Goal: Task Accomplishment & Management: Manage account settings

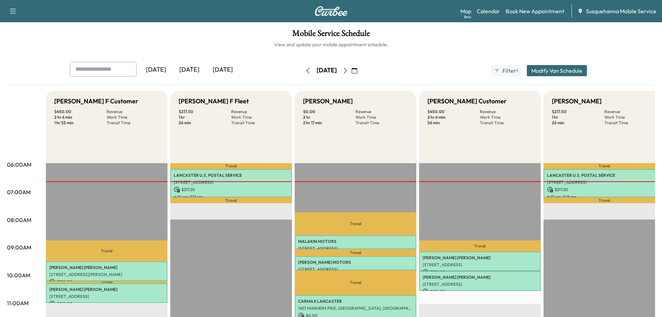
click at [347, 71] on icon "button" at bounding box center [345, 71] width 3 height 6
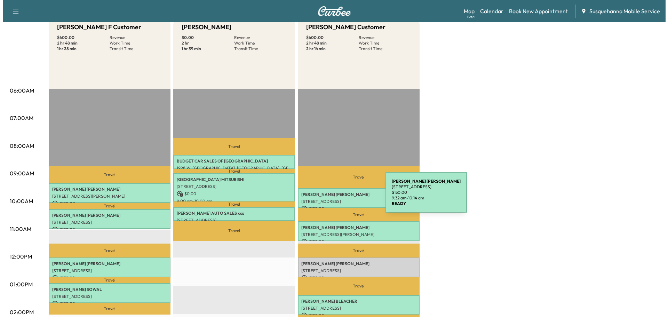
scroll to position [148, 0]
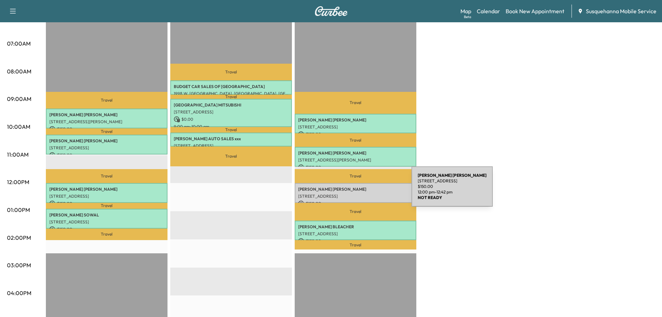
click at [360, 191] on div "BOB BRYSON 243 LEADERS HEIGHTS RD, YORK, PA, USA $ 150.00 12:00 pm - 12:42 pm" at bounding box center [356, 193] width 122 height 20
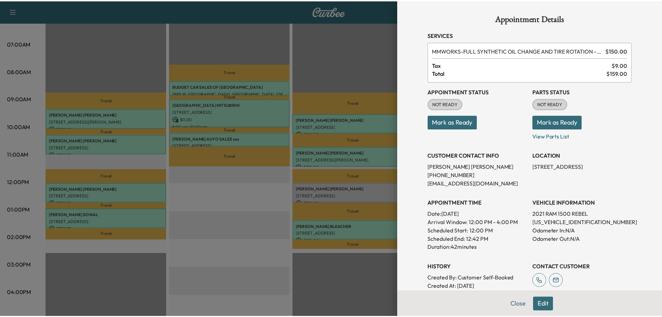
scroll to position [95, 0]
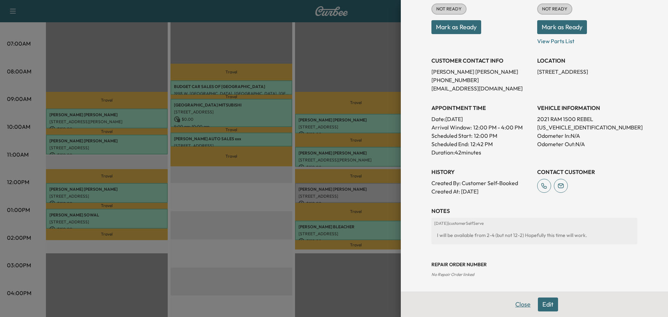
click at [518, 304] on button "Close" at bounding box center [522, 304] width 24 height 14
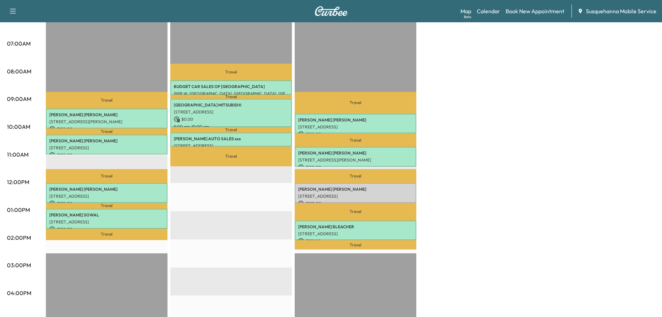
scroll to position [0, 0]
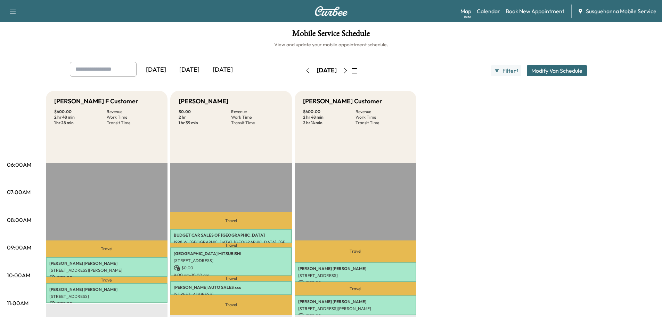
click at [302, 71] on button "button" at bounding box center [308, 70] width 12 height 11
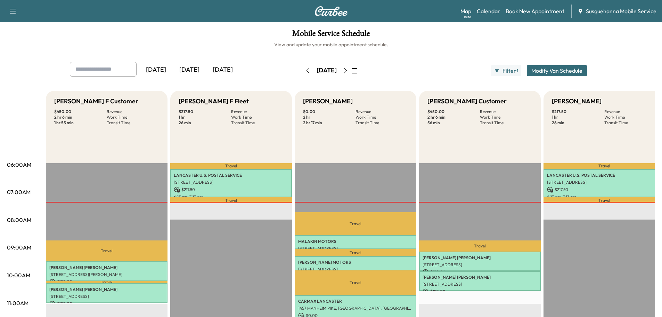
click at [348, 70] on icon "button" at bounding box center [346, 71] width 6 height 6
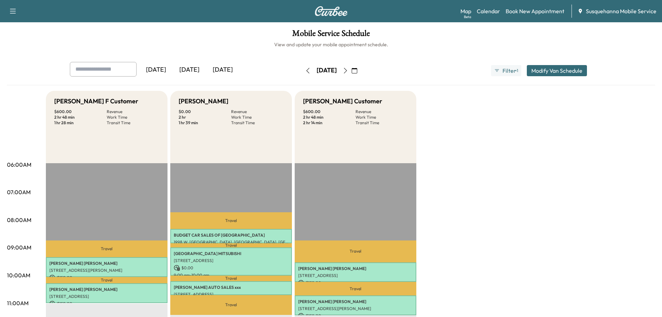
click at [305, 70] on icon "button" at bounding box center [308, 71] width 6 height 6
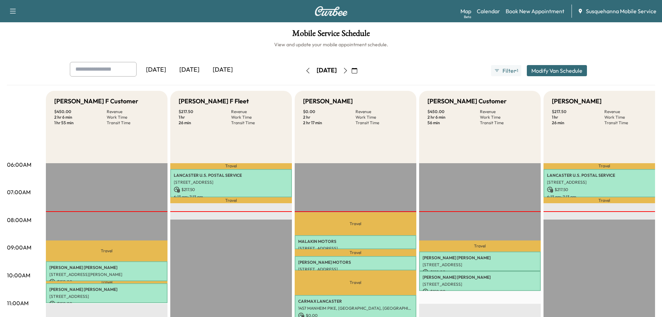
click at [348, 72] on icon "button" at bounding box center [346, 71] width 6 height 6
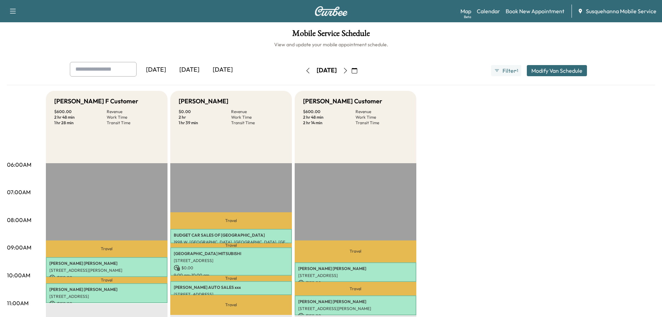
click at [306, 70] on icon "button" at bounding box center [307, 71] width 3 height 6
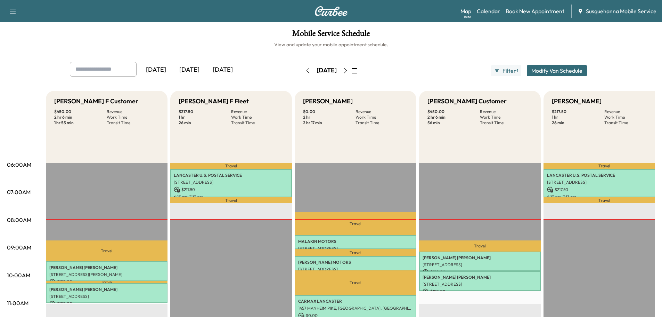
click at [348, 71] on icon "button" at bounding box center [346, 71] width 6 height 6
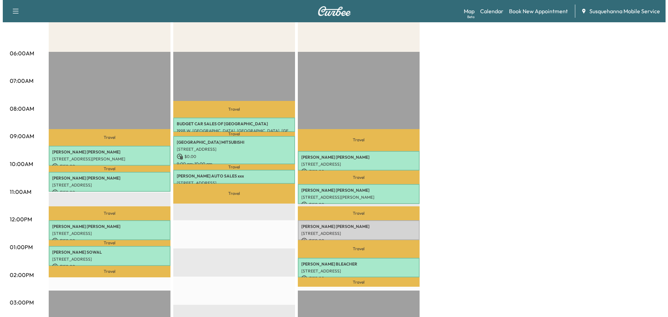
scroll to position [148, 0]
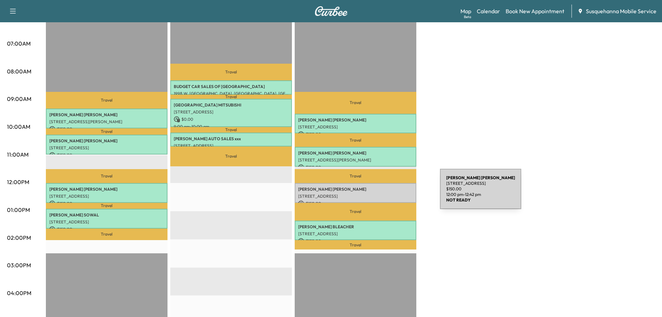
click at [388, 193] on p "243 LEADERS HEIGHTS RD, YORK, PA, USA" at bounding box center [355, 196] width 115 height 6
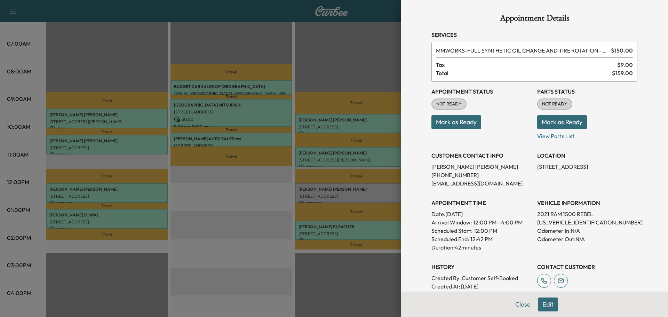
click at [550, 222] on p "1C6SRFLT9MN613385" at bounding box center [587, 222] width 100 height 8
copy p "1C6SRFLT9MN613385"
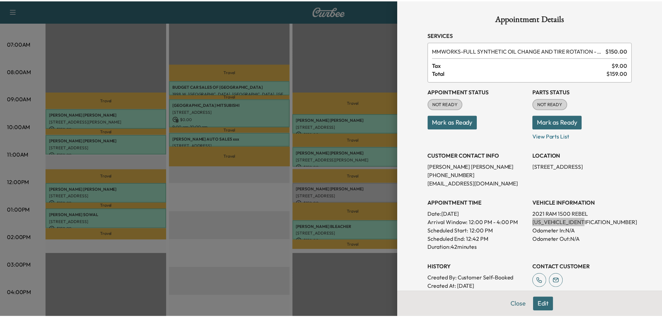
scroll to position [74, 0]
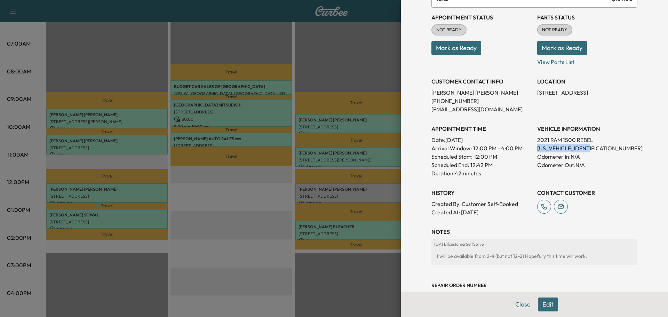
click at [516, 307] on button "Close" at bounding box center [522, 304] width 24 height 14
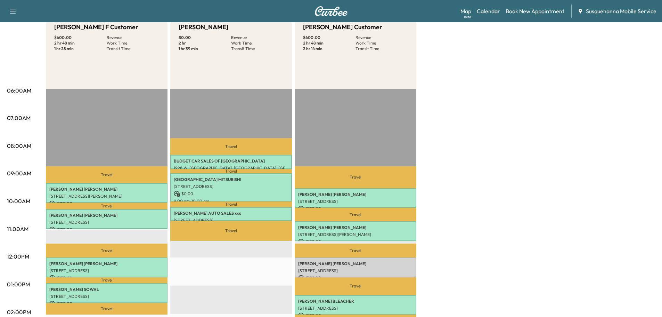
scroll to position [0, 0]
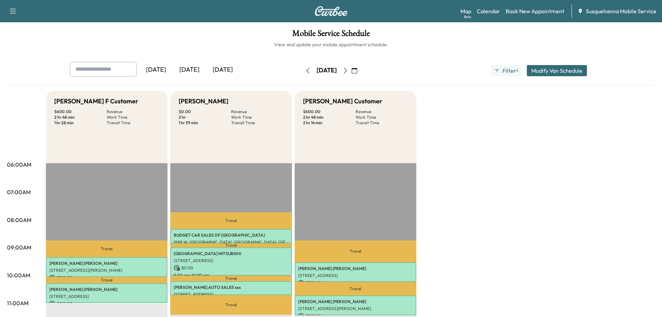
click at [302, 73] on button "button" at bounding box center [308, 70] width 12 height 11
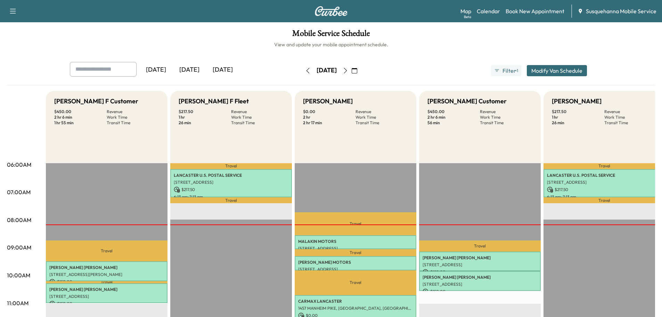
click at [352, 74] on button "button" at bounding box center [346, 70] width 12 height 11
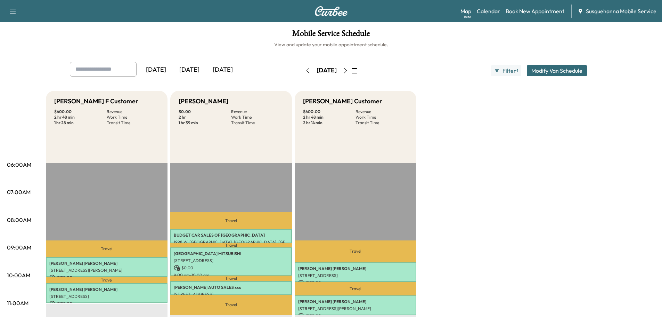
click at [348, 71] on icon "button" at bounding box center [346, 71] width 6 height 6
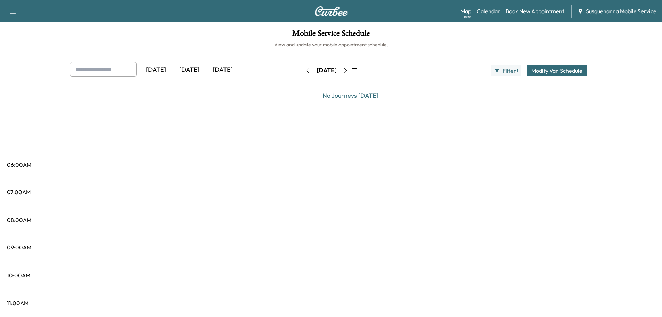
click at [348, 72] on icon "button" at bounding box center [346, 71] width 6 height 6
click at [348, 71] on icon "button" at bounding box center [346, 71] width 6 height 6
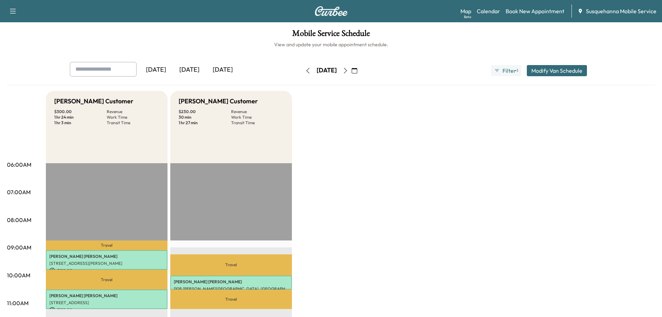
click at [348, 68] on icon "button" at bounding box center [346, 71] width 6 height 6
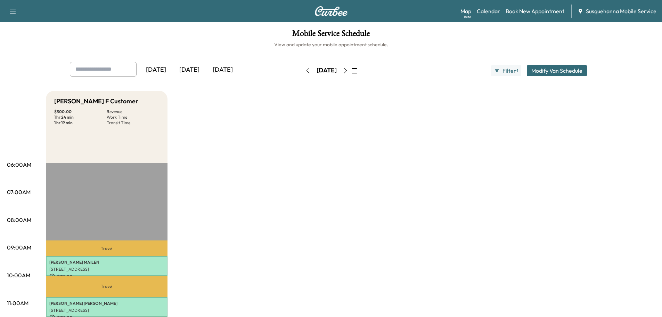
click at [357, 68] on icon "button" at bounding box center [355, 71] width 6 height 6
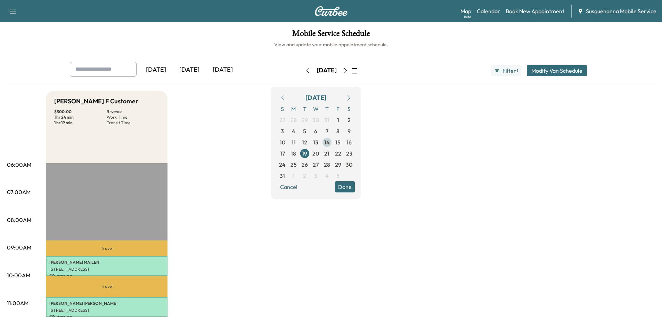
click at [330, 141] on span "14" at bounding box center [327, 142] width 6 height 8
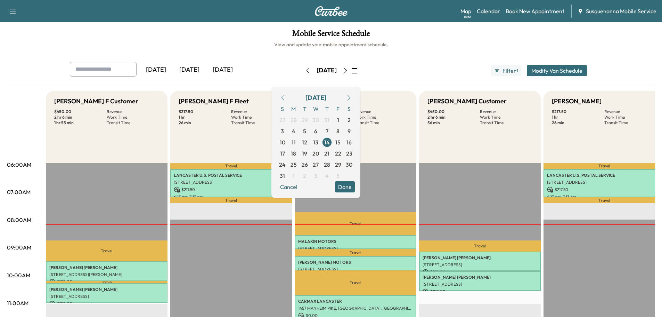
click at [355, 189] on button "Done" at bounding box center [345, 186] width 20 height 11
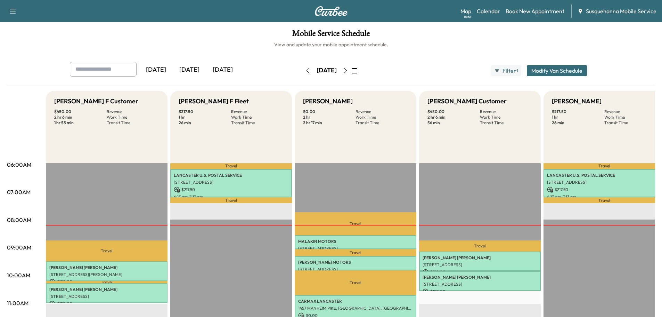
click at [348, 71] on icon "button" at bounding box center [346, 71] width 6 height 6
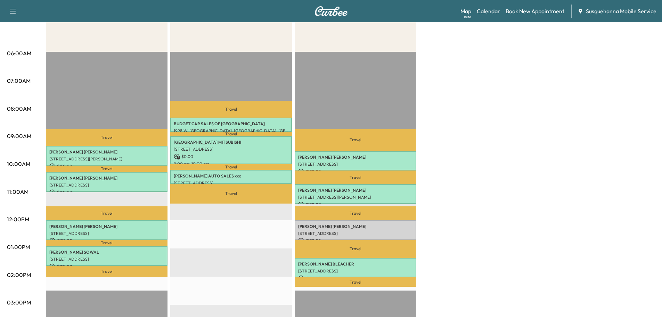
scroll to position [37, 0]
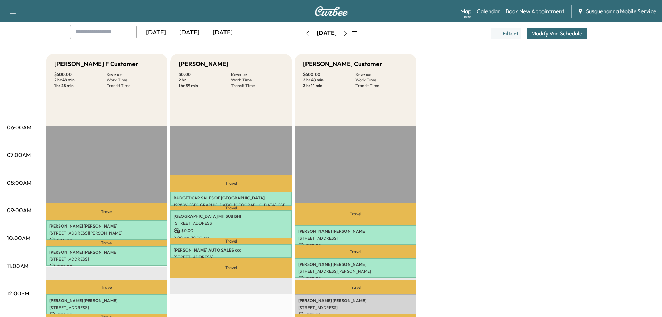
click at [306, 33] on icon "button" at bounding box center [307, 34] width 3 height 6
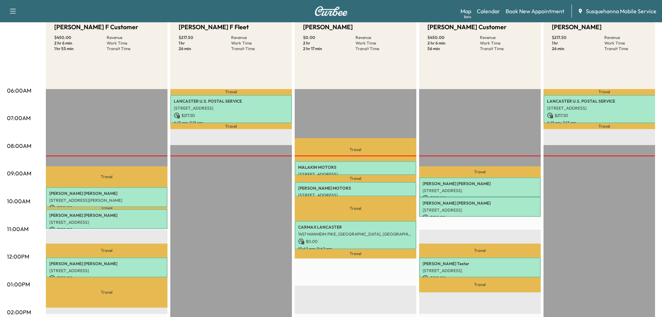
scroll to position [37, 0]
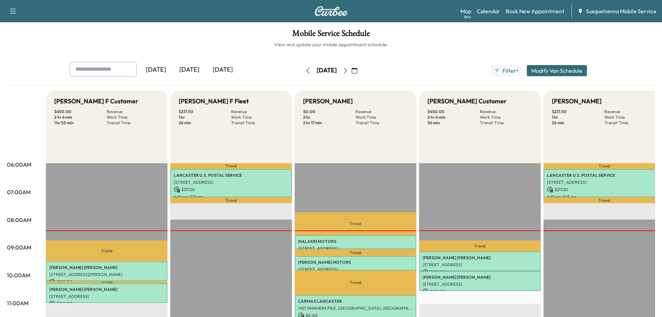
scroll to position [37, 0]
drag, startPoint x: 364, startPoint y: 71, endPoint x: 391, endPoint y: 127, distance: 62.1
click at [348, 71] on icon "button" at bounding box center [346, 71] width 6 height 6
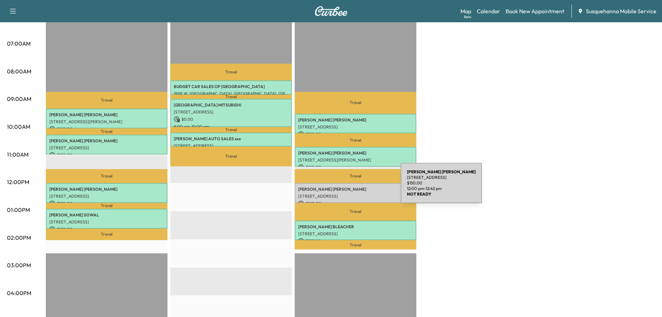
scroll to position [37, 0]
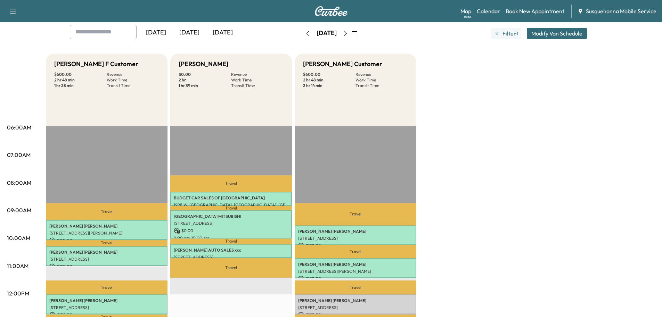
click at [305, 35] on icon "button" at bounding box center [308, 34] width 6 height 6
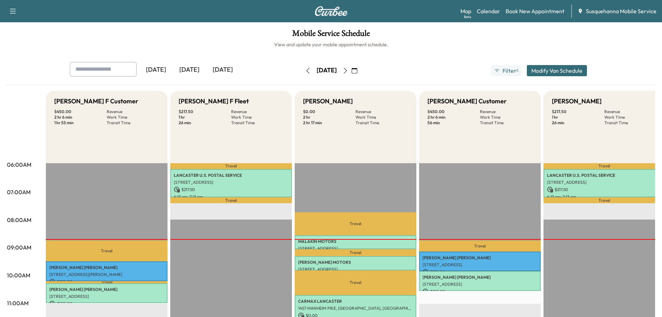
scroll to position [74, 0]
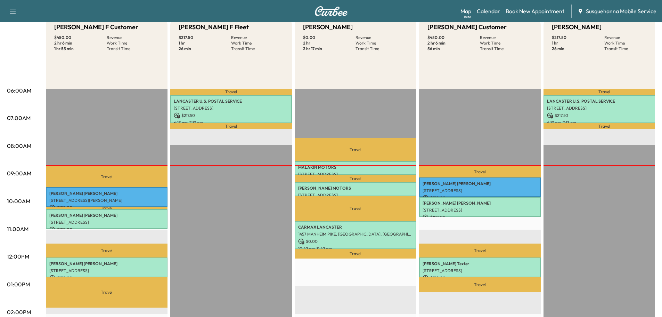
scroll to position [37, 0]
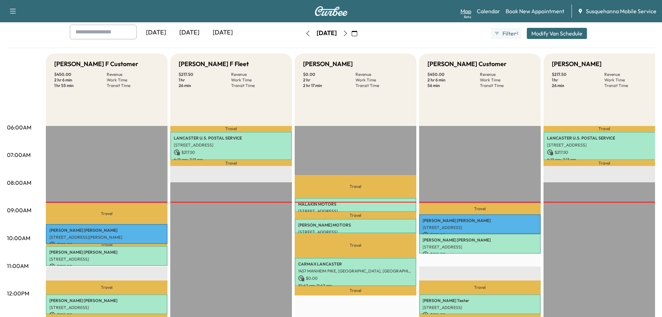
click at [467, 11] on link "Map Beta" at bounding box center [466, 11] width 11 height 8
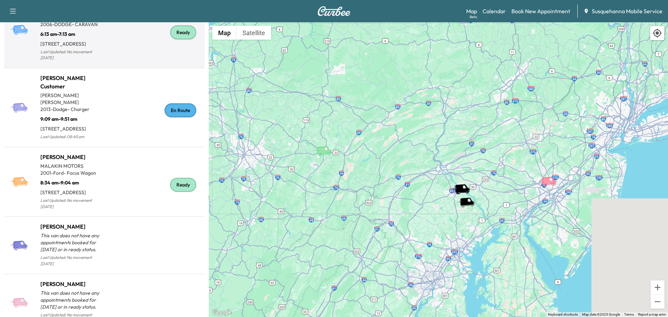
scroll to position [74, 0]
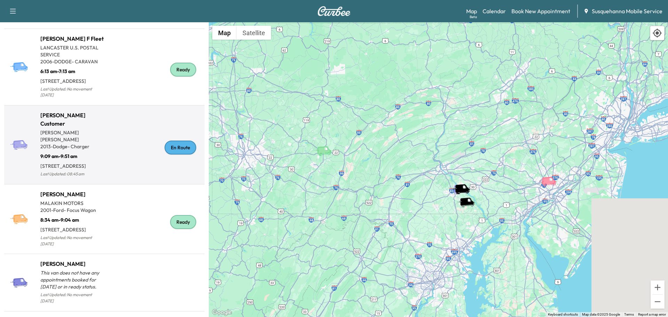
click at [174, 147] on div "En Route" at bounding box center [180, 147] width 32 height 14
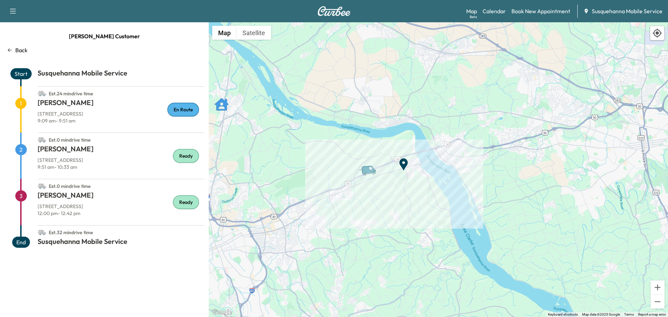
click at [24, 50] on p "Back" at bounding box center [21, 50] width 12 height 8
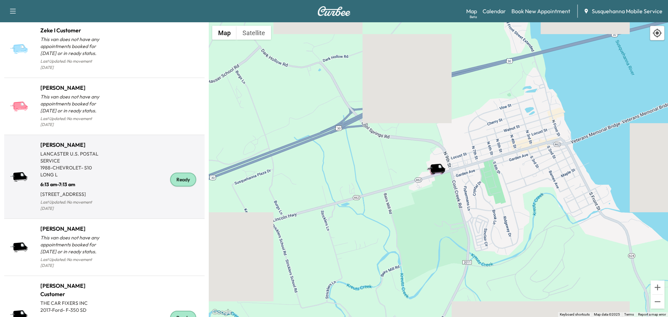
scroll to position [779, 0]
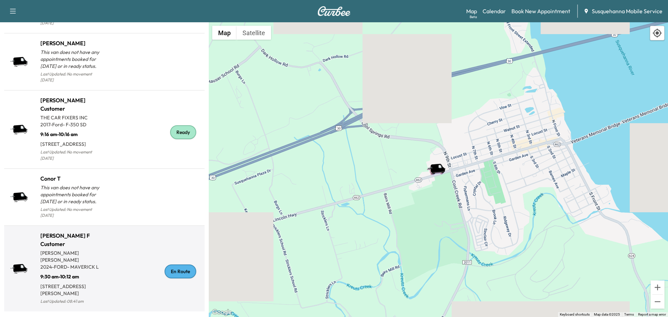
click at [175, 275] on div "En Route" at bounding box center [180, 271] width 32 height 14
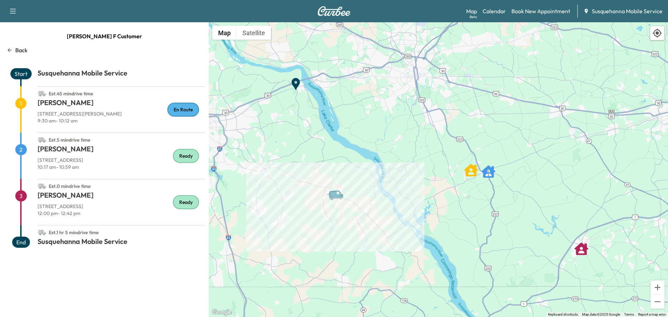
click at [20, 50] on p "Back" at bounding box center [21, 50] width 12 height 8
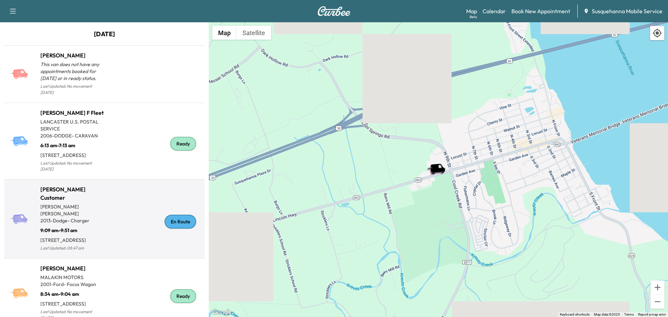
click at [182, 222] on div "En Route" at bounding box center [180, 222] width 32 height 14
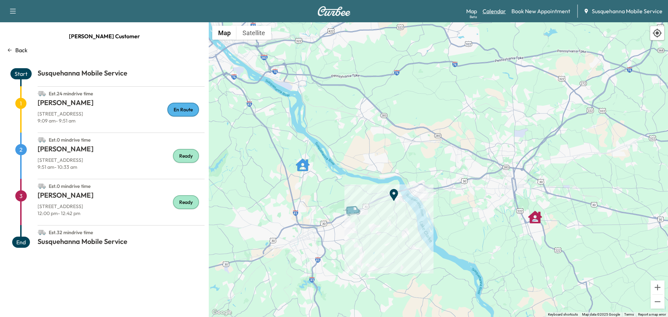
click at [496, 13] on link "Calendar" at bounding box center [493, 11] width 23 height 8
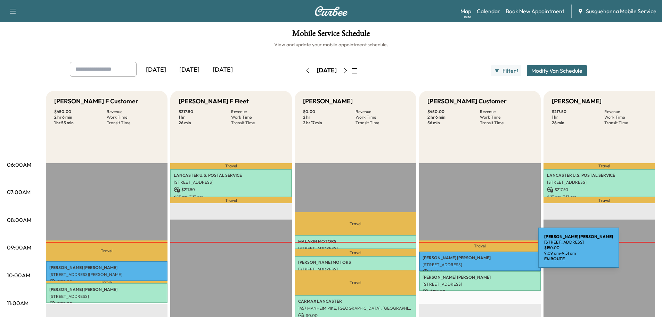
click at [486, 252] on div "TIMOTHY HOWELL 115 FARM LANE, MANCHESTER, PA, USA $ 150.00 9:09 am - 9:51 am" at bounding box center [480, 261] width 122 height 20
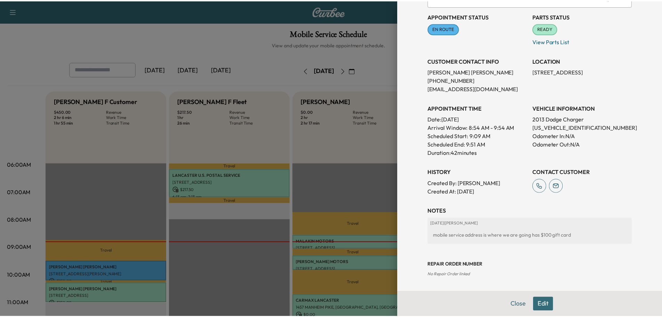
scroll to position [10, 0]
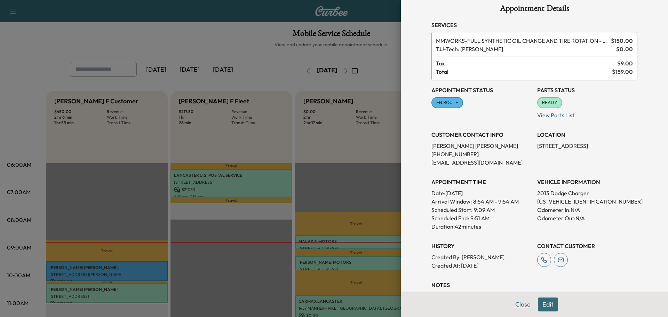
click at [513, 306] on button "Close" at bounding box center [522, 304] width 24 height 14
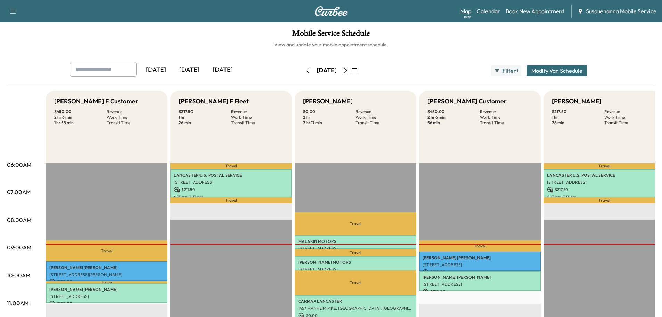
click at [468, 13] on link "Map Beta" at bounding box center [466, 11] width 11 height 8
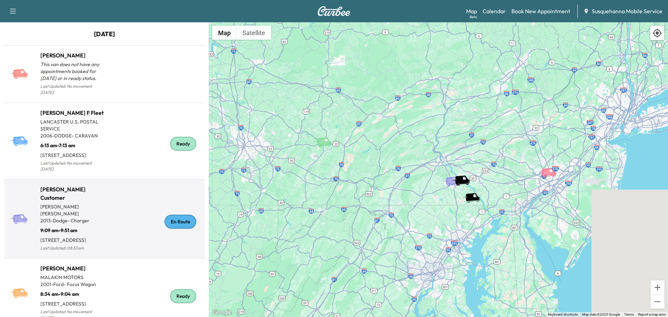
click at [180, 225] on div "En Route" at bounding box center [180, 222] width 32 height 14
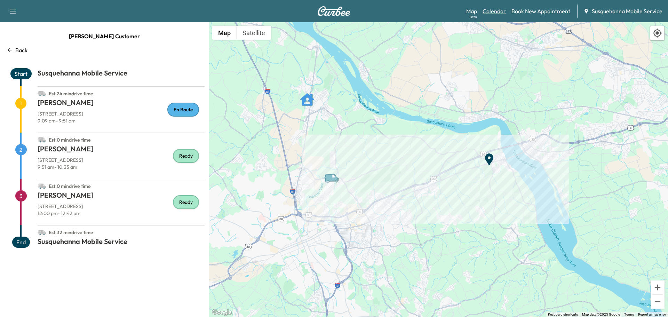
click at [494, 14] on link "Calendar" at bounding box center [493, 11] width 23 height 8
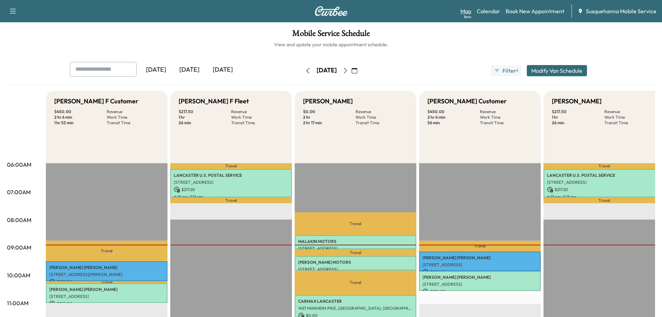
click at [467, 11] on link "Map Beta" at bounding box center [466, 11] width 11 height 8
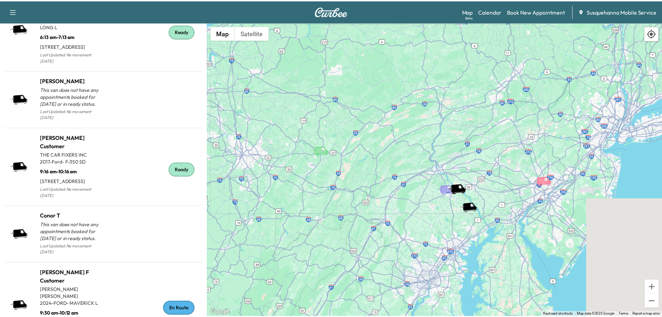
scroll to position [783, 0]
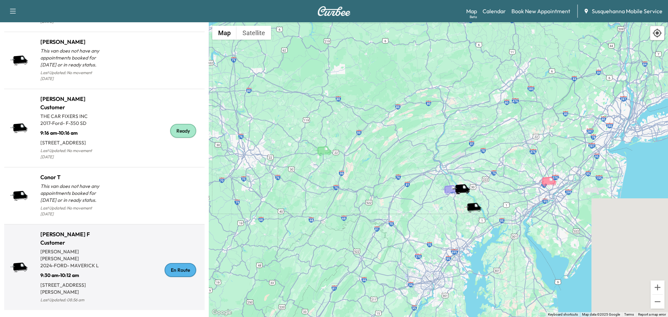
click at [176, 269] on div "En Route" at bounding box center [180, 270] width 32 height 14
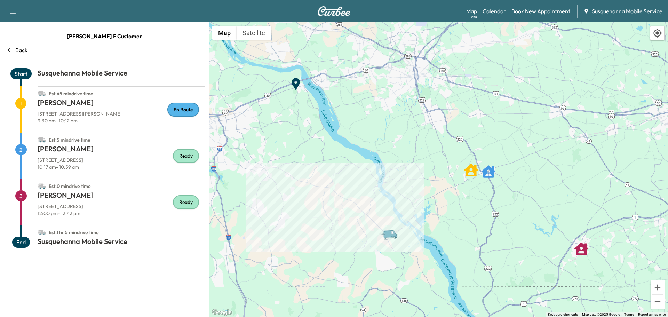
click at [487, 9] on link "Calendar" at bounding box center [493, 11] width 23 height 8
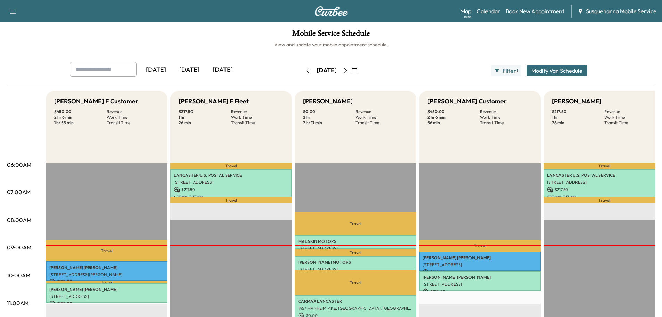
scroll to position [111, 0]
click at [467, 9] on link "Map Beta" at bounding box center [466, 11] width 11 height 8
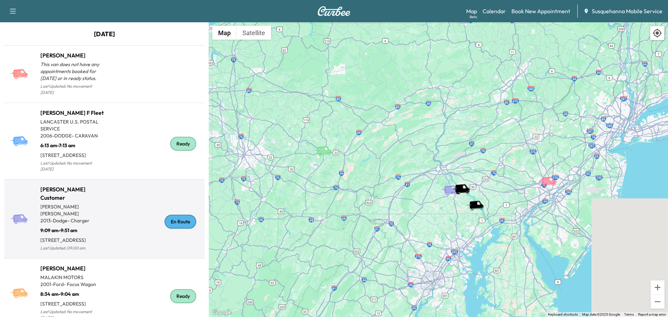
click at [175, 228] on div "En Route" at bounding box center [180, 222] width 32 height 14
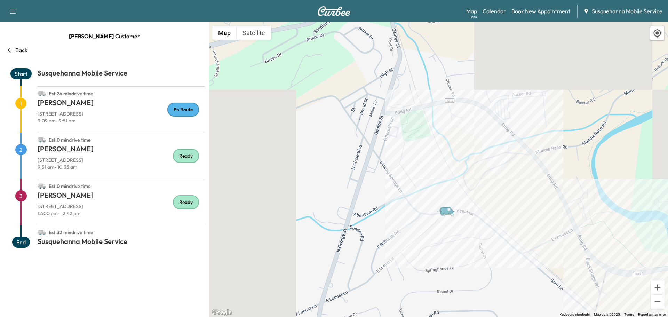
drag, startPoint x: 437, startPoint y: 67, endPoint x: 548, endPoint y: 244, distance: 208.7
click at [548, 244] on div "To activate drag with keyboard, press Alt + Enter. Once in keyboard drag state,…" at bounding box center [438, 169] width 459 height 295
click at [491, 11] on link "Calendar" at bounding box center [493, 11] width 23 height 8
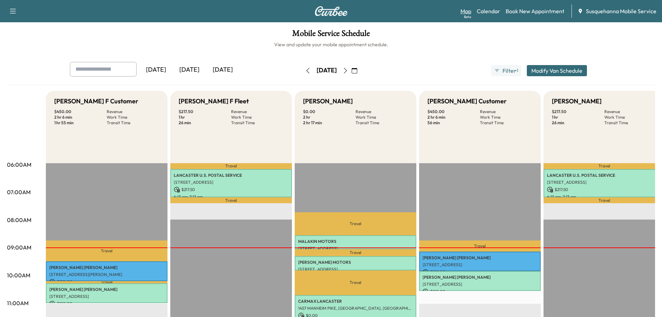
click at [468, 12] on link "Map Beta" at bounding box center [466, 11] width 11 height 8
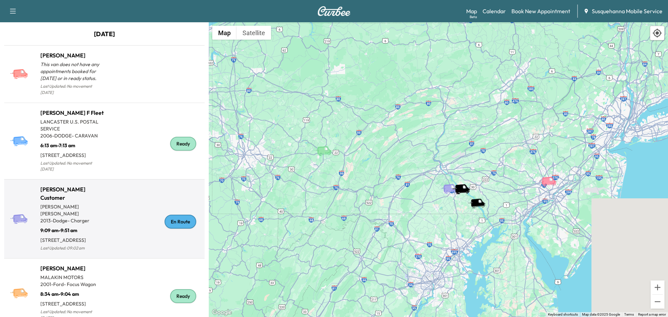
click at [185, 228] on div "En Route" at bounding box center [180, 222] width 32 height 14
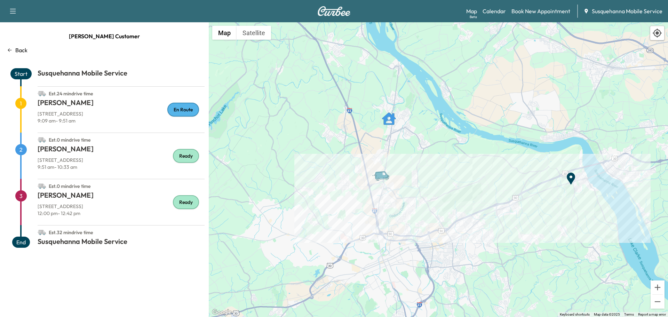
drag, startPoint x: 289, startPoint y: 197, endPoint x: 497, endPoint y: 168, distance: 209.9
click at [497, 168] on div "To activate drag with keyboard, press Alt + Enter. Once in keyboard drag state,…" at bounding box center [438, 169] width 459 height 295
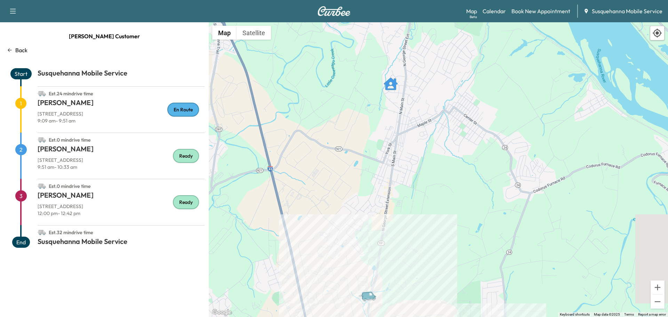
drag, startPoint x: 434, startPoint y: 102, endPoint x: 434, endPoint y: 221, distance: 118.6
click at [434, 221] on div "To activate drag with keyboard, press Alt + Enter. Once in keyboard drag state,…" at bounding box center [438, 169] width 459 height 295
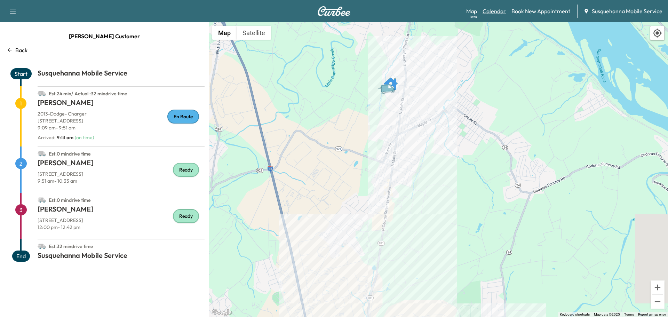
click at [493, 11] on link "Calendar" at bounding box center [493, 11] width 23 height 8
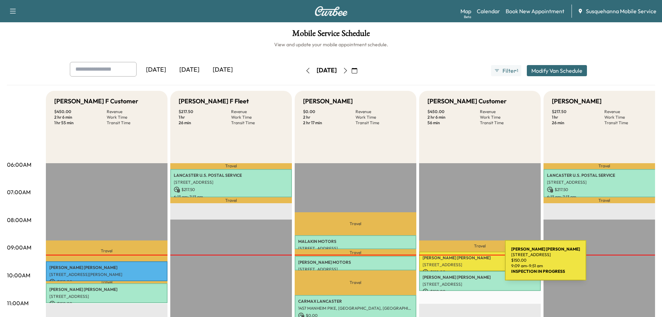
click at [453, 264] on p "[STREET_ADDRESS]" at bounding box center [480, 265] width 115 height 6
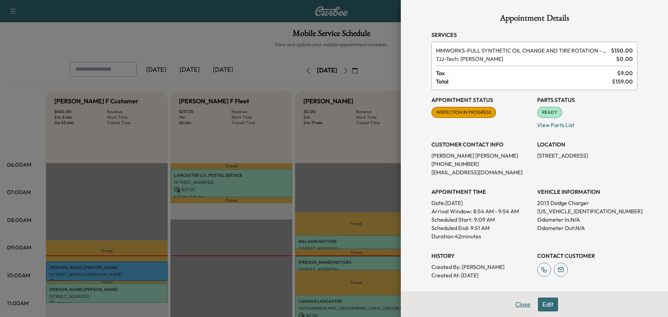
click at [521, 308] on button "Close" at bounding box center [522, 304] width 24 height 14
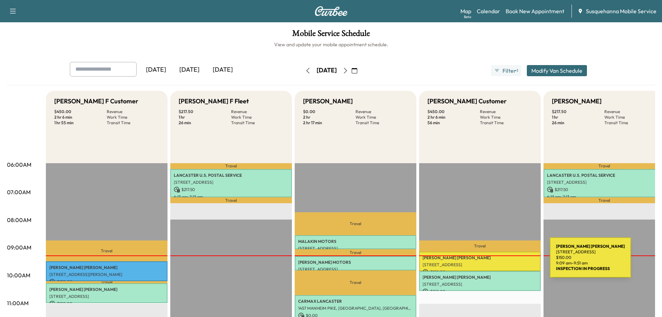
click at [498, 262] on p "[STREET_ADDRESS]" at bounding box center [480, 265] width 115 height 6
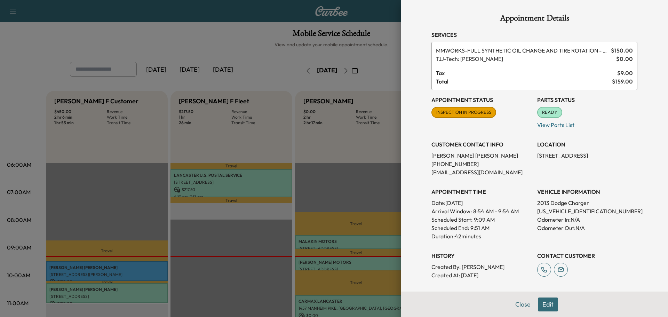
click at [519, 300] on button "Close" at bounding box center [522, 304] width 24 height 14
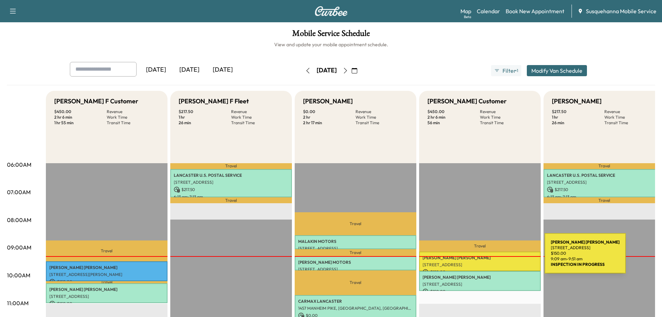
click at [493, 257] on p "[PERSON_NAME]" at bounding box center [480, 258] width 115 height 6
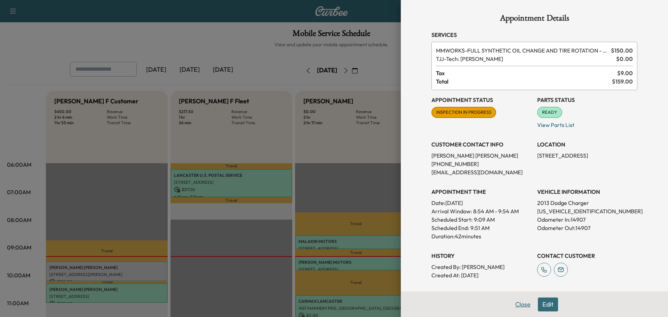
click at [514, 308] on button "Close" at bounding box center [522, 304] width 24 height 14
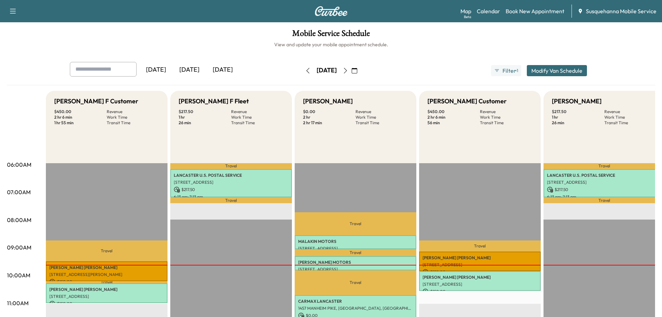
click at [348, 71] on icon "button" at bounding box center [346, 71] width 6 height 6
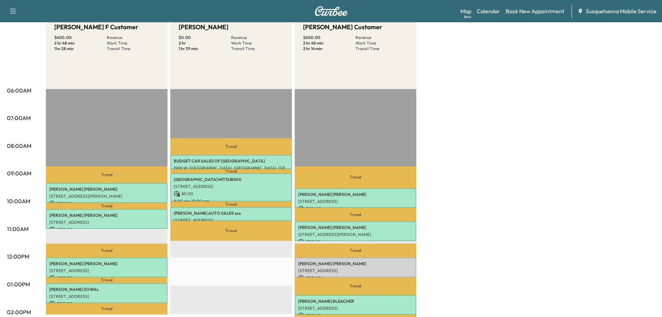
scroll to position [37, 0]
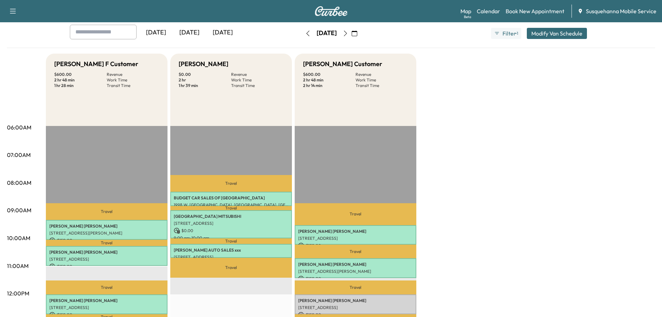
click at [306, 34] on icon "button" at bounding box center [307, 34] width 3 height 6
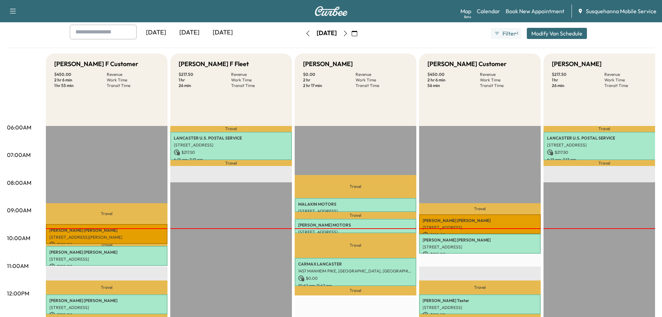
scroll to position [74, 0]
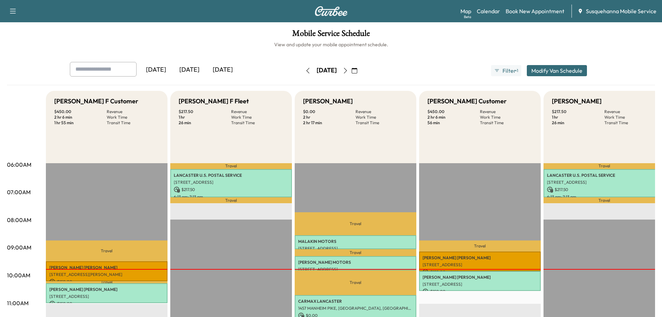
scroll to position [37, 0]
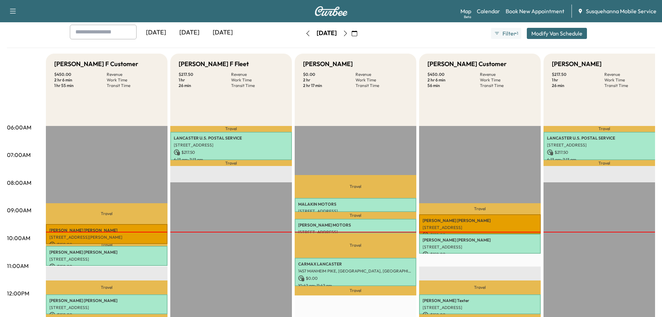
click at [348, 32] on icon "button" at bounding box center [346, 34] width 6 height 6
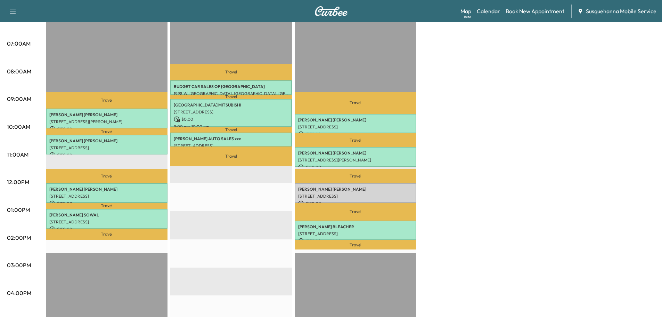
scroll to position [37, 0]
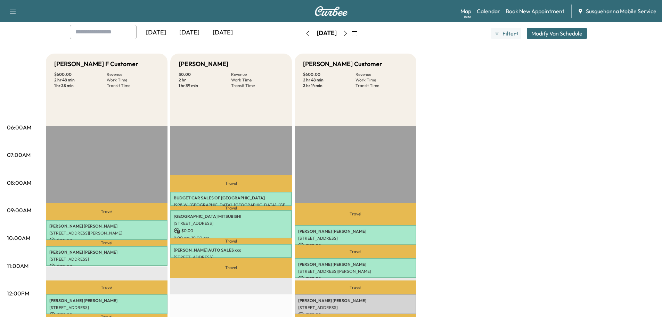
click at [305, 31] on icon "button" at bounding box center [308, 34] width 6 height 6
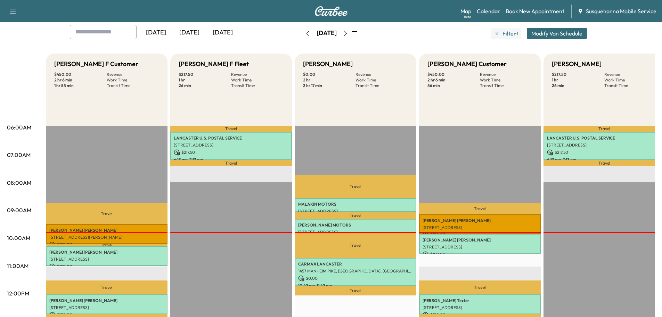
click at [348, 33] on icon "button" at bounding box center [346, 34] width 6 height 6
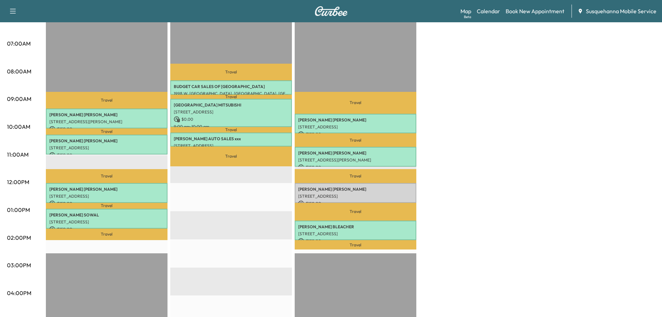
scroll to position [37, 0]
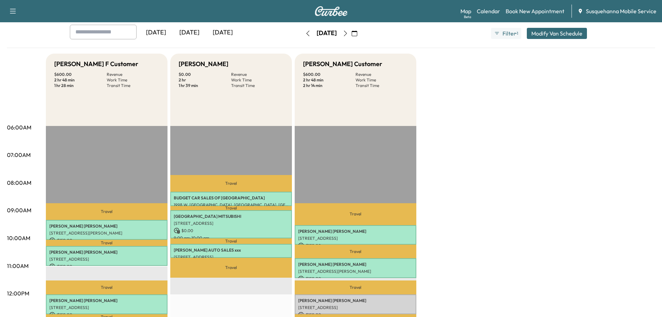
click at [302, 34] on button "button" at bounding box center [308, 33] width 12 height 11
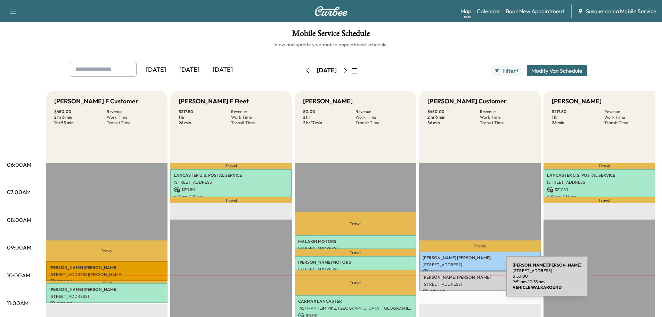
click at [454, 281] on p "[STREET_ADDRESS]" at bounding box center [480, 284] width 115 height 6
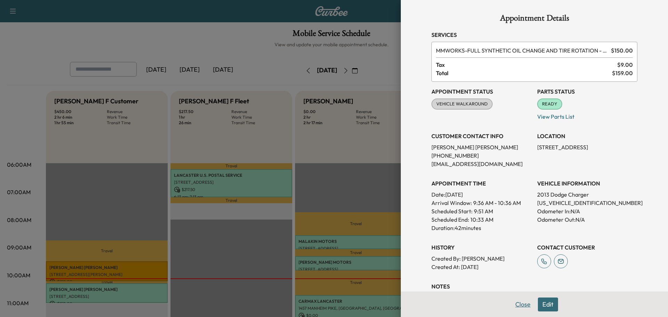
click at [516, 300] on button "Close" at bounding box center [522, 304] width 24 height 14
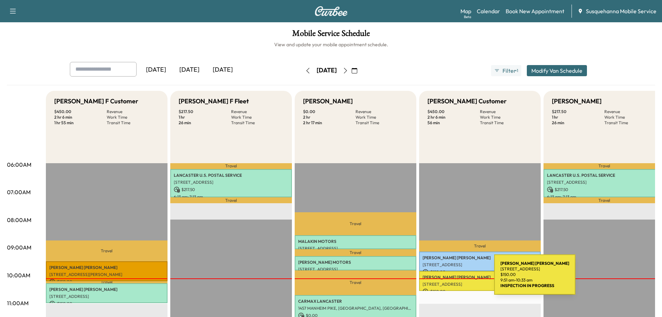
click at [442, 279] on p "[PERSON_NAME]" at bounding box center [480, 277] width 115 height 6
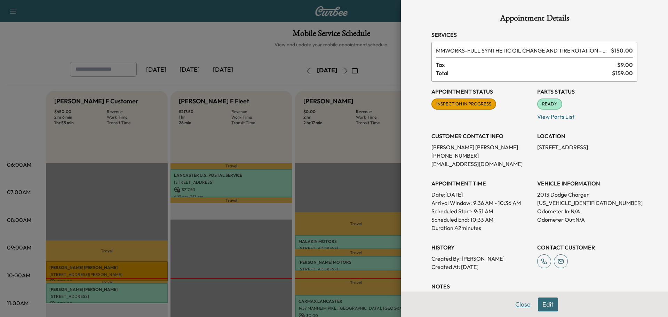
click at [514, 301] on button "Close" at bounding box center [522, 304] width 24 height 14
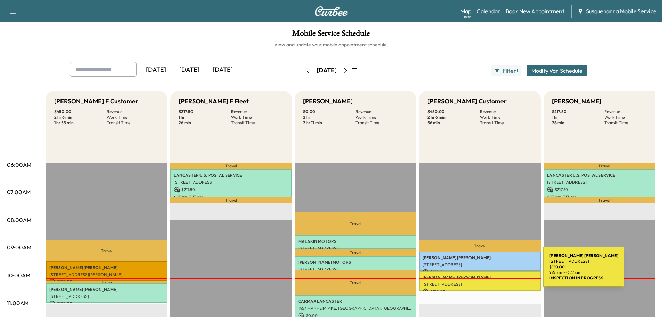
click at [490, 269] on p "$ 150.00" at bounding box center [480, 272] width 115 height 6
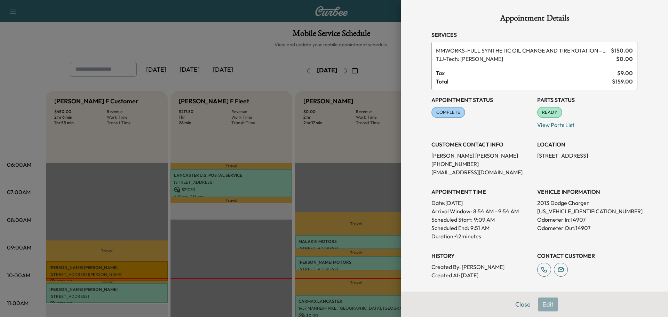
click at [510, 309] on button "Close" at bounding box center [522, 304] width 24 height 14
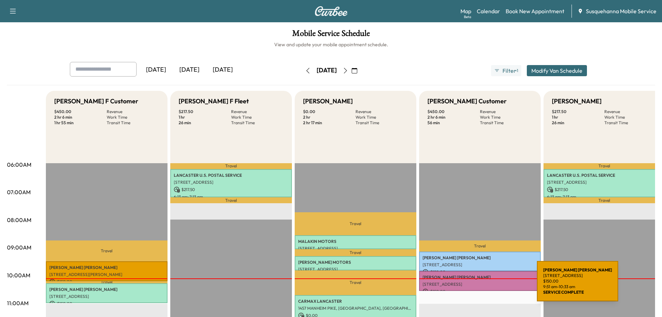
click at [485, 285] on p "[STREET_ADDRESS]" at bounding box center [480, 284] width 115 height 6
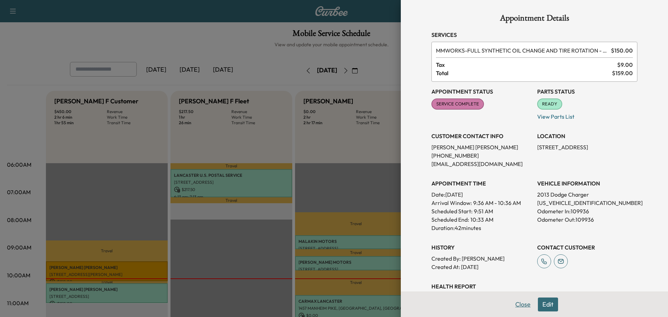
drag, startPoint x: 511, startPoint y: 302, endPoint x: 465, endPoint y: 312, distance: 46.6
click at [510, 301] on button "Close" at bounding box center [522, 304] width 24 height 14
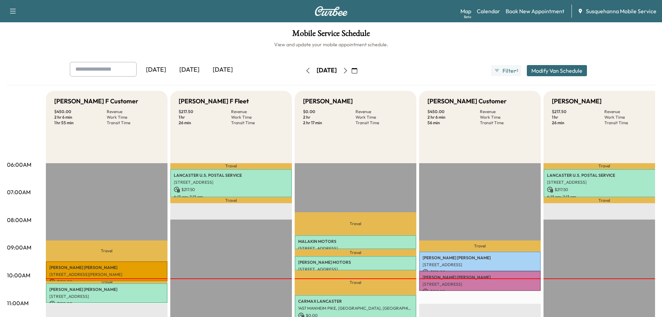
click at [347, 70] on icon "button" at bounding box center [345, 71] width 3 height 6
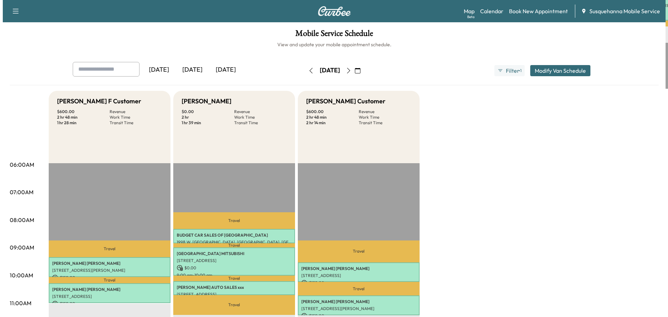
scroll to position [111, 0]
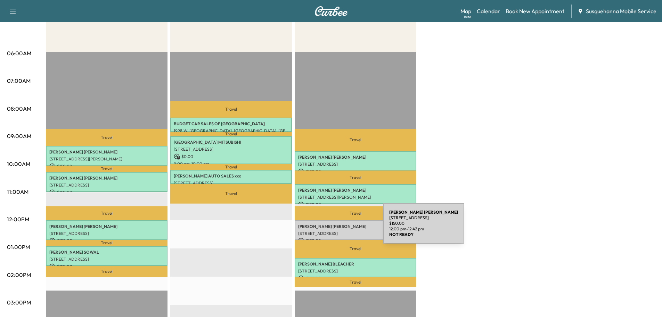
click at [331, 227] on div "[PERSON_NAME] [STREET_ADDRESS] $ 150.00 12:00 pm - 12:42 pm" at bounding box center [356, 230] width 122 height 20
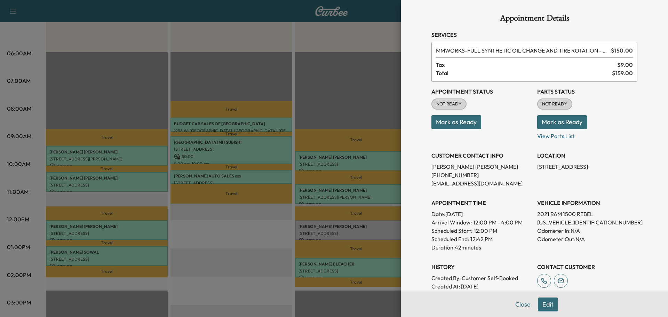
click at [548, 305] on button "Edit" at bounding box center [548, 304] width 20 height 14
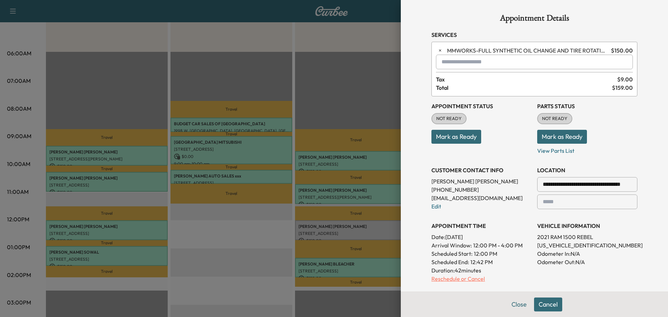
click at [461, 281] on p "Reschedule or Cancel" at bounding box center [481, 278] width 100 height 8
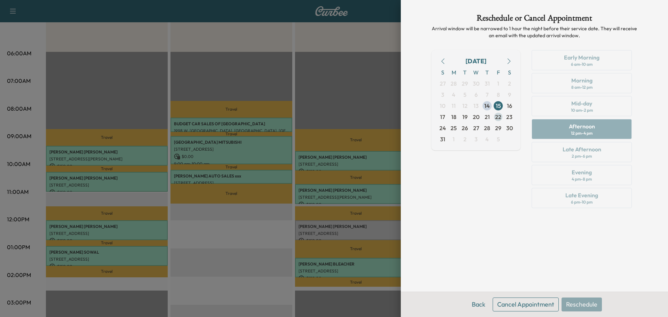
click at [501, 117] on span "22" at bounding box center [498, 117] width 6 height 8
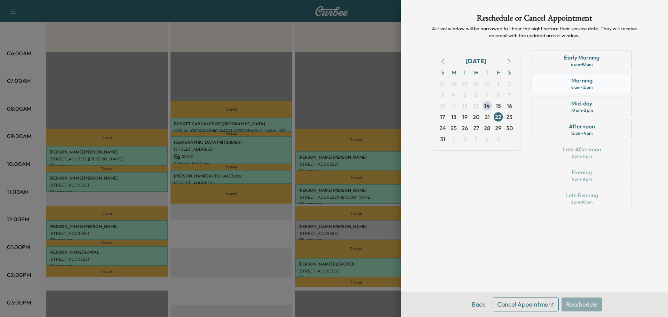
click at [566, 85] on div "Morning 8 am - 12 pm" at bounding box center [581, 83] width 100 height 20
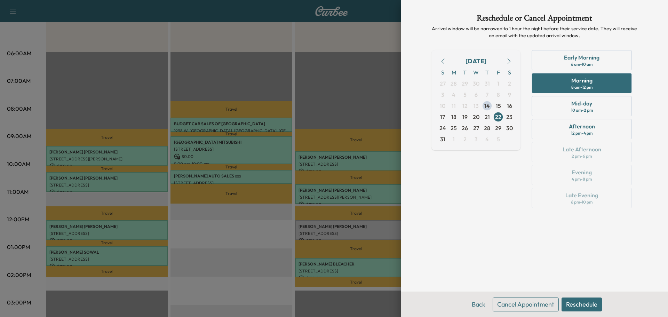
click at [576, 304] on button "Reschedule" at bounding box center [581, 304] width 40 height 14
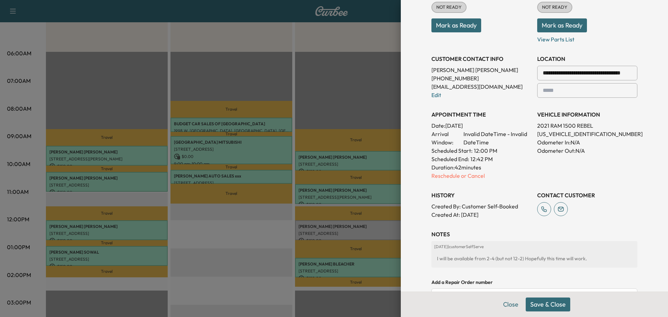
click at [567, 136] on p "[US_VEHICLE_IDENTIFICATION_NUMBER]" at bounding box center [587, 134] width 100 height 8
copy p "[US_VEHICLE_IDENTIFICATION_NUMBER]"
click at [541, 305] on button "Save & Close" at bounding box center [547, 304] width 45 height 14
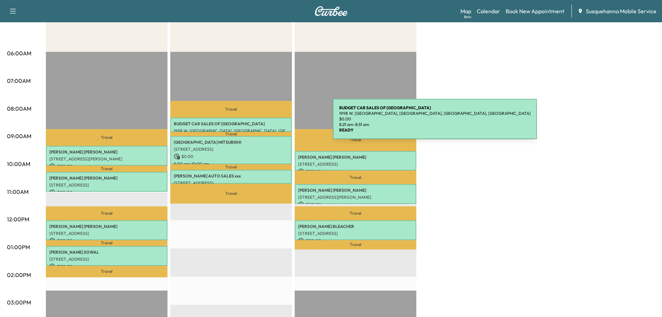
scroll to position [37, 0]
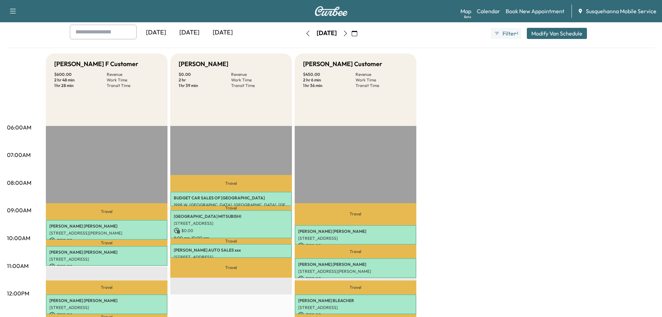
click at [305, 34] on icon "button" at bounding box center [308, 34] width 6 height 6
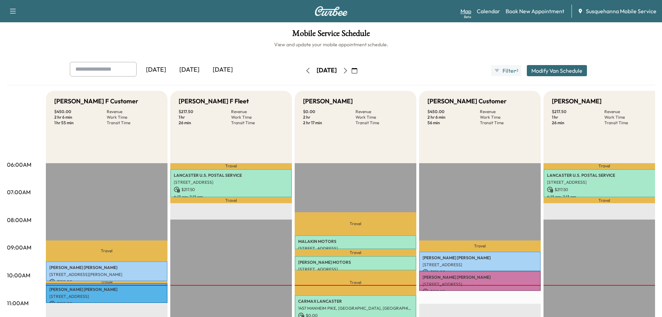
click at [468, 14] on link "Map Beta" at bounding box center [466, 11] width 11 height 8
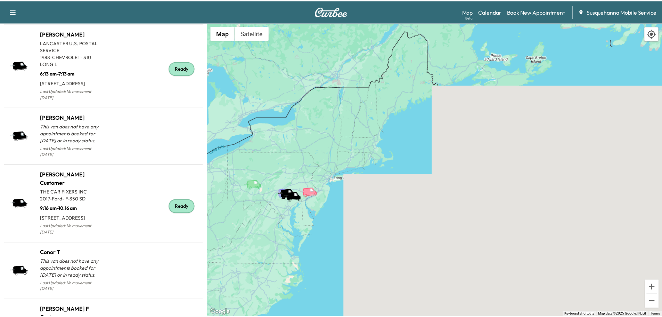
scroll to position [776, 0]
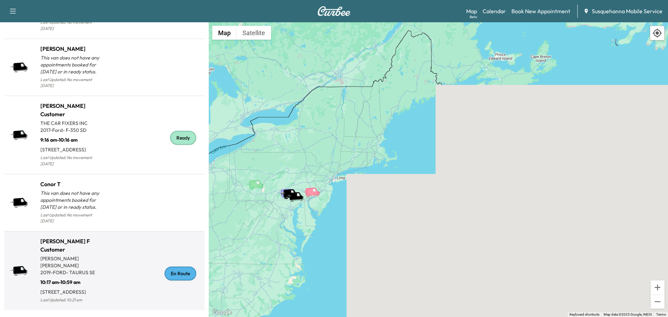
click at [178, 278] on div "En Route" at bounding box center [180, 273] width 32 height 14
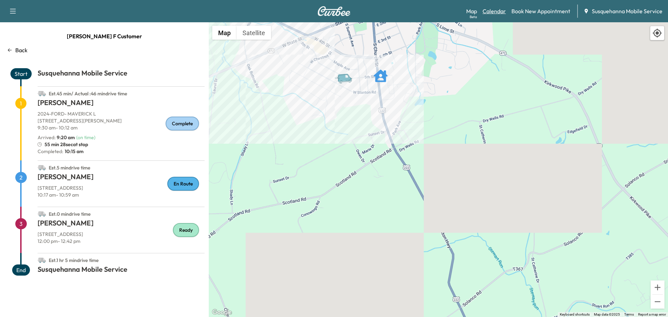
click at [498, 12] on link "Calendar" at bounding box center [493, 11] width 23 height 8
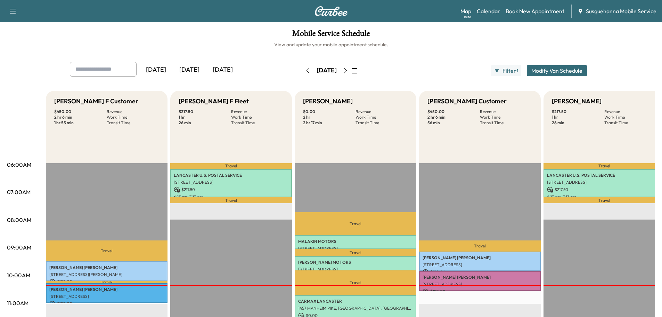
scroll to position [74, 0]
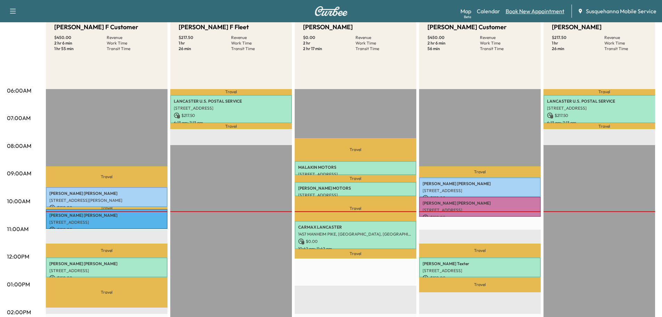
click at [537, 15] on link "Book New Appointment" at bounding box center [535, 11] width 59 height 8
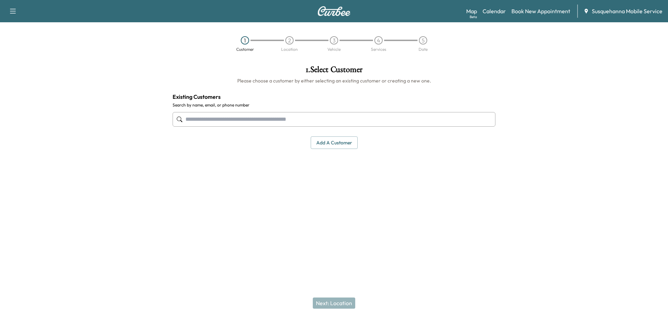
click at [285, 119] on input "text" at bounding box center [333, 119] width 323 height 15
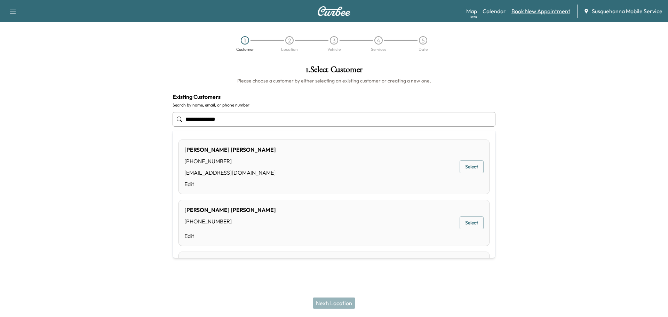
type input "**********"
click at [547, 12] on link "Book New Appointment" at bounding box center [540, 11] width 59 height 8
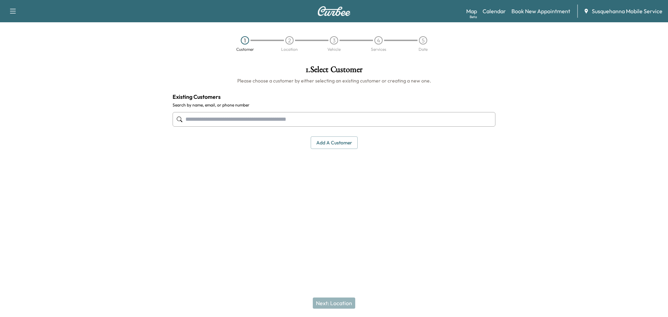
click at [326, 147] on button "Add a customer" at bounding box center [334, 142] width 47 height 13
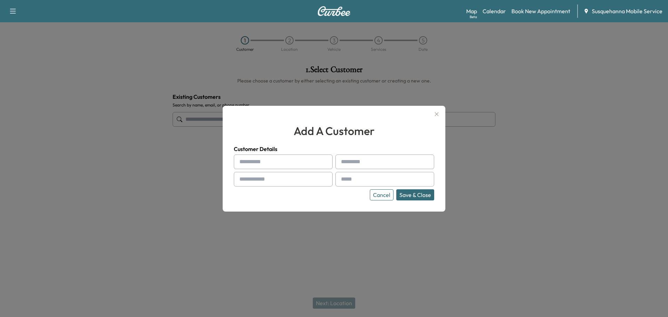
click at [275, 160] on input "text" at bounding box center [283, 161] width 99 height 15
type input "******"
type input "*******"
click at [275, 179] on input "text" at bounding box center [283, 179] width 99 height 15
type input "**********"
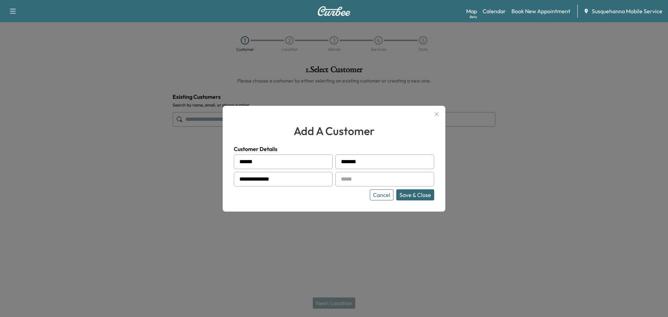
click at [372, 176] on input "text" at bounding box center [384, 179] width 99 height 15
drag, startPoint x: 372, startPoint y: 176, endPoint x: 366, endPoint y: 183, distance: 9.4
paste input "**********"
type input "**********"
click at [420, 194] on button "Save & Close" at bounding box center [415, 194] width 38 height 11
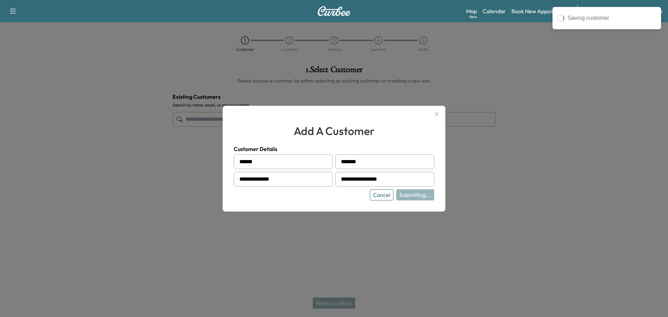
type input "**********"
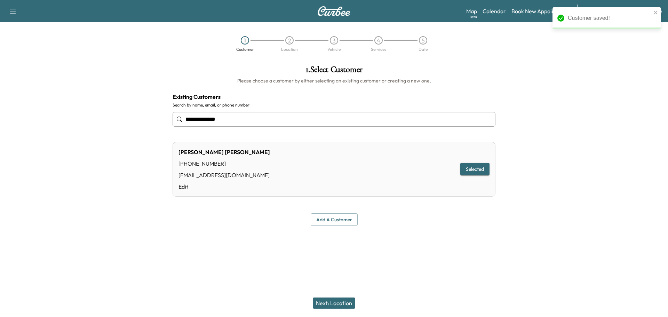
click at [336, 304] on button "Next: Location" at bounding box center [334, 302] width 42 height 11
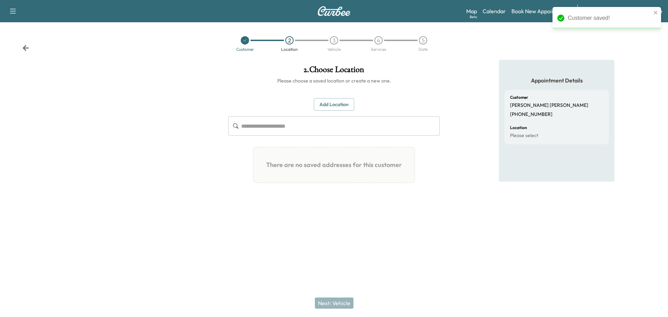
click at [342, 104] on button "Add Location" at bounding box center [334, 104] width 40 height 13
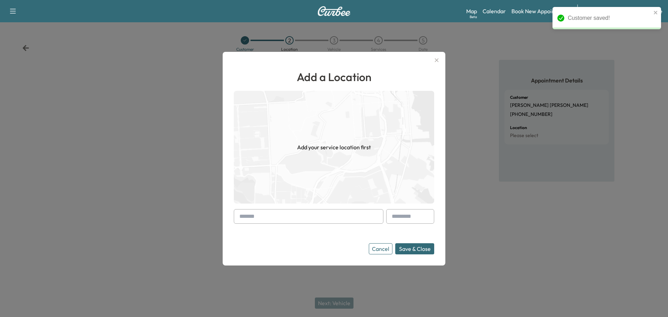
click at [300, 214] on input "text" at bounding box center [309, 216] width 150 height 15
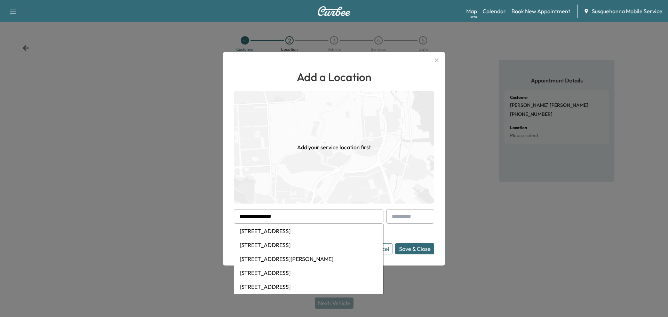
click at [301, 247] on li "40 Oak Ridge Drive, Quarryville, PA, USA" at bounding box center [308, 245] width 149 height 14
type input "**********"
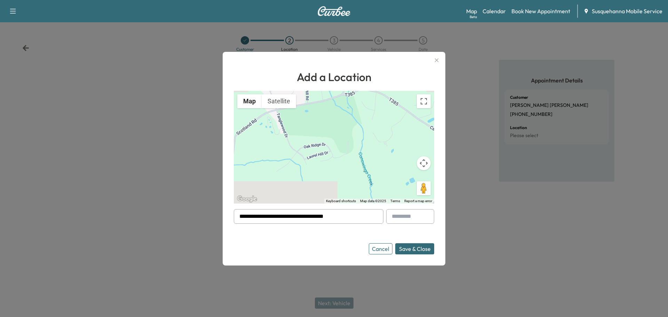
click at [419, 253] on button "Save & Close" at bounding box center [414, 248] width 39 height 11
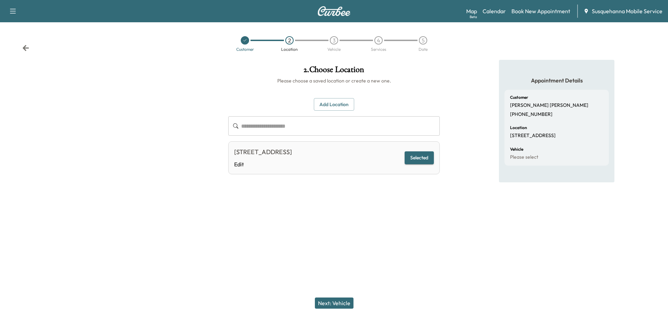
drag, startPoint x: 337, startPoint y: 304, endPoint x: 322, endPoint y: 292, distance: 19.1
click at [329, 296] on div "Next: Vehicle" at bounding box center [334, 303] width 668 height 28
click at [341, 301] on button "Next: Vehicle" at bounding box center [334, 302] width 39 height 11
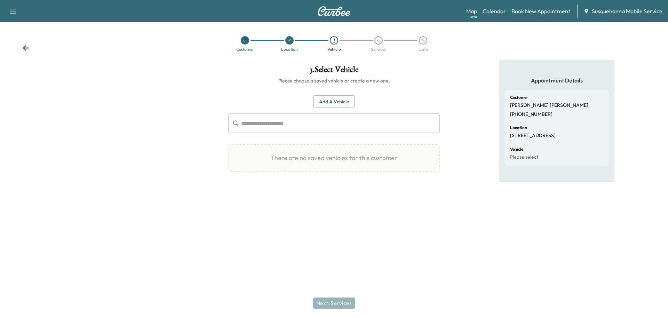
click at [341, 100] on button "Add a Vehicle" at bounding box center [333, 101] width 41 height 13
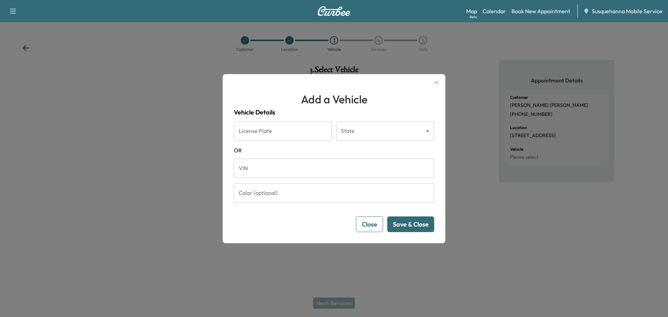
click at [296, 168] on input "VIN" at bounding box center [334, 168] width 200 height 19
paste input "**********"
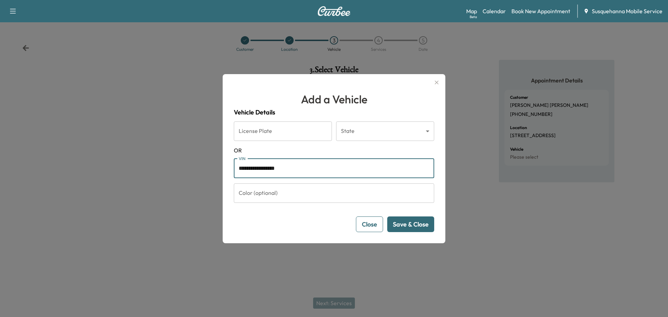
type input "**********"
click at [409, 224] on button "Save & Close" at bounding box center [410, 224] width 47 height 16
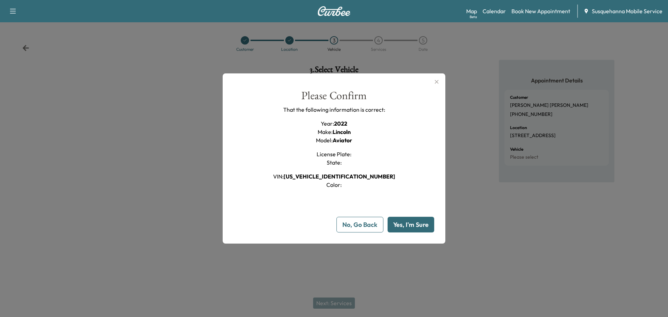
click at [421, 229] on button "Yes, I'm Sure" at bounding box center [410, 225] width 47 height 16
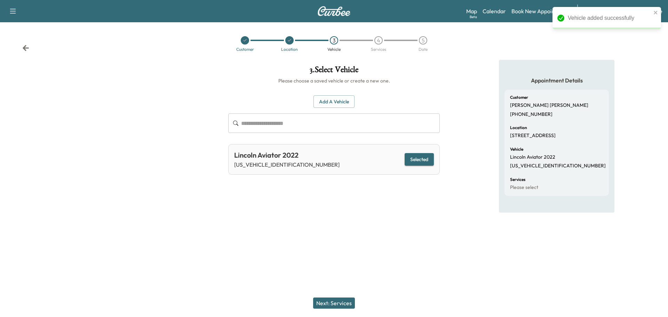
click at [344, 303] on button "Next: Services" at bounding box center [334, 302] width 42 height 11
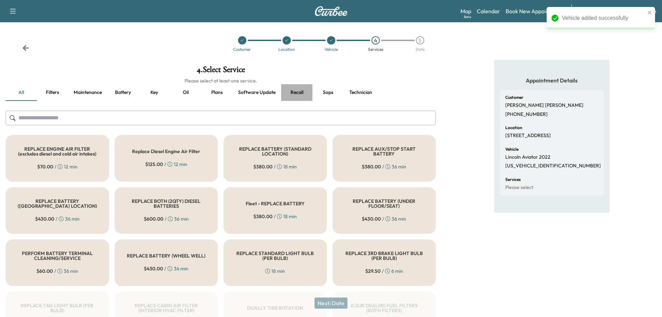
click at [297, 95] on button "Recall" at bounding box center [296, 92] width 31 height 17
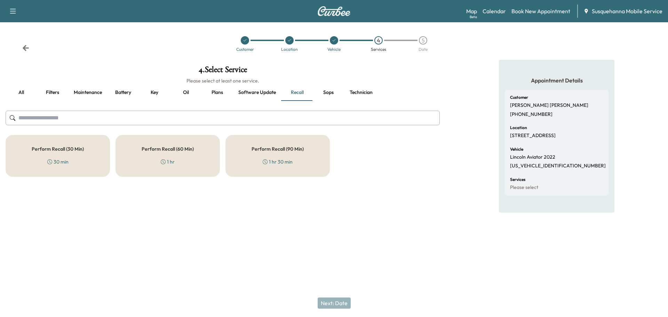
click at [93, 159] on div "Perform Recall (30 Min) 30 min" at bounding box center [58, 156] width 104 height 42
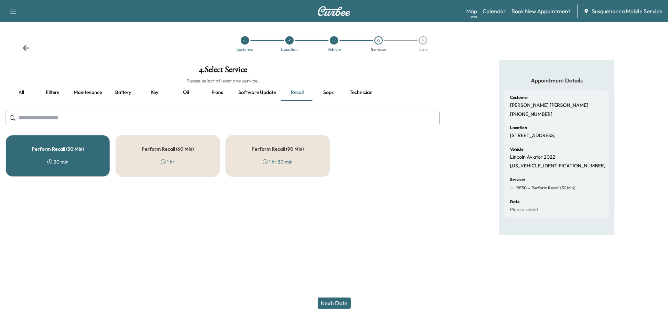
click at [340, 303] on button "Next: Date" at bounding box center [333, 302] width 33 height 11
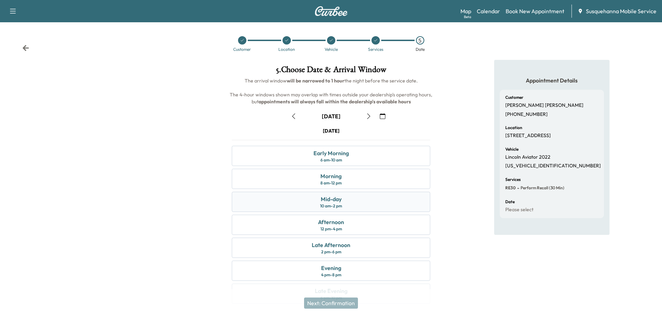
click at [345, 202] on div "Mid-day 10 am - 2 pm" at bounding box center [331, 202] width 199 height 20
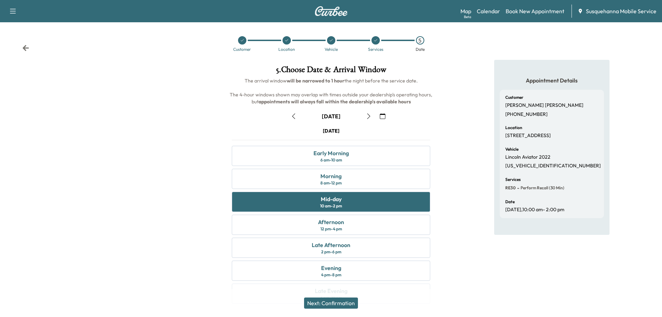
click at [338, 305] on button "Next: Confirmation" at bounding box center [331, 302] width 54 height 11
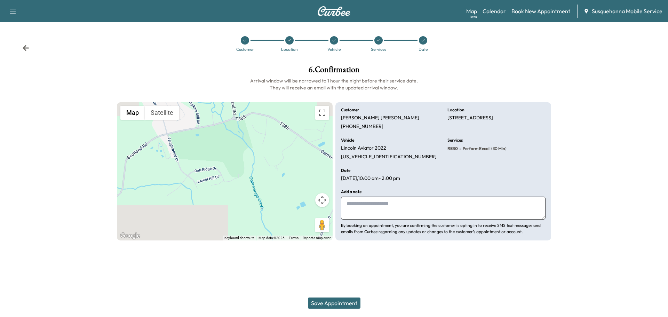
click at [368, 213] on textarea at bounding box center [443, 207] width 204 height 23
type textarea "**********"
click at [339, 303] on button "Save Appointment" at bounding box center [334, 302] width 53 height 11
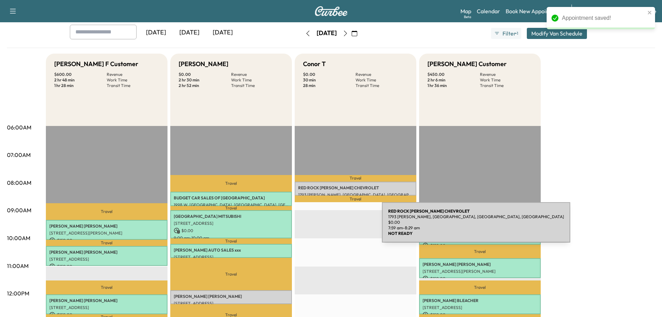
scroll to position [74, 0]
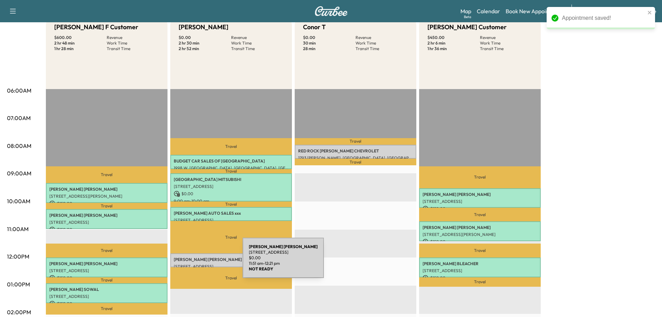
click at [193, 264] on p "40 Oak Ridge Dr, Quarryville, PA 17566, USA" at bounding box center [231, 267] width 115 height 6
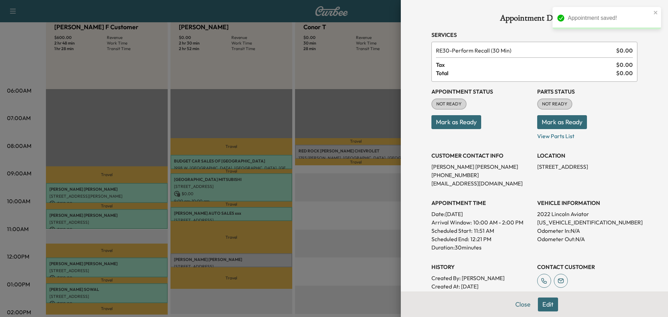
click at [539, 304] on button "Edit" at bounding box center [548, 304] width 20 height 14
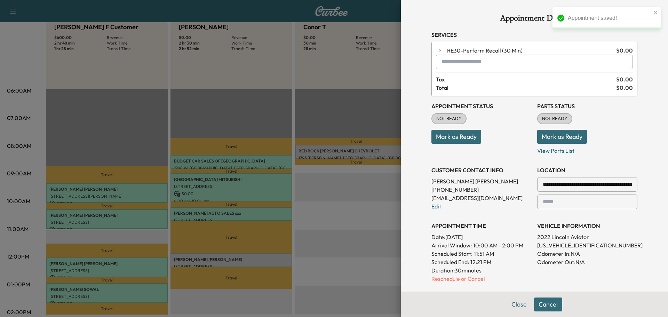
click at [490, 64] on input "text" at bounding box center [534, 62] width 197 height 15
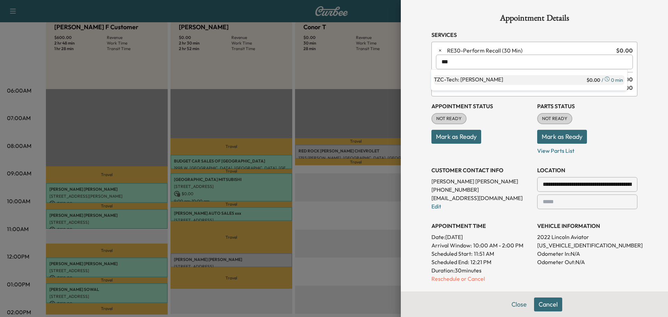
click at [474, 83] on p "TZC - Tech: Zach C" at bounding box center [509, 80] width 151 height 10
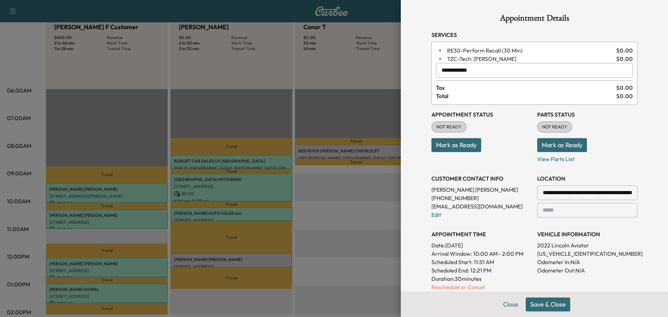
type input "**********"
click at [560, 301] on button "Save & Close" at bounding box center [547, 304] width 45 height 14
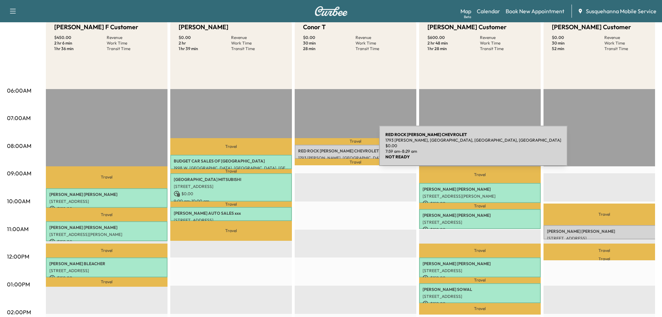
click at [327, 151] on p "RED ROCK THORNTON CHEVROLET" at bounding box center [355, 151] width 115 height 6
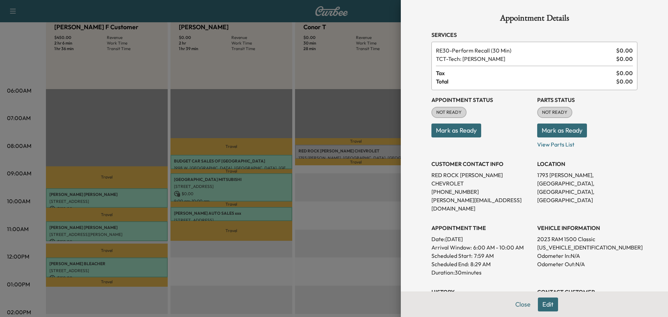
click at [545, 135] on button "Mark as Ready" at bounding box center [562, 130] width 50 height 14
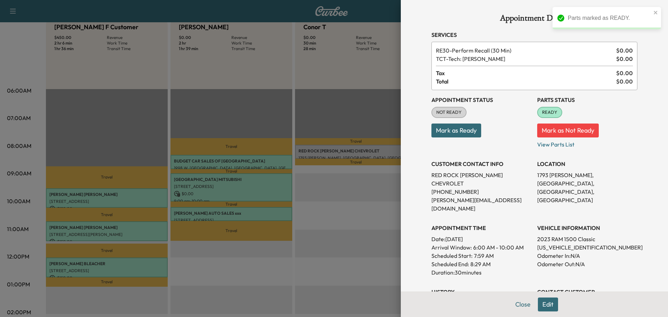
click at [459, 133] on button "Mark as Ready" at bounding box center [456, 130] width 50 height 14
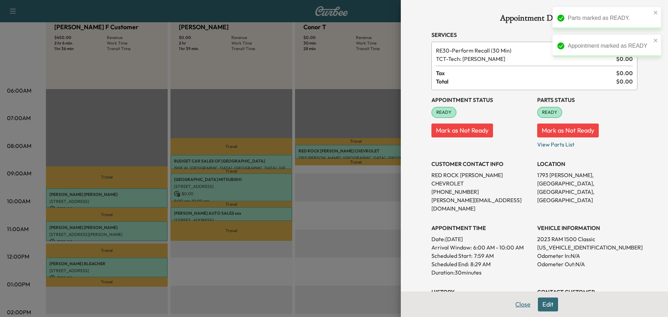
click at [514, 302] on button "Close" at bounding box center [522, 304] width 24 height 14
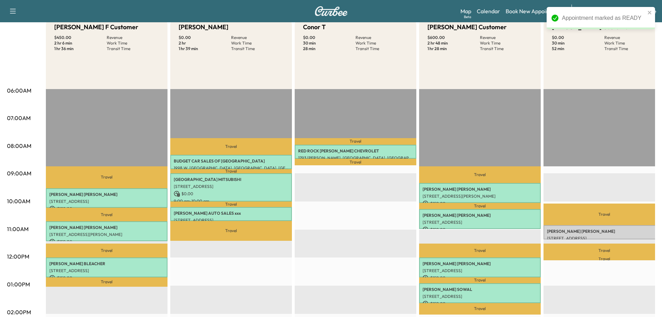
click at [571, 232] on p "george Follett" at bounding box center [604, 231] width 115 height 6
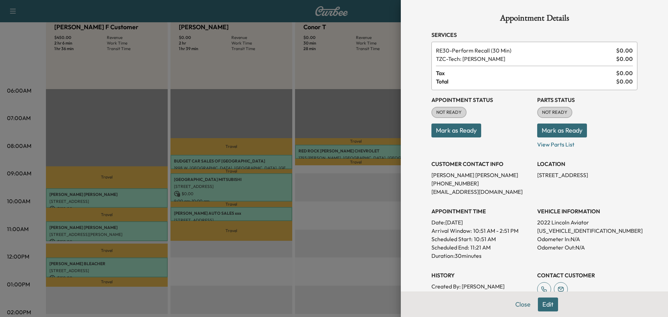
click at [561, 133] on button "Mark as Ready" at bounding box center [562, 130] width 50 height 14
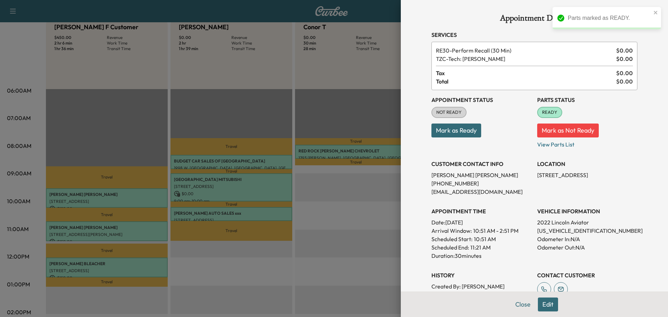
click at [462, 132] on button "Mark as Ready" at bounding box center [456, 130] width 50 height 14
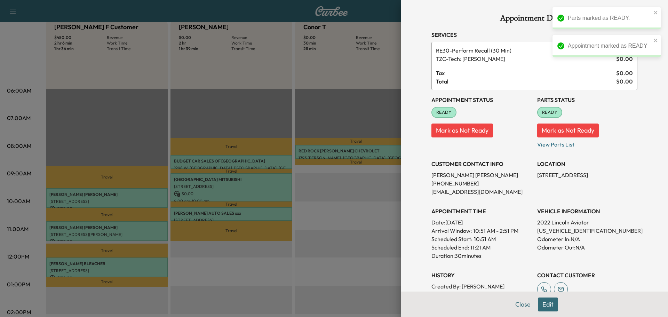
click at [522, 304] on button "Close" at bounding box center [522, 304] width 24 height 14
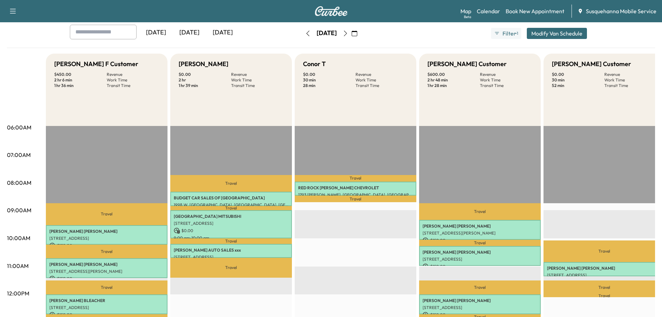
scroll to position [0, 0]
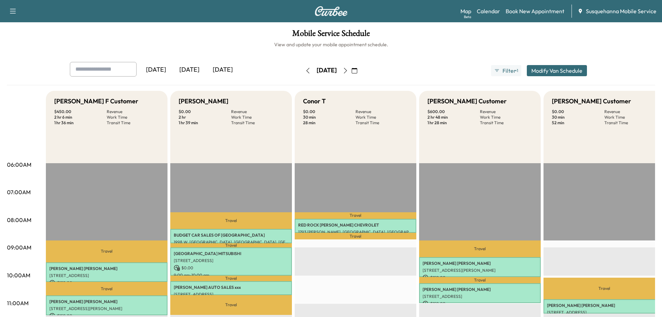
click at [305, 68] on icon "button" at bounding box center [308, 71] width 6 height 6
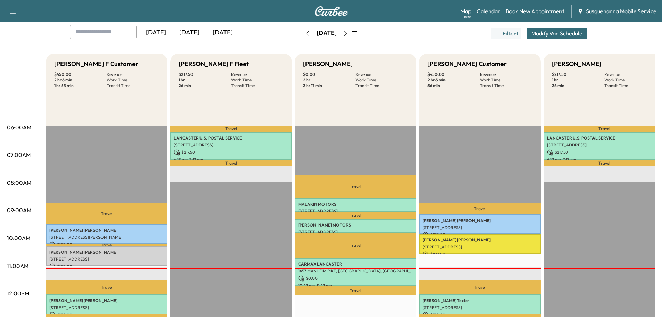
scroll to position [74, 0]
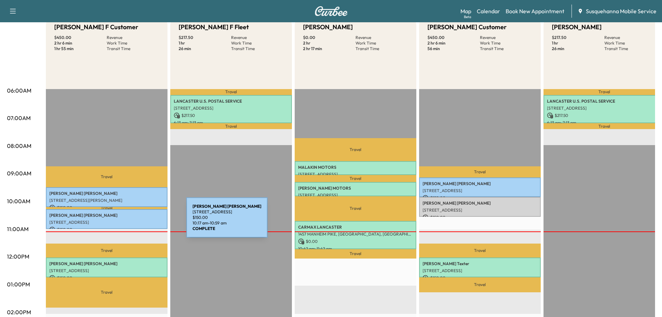
click at [134, 221] on p "[STREET_ADDRESS]" at bounding box center [106, 222] width 115 height 6
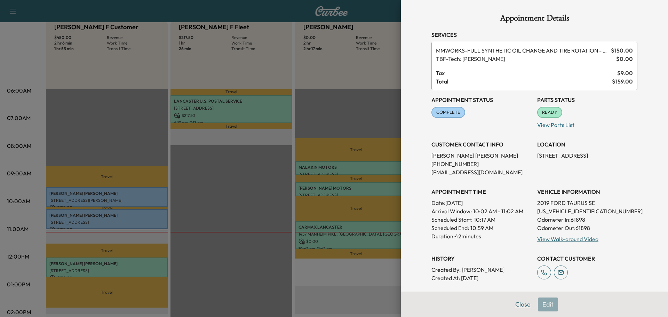
click at [519, 304] on button "Close" at bounding box center [522, 304] width 24 height 14
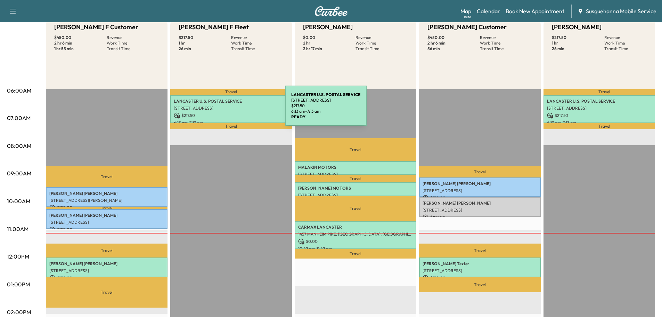
scroll to position [0, 0]
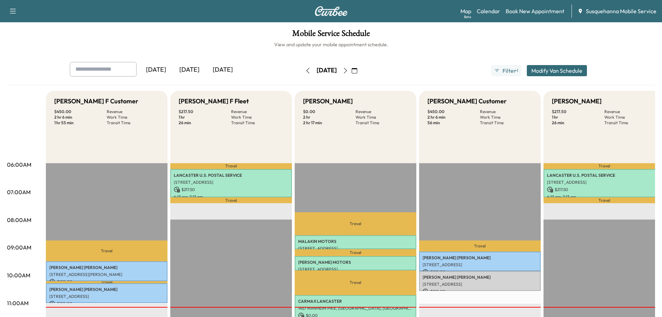
click at [347, 70] on icon "button" at bounding box center [345, 71] width 3 height 6
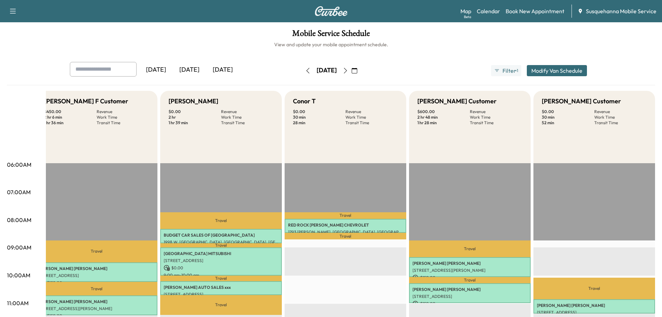
click at [302, 73] on button "button" at bounding box center [308, 70] width 12 height 11
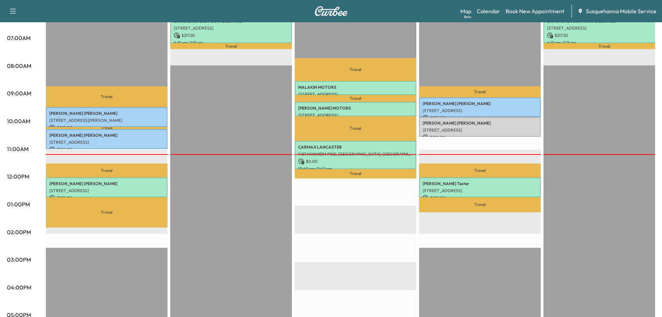
scroll to position [43, 0]
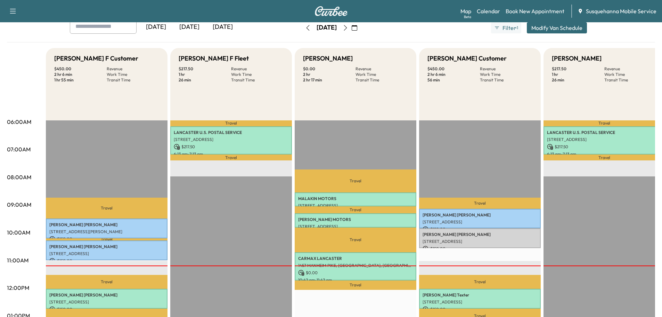
click at [348, 30] on icon "button" at bounding box center [346, 28] width 6 height 6
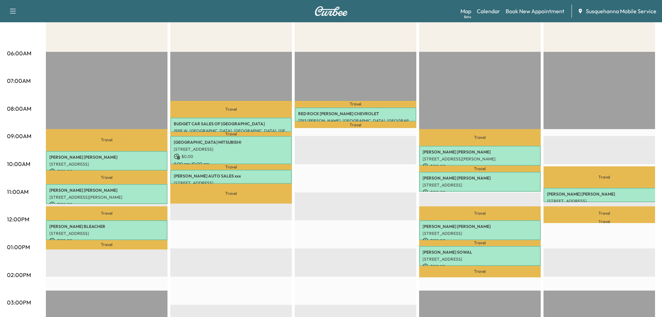
scroll to position [74, 0]
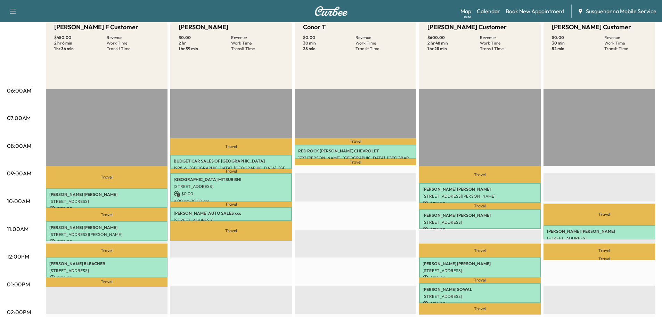
click at [312, 142] on p "Travel" at bounding box center [356, 141] width 122 height 7
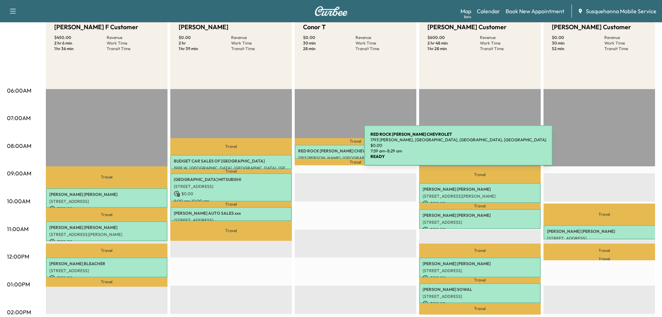
click at [312, 150] on p "RED ROCK THORNTON CHEVROLET" at bounding box center [355, 151] width 115 height 6
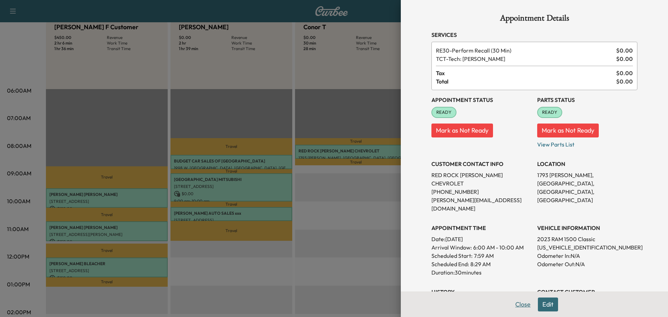
click at [517, 307] on button "Close" at bounding box center [522, 304] width 24 height 14
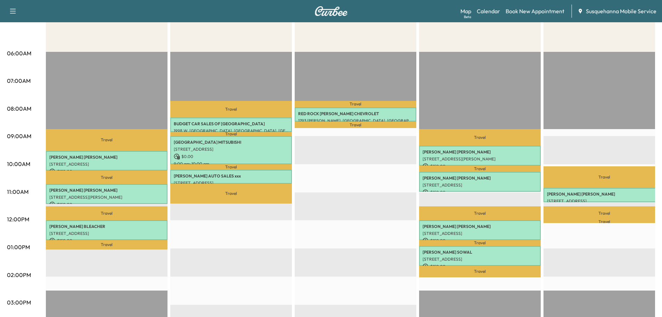
scroll to position [0, 0]
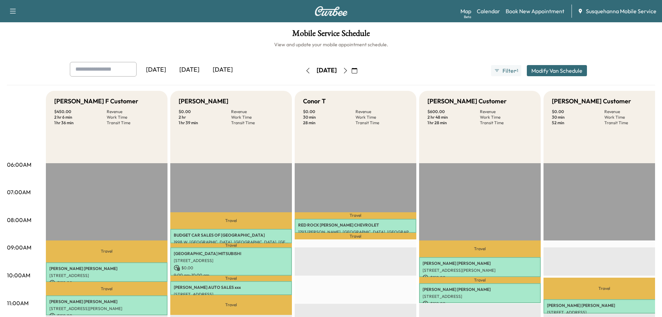
click at [305, 71] on icon "button" at bounding box center [308, 71] width 6 height 6
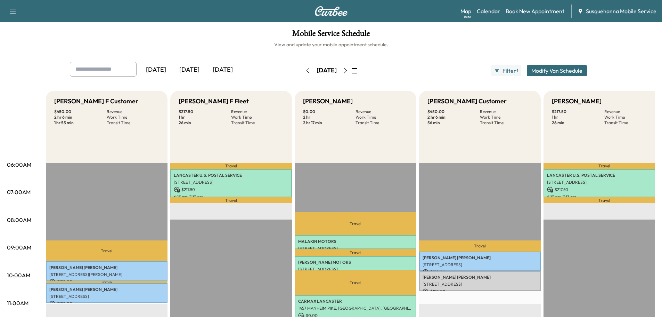
scroll to position [37, 0]
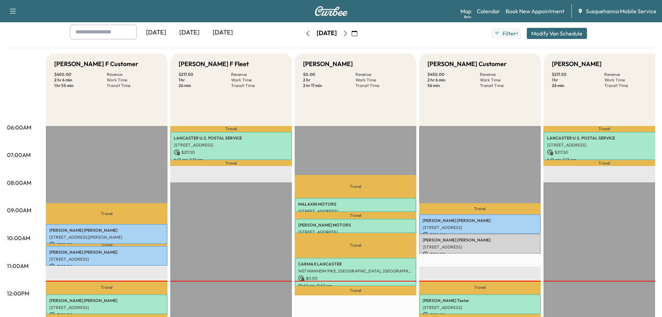
click at [348, 34] on icon "button" at bounding box center [346, 34] width 6 height 6
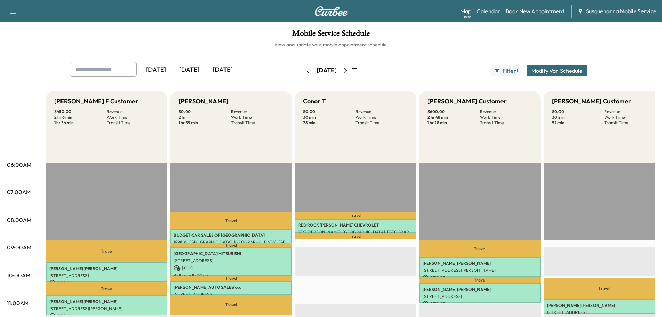
click at [302, 69] on button "button" at bounding box center [308, 70] width 12 height 11
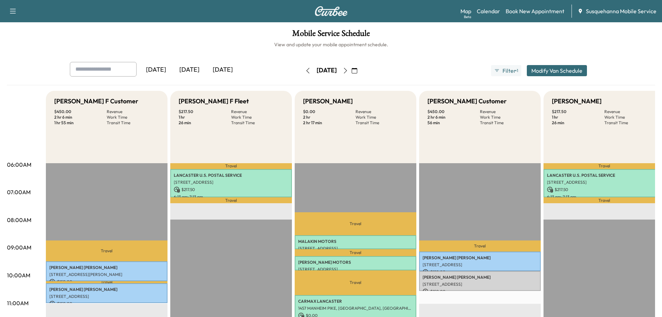
scroll to position [111, 0]
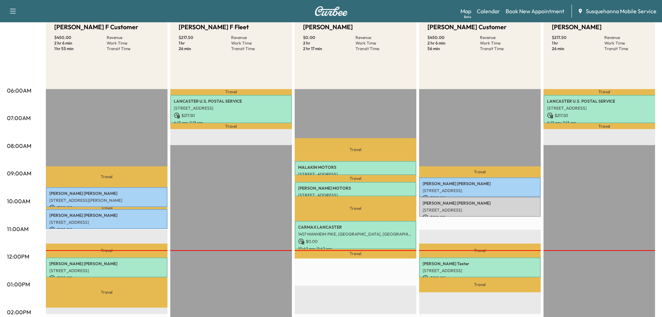
scroll to position [111, 0]
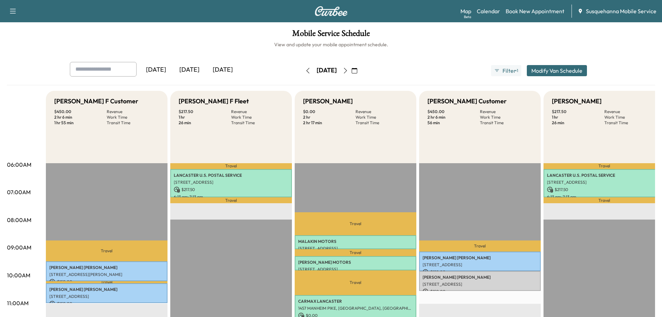
scroll to position [74, 0]
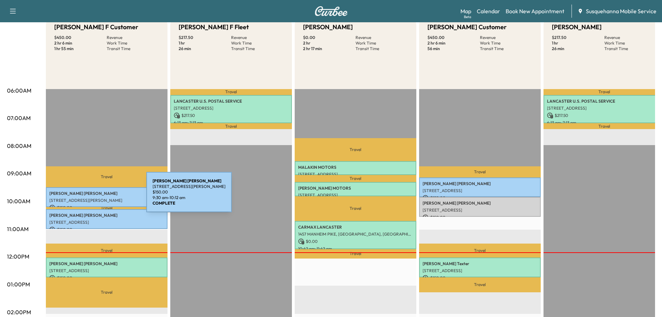
click at [94, 197] on p "[STREET_ADDRESS][PERSON_NAME]" at bounding box center [106, 200] width 115 height 6
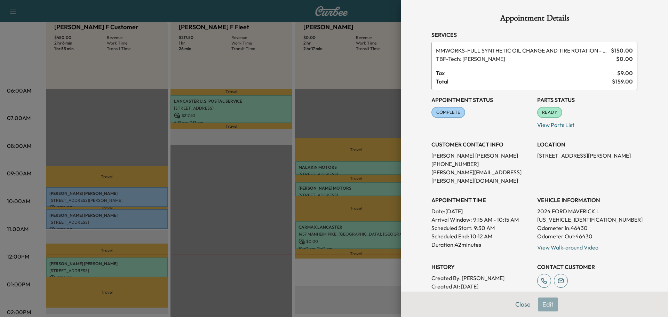
click at [516, 304] on button "Close" at bounding box center [522, 304] width 24 height 14
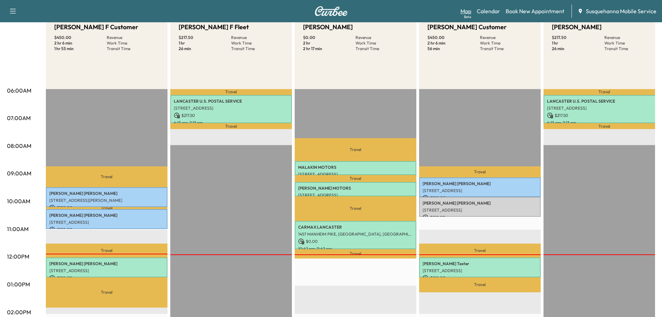
click at [467, 13] on link "Map Beta" at bounding box center [466, 11] width 11 height 8
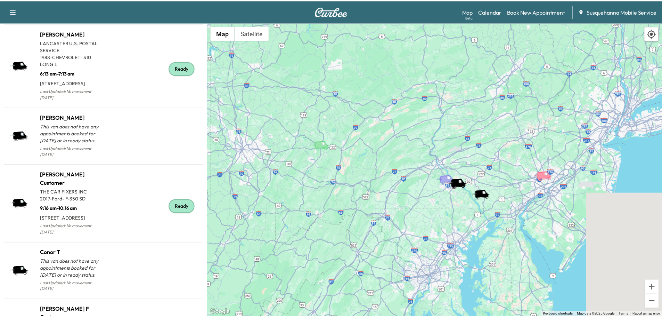
scroll to position [776, 0]
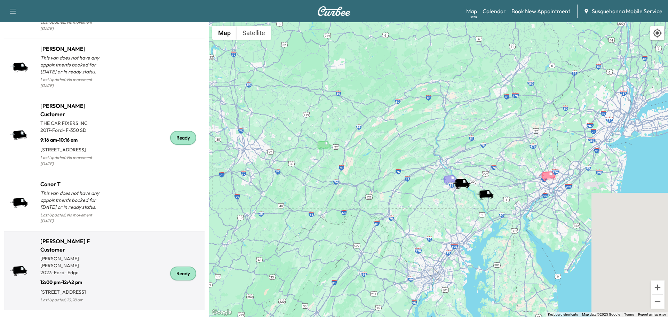
click at [179, 274] on div "Ready" at bounding box center [183, 273] width 26 height 14
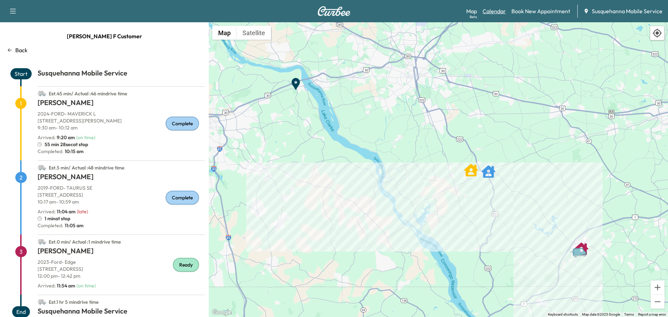
click at [493, 10] on link "Calendar" at bounding box center [493, 11] width 23 height 8
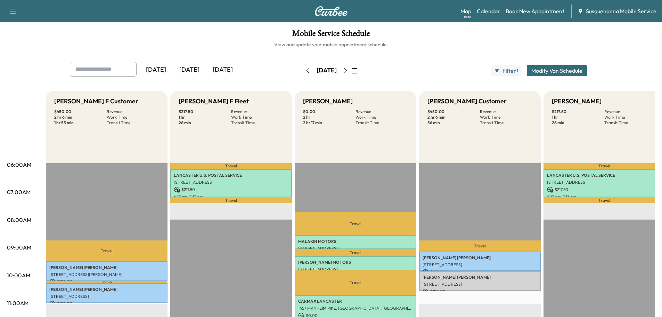
scroll to position [74, 0]
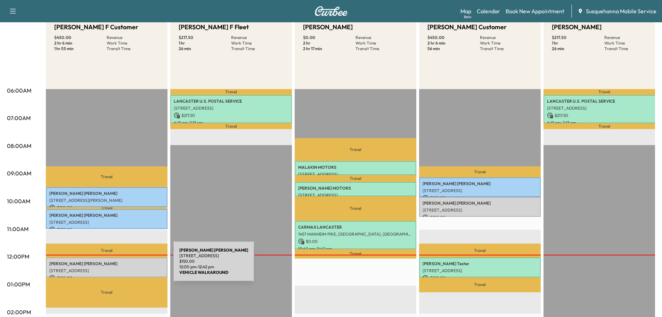
click at [121, 265] on div "[PERSON_NAME] [STREET_ADDRESS] $ 150.00 12:00 pm - 12:42 pm" at bounding box center [107, 267] width 122 height 20
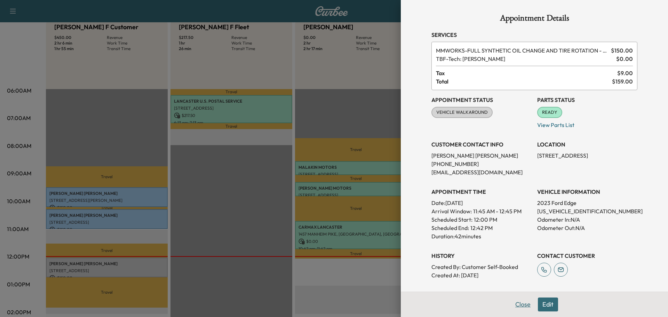
click at [510, 304] on button "Close" at bounding box center [522, 304] width 24 height 14
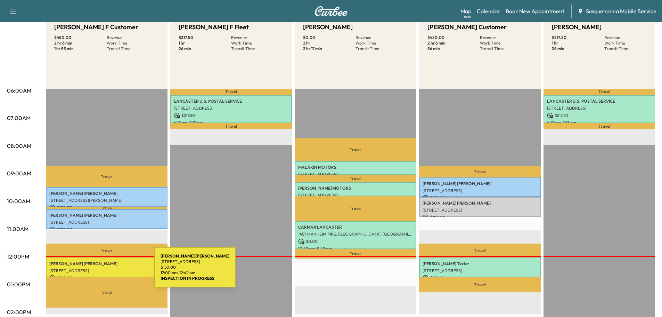
click at [102, 271] on p "[STREET_ADDRESS]" at bounding box center [106, 271] width 115 height 6
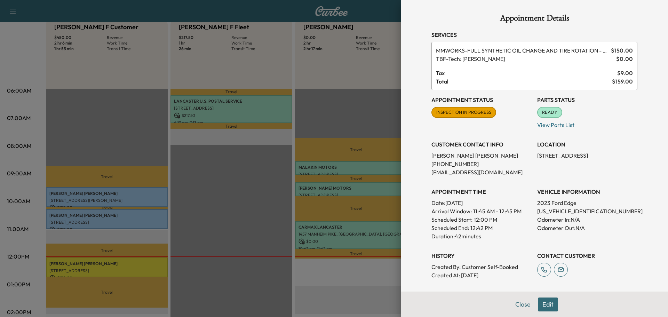
click at [517, 303] on button "Close" at bounding box center [522, 304] width 24 height 14
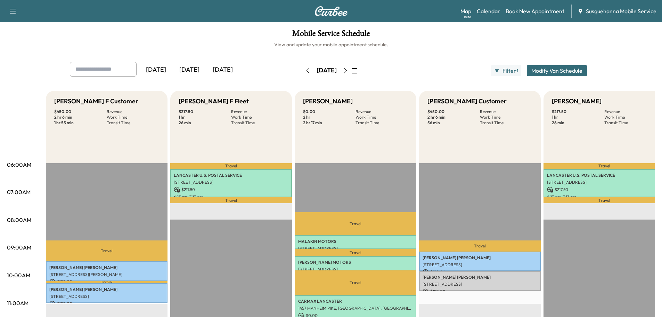
scroll to position [111, 0]
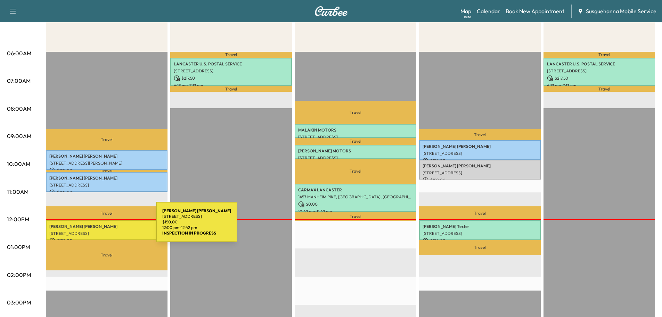
click at [104, 226] on p "[PERSON_NAME]" at bounding box center [106, 227] width 115 height 6
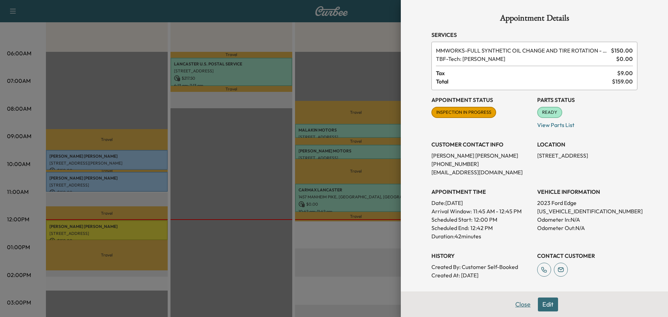
click at [521, 305] on button "Close" at bounding box center [522, 304] width 24 height 14
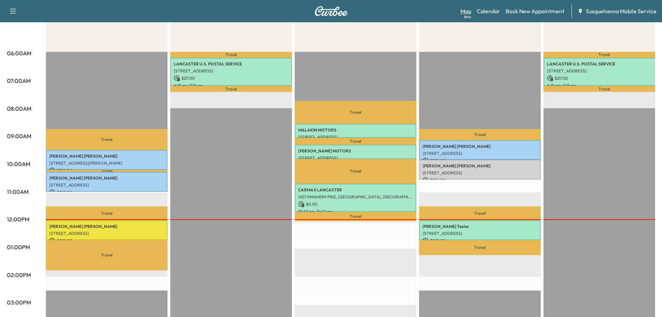
click at [467, 13] on link "Map Beta" at bounding box center [466, 11] width 11 height 8
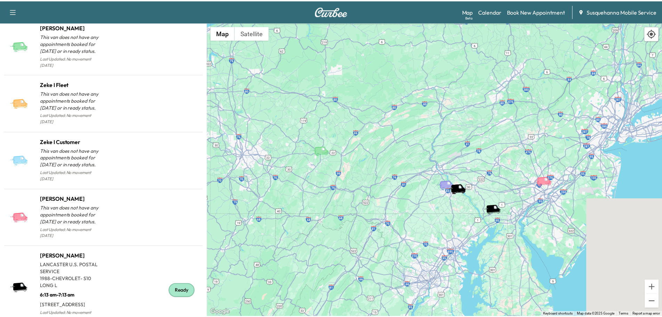
scroll to position [742, 0]
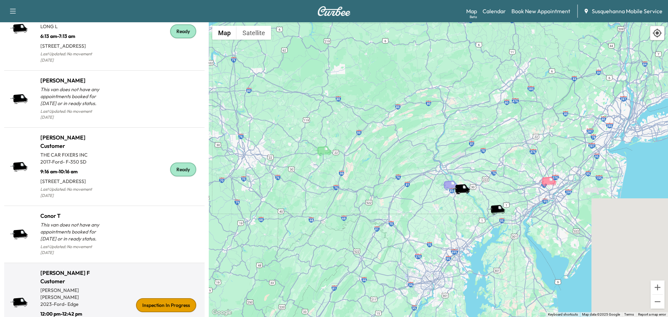
click at [176, 308] on div "Inspection In Progress" at bounding box center [166, 305] width 60 height 14
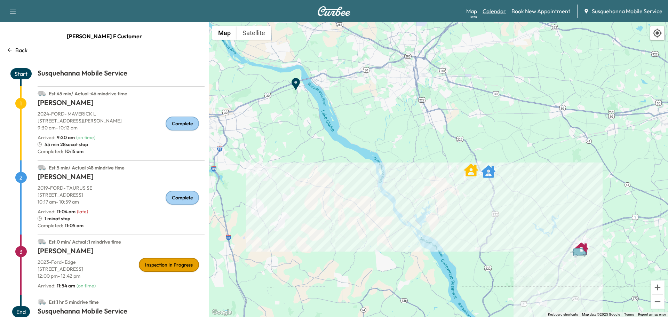
click at [499, 13] on link "Calendar" at bounding box center [493, 11] width 23 height 8
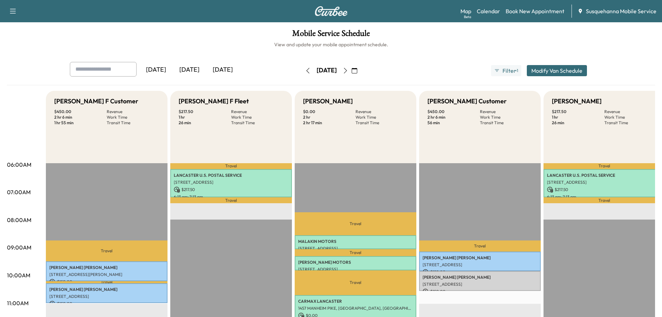
scroll to position [148, 0]
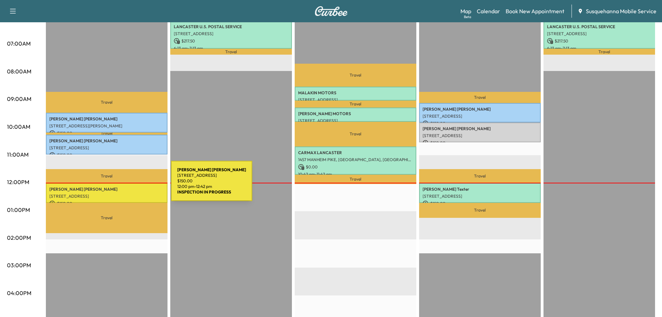
click at [119, 186] on p "[PERSON_NAME]" at bounding box center [106, 189] width 115 height 6
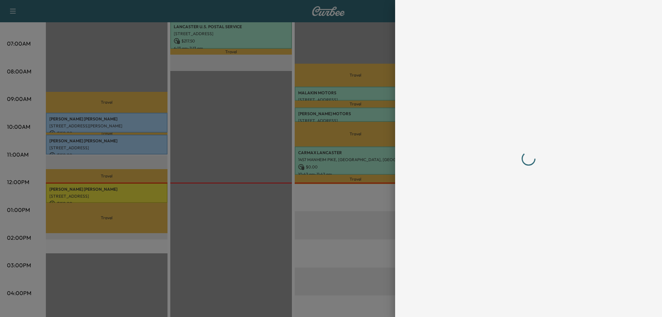
click at [119, 185] on div at bounding box center [331, 158] width 662 height 317
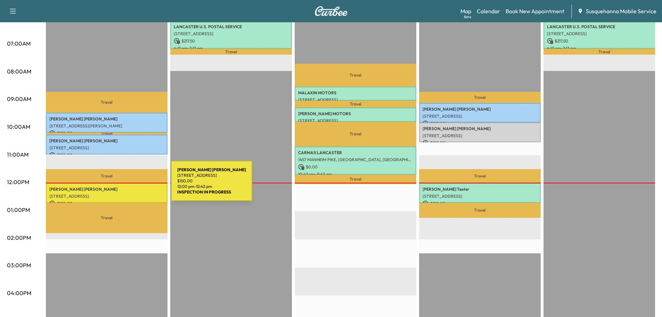
click at [119, 186] on p "[PERSON_NAME]" at bounding box center [106, 189] width 115 height 6
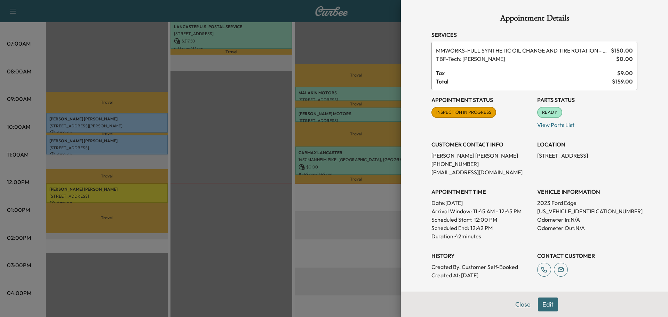
click at [522, 302] on button "Close" at bounding box center [522, 304] width 24 height 14
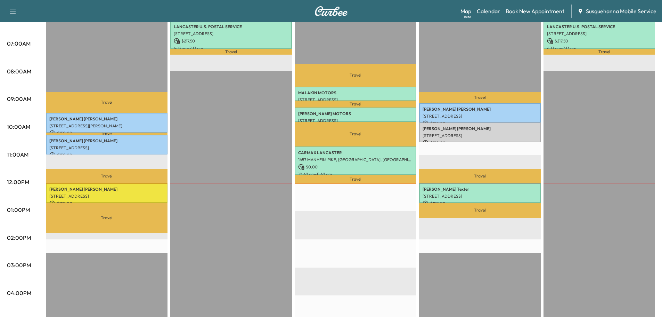
scroll to position [0, 0]
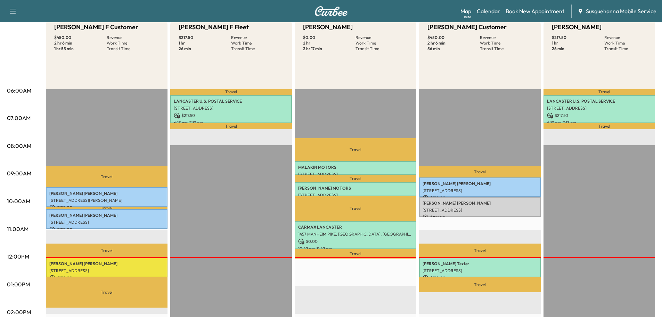
scroll to position [111, 0]
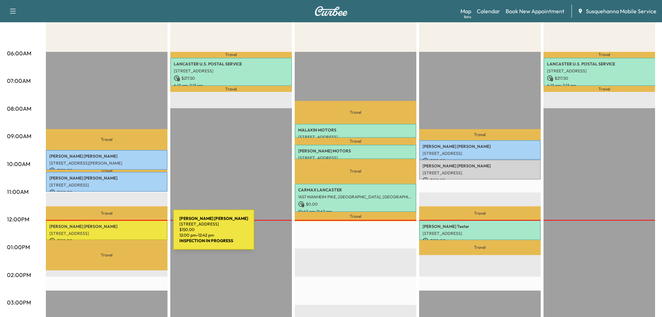
click at [121, 234] on p "[STREET_ADDRESS]" at bounding box center [106, 234] width 115 height 6
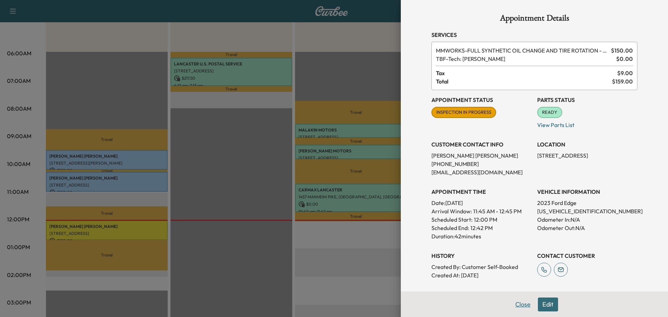
click at [516, 305] on button "Close" at bounding box center [522, 304] width 24 height 14
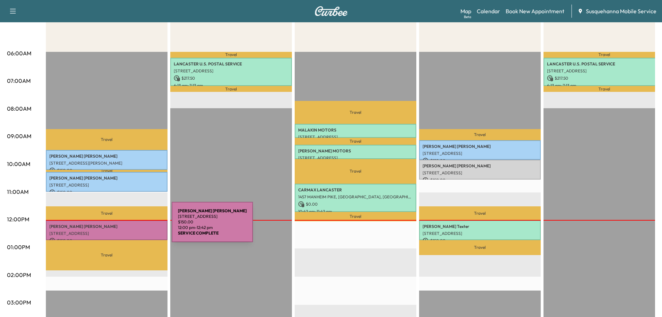
click at [120, 226] on p "[PERSON_NAME]" at bounding box center [106, 227] width 115 height 6
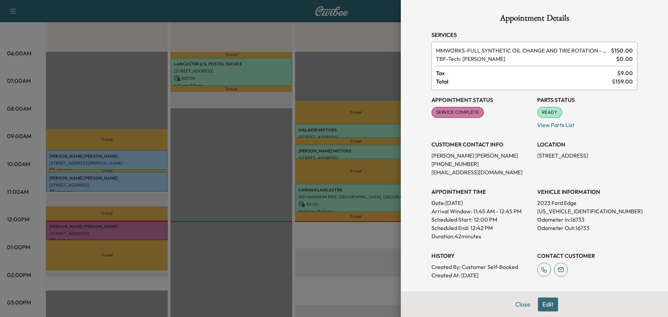
click at [513, 304] on button "Close" at bounding box center [522, 304] width 24 height 14
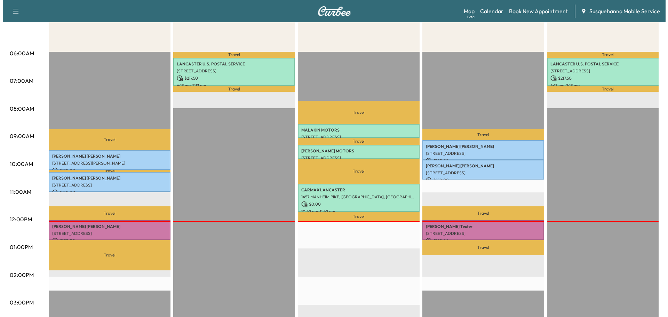
scroll to position [0, 0]
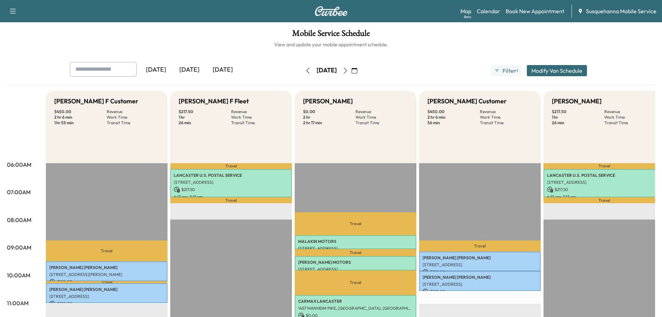
drag, startPoint x: 363, startPoint y: 72, endPoint x: 378, endPoint y: 119, distance: 49.5
click at [347, 72] on icon "button" at bounding box center [345, 71] width 3 height 6
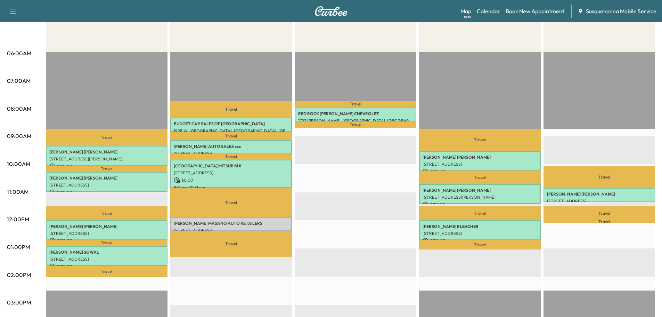
scroll to position [148, 0]
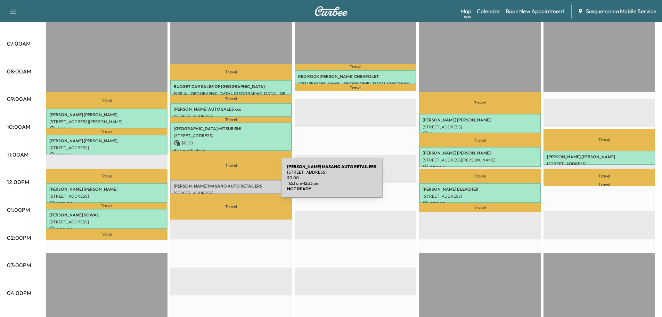
click at [229, 183] on p "[PERSON_NAME] AUTO RETAILERS" at bounding box center [231, 186] width 115 height 6
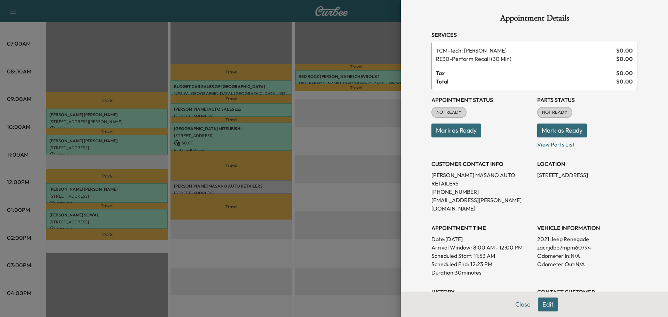
click at [545, 134] on button "Mark as Ready" at bounding box center [562, 130] width 50 height 14
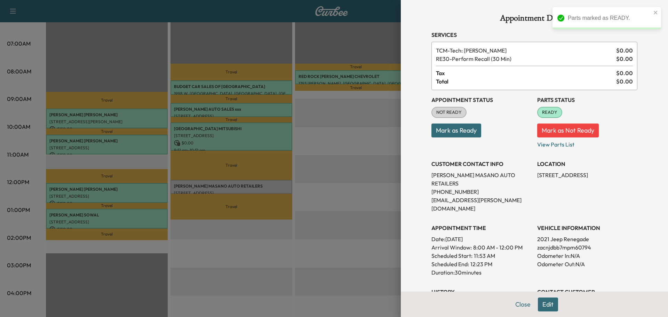
click at [459, 130] on button "Mark as Ready" at bounding box center [456, 130] width 50 height 14
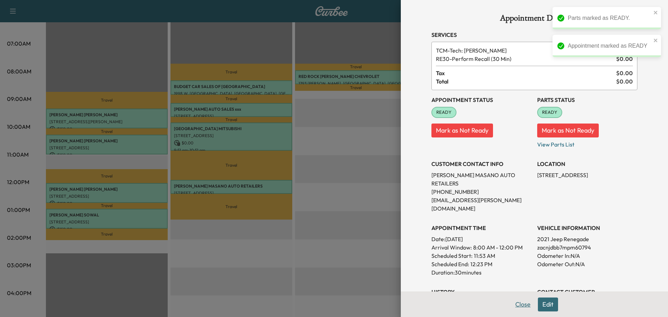
click at [518, 305] on button "Close" at bounding box center [522, 304] width 24 height 14
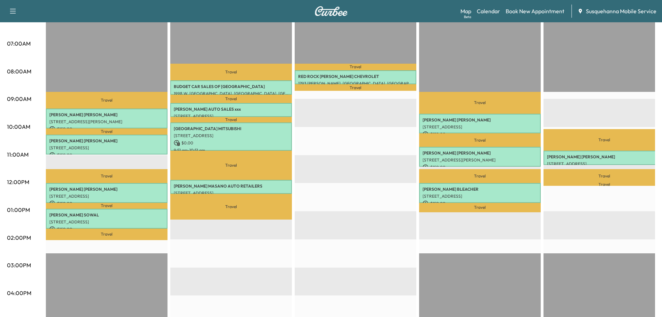
scroll to position [37, 0]
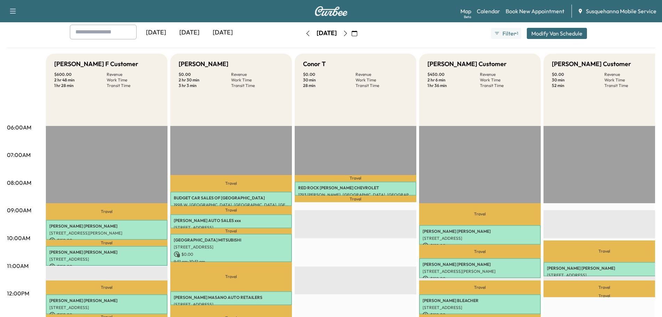
click at [302, 33] on button "button" at bounding box center [308, 33] width 12 height 11
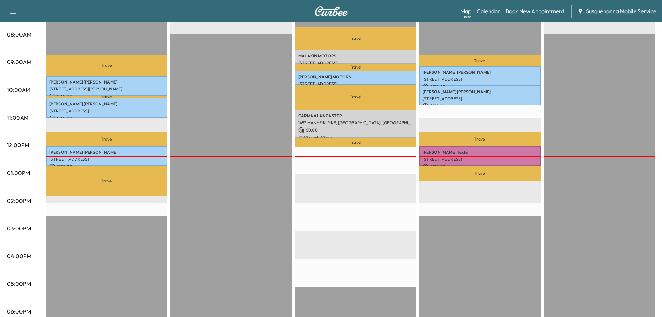
scroll to position [111, 0]
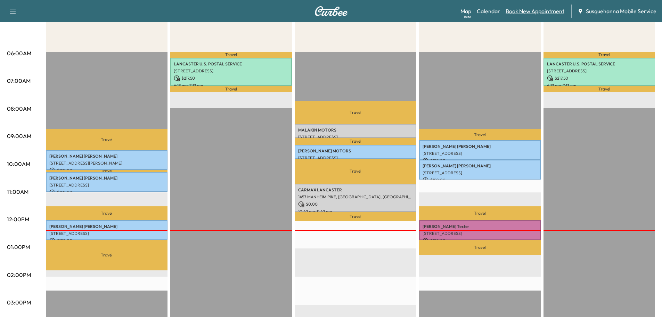
click at [522, 13] on link "Book New Appointment" at bounding box center [535, 11] width 59 height 8
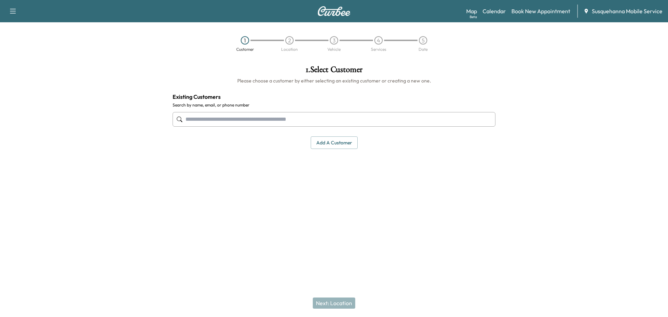
click at [282, 115] on input "text" at bounding box center [333, 119] width 323 height 15
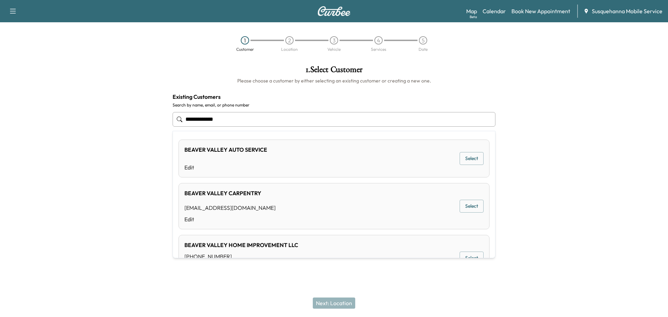
click at [323, 247] on div "BEAVER VALLEY HOME IMPROVEMENT LLC [PHONE_NUMBER] Edit Select" at bounding box center [333, 258] width 311 height 46
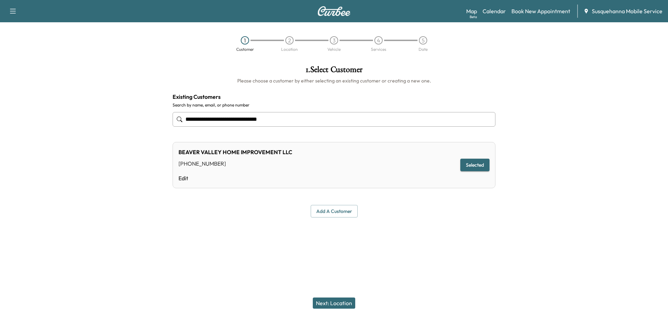
type input "**********"
click at [347, 307] on button "Next: Location" at bounding box center [334, 302] width 42 height 11
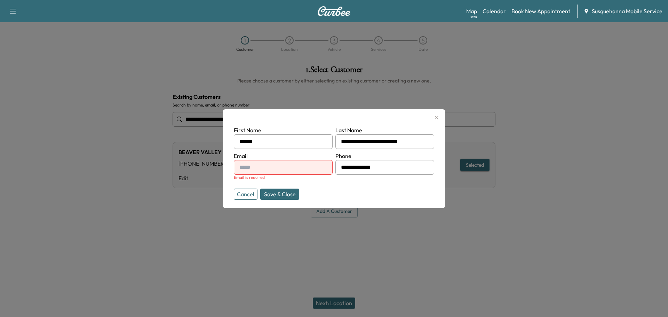
click at [261, 171] on input "text" at bounding box center [283, 167] width 99 height 15
type input "**********"
click at [275, 194] on button "Save & Close" at bounding box center [279, 193] width 39 height 11
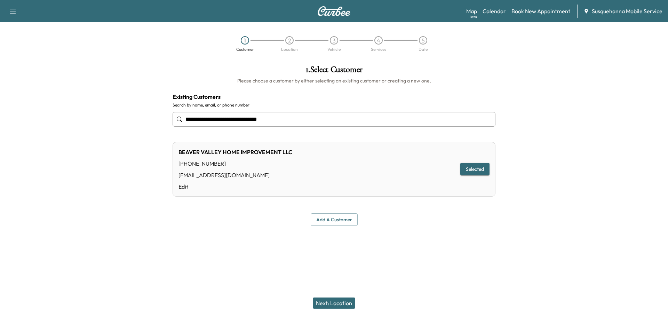
click at [342, 306] on button "Next: Location" at bounding box center [334, 302] width 42 height 11
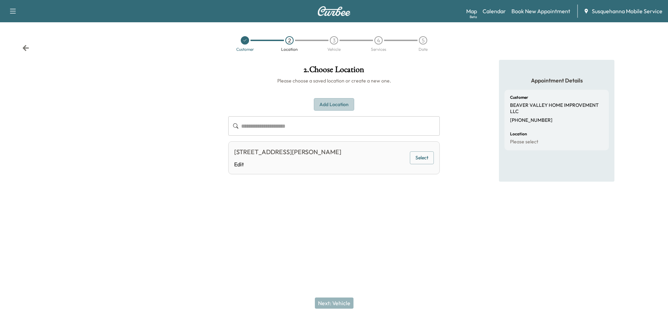
click at [342, 106] on button "Add Location" at bounding box center [334, 104] width 40 height 13
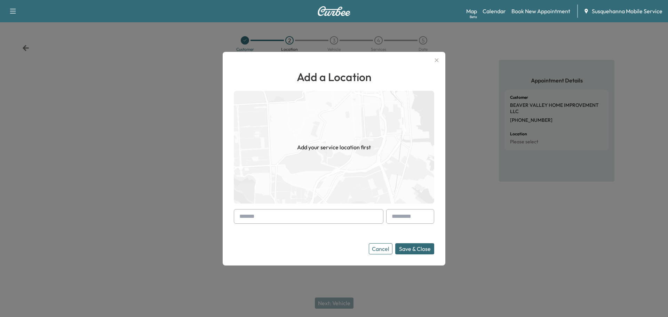
click at [309, 214] on input "text" at bounding box center [309, 216] width 150 height 15
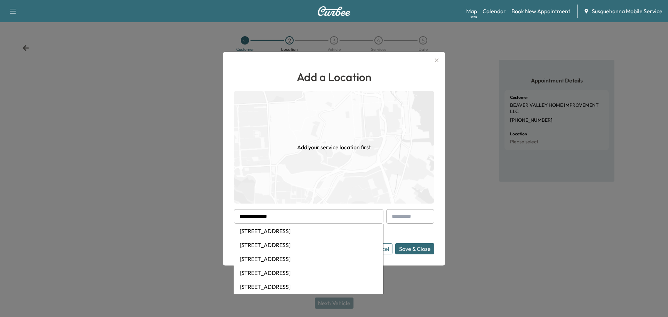
click at [296, 231] on li "[STREET_ADDRESS]" at bounding box center [308, 231] width 149 height 14
type input "**********"
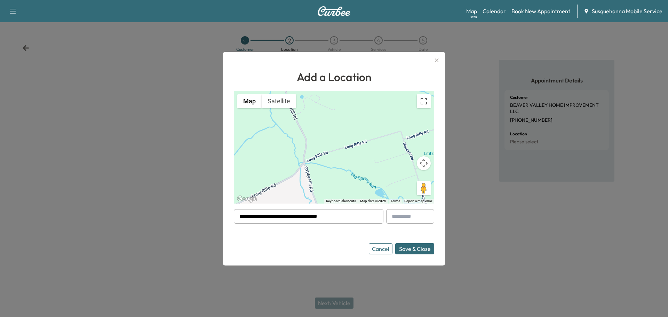
click at [418, 251] on button "Save & Close" at bounding box center [414, 248] width 39 height 11
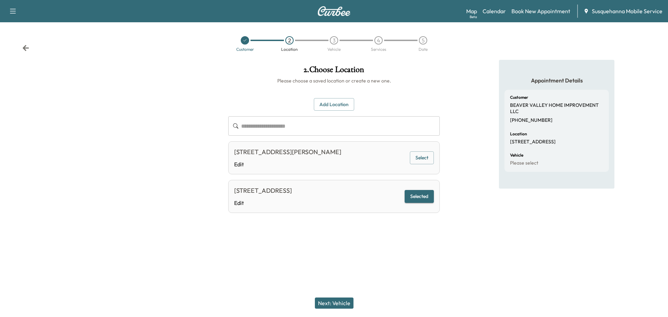
click at [330, 295] on div "Next: Vehicle" at bounding box center [334, 303] width 668 height 28
click at [331, 302] on button "Next: Vehicle" at bounding box center [334, 302] width 39 height 11
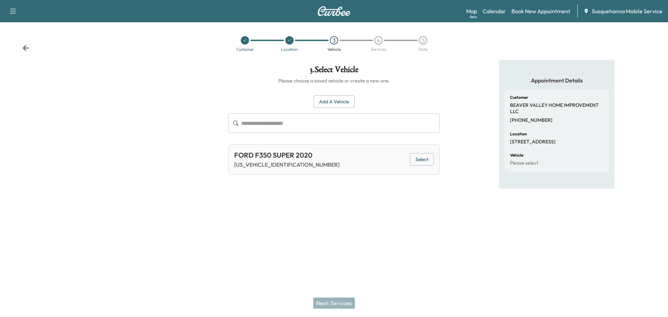
click at [424, 160] on button "Select" at bounding box center [422, 159] width 24 height 13
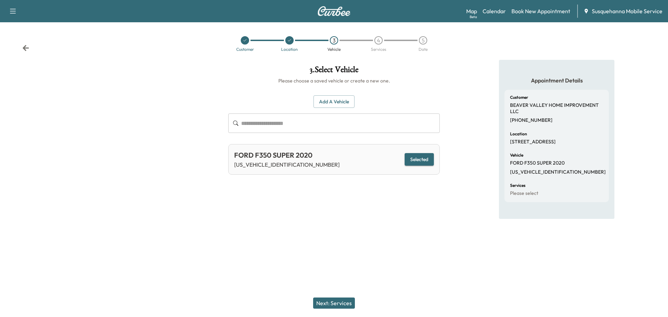
click at [346, 299] on button "Next: Services" at bounding box center [334, 302] width 42 height 11
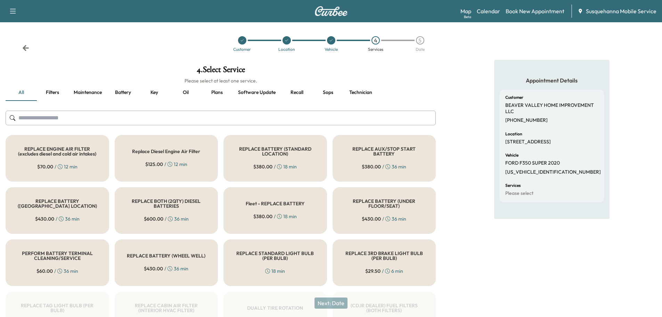
click at [293, 115] on input "text" at bounding box center [221, 118] width 430 height 15
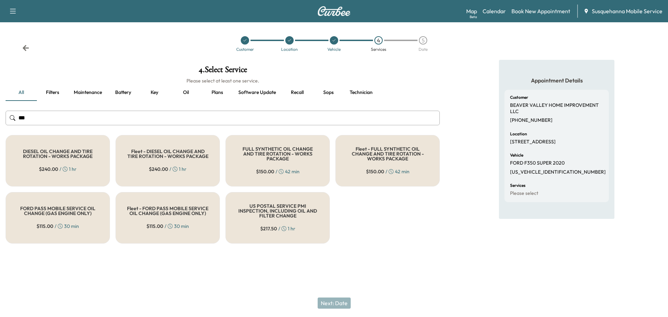
type input "***"
click at [273, 164] on div "FULL SYNTHETIC OIL CHANGE AND TIRE ROTATION - WORKS PACKAGE $ 150.00 / 42 min" at bounding box center [277, 160] width 104 height 51
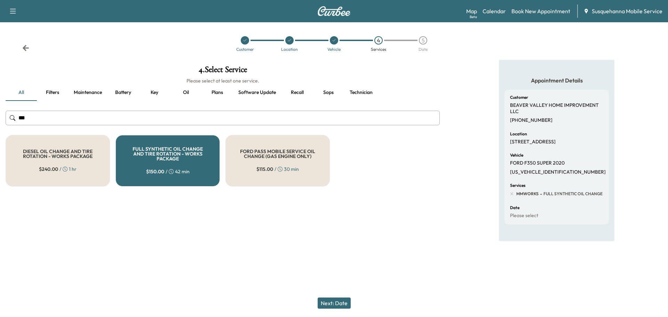
click at [341, 304] on button "Next: Date" at bounding box center [333, 302] width 33 height 11
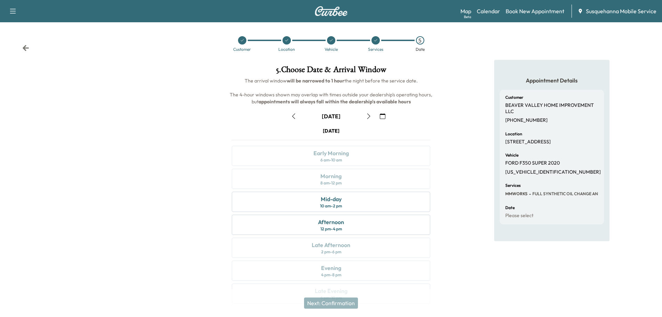
click at [386, 118] on button "button" at bounding box center [383, 116] width 12 height 11
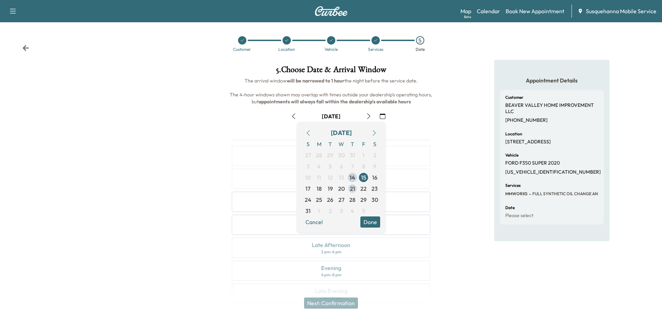
click at [352, 188] on span "21" at bounding box center [352, 188] width 5 height 8
click at [374, 223] on button "Done" at bounding box center [371, 221] width 20 height 11
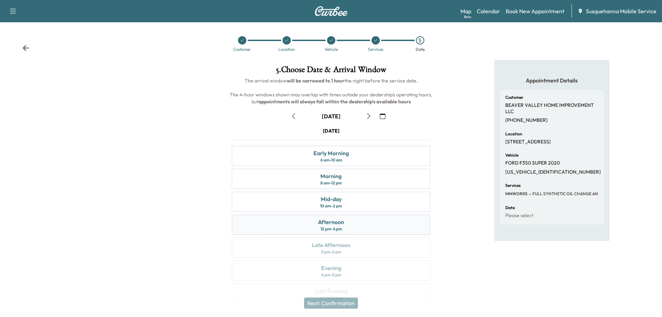
click at [329, 227] on div "12 pm - 4 pm" at bounding box center [332, 229] width 22 height 6
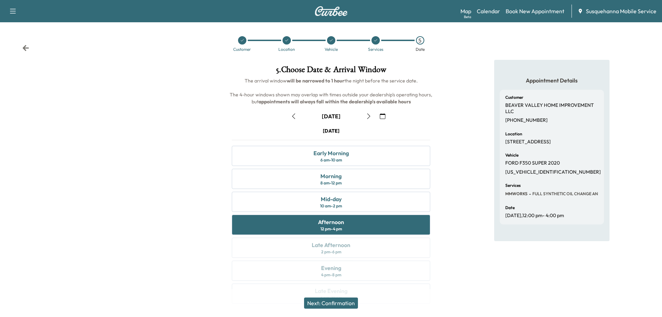
click at [331, 305] on button "Next: Confirmation" at bounding box center [331, 302] width 54 height 11
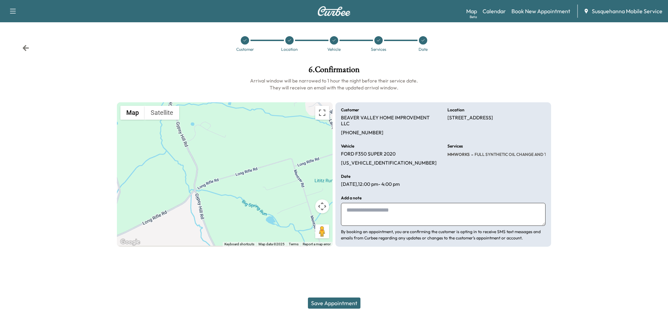
click at [361, 211] on textarea at bounding box center [443, 214] width 204 height 23
type textarea "**********"
drag, startPoint x: 445, startPoint y: 116, endPoint x: 530, endPoint y: 118, distance: 84.9
click at [530, 118] on div "**********" at bounding box center [443, 174] width 216 height 144
copy p "[STREET_ADDRESS]"
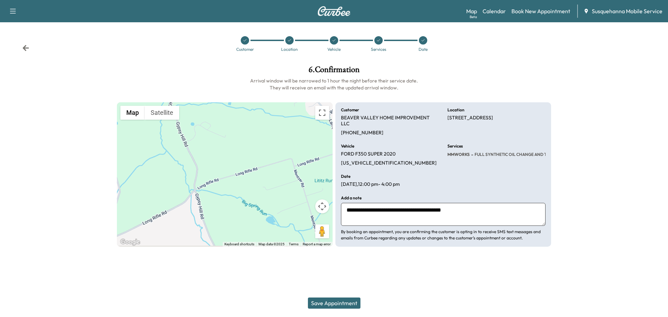
click at [350, 300] on button "Save Appointment" at bounding box center [334, 302] width 53 height 11
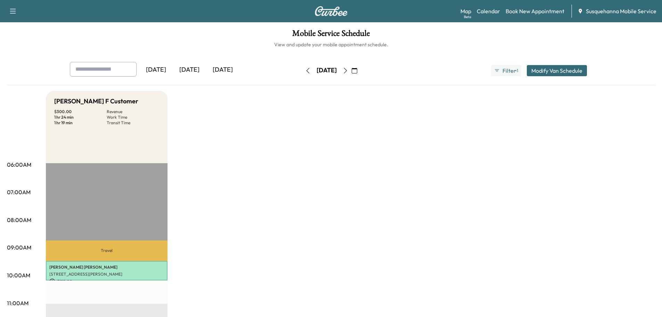
scroll to position [148, 0]
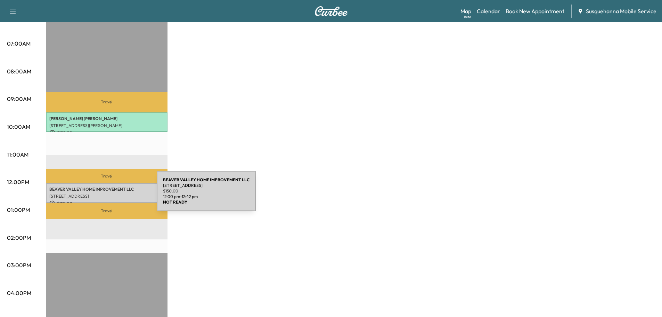
click at [105, 195] on p "[STREET_ADDRESS]" at bounding box center [106, 196] width 115 height 6
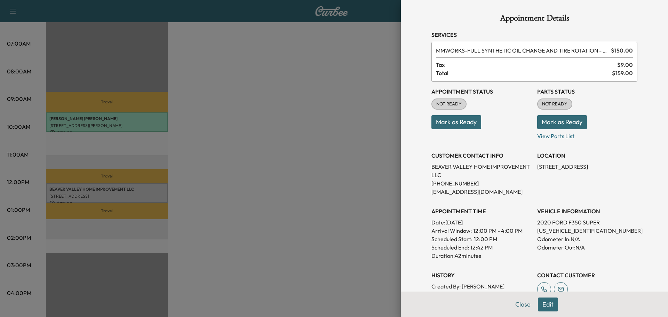
click at [537, 125] on button "Mark as Ready" at bounding box center [562, 122] width 50 height 14
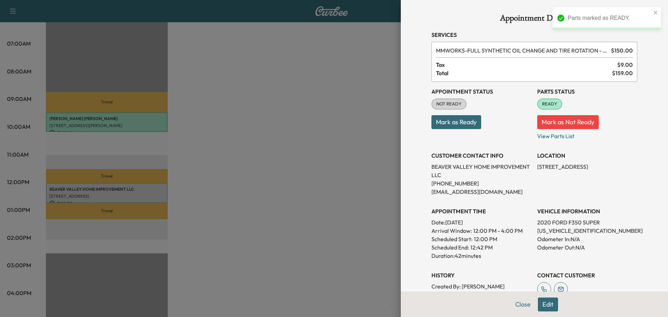
click at [455, 122] on button "Mark as Ready" at bounding box center [456, 122] width 50 height 14
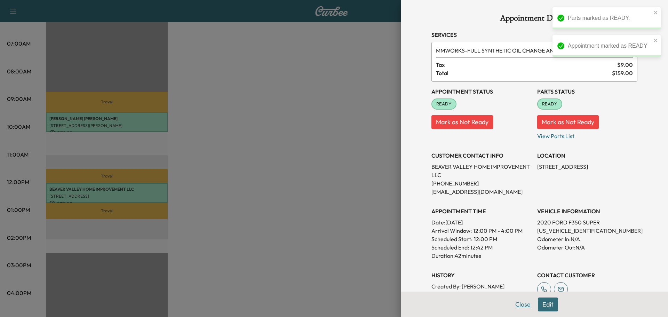
click at [520, 304] on button "Close" at bounding box center [522, 304] width 24 height 14
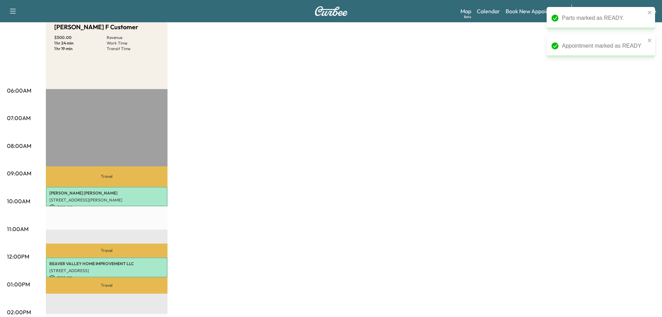
scroll to position [0, 0]
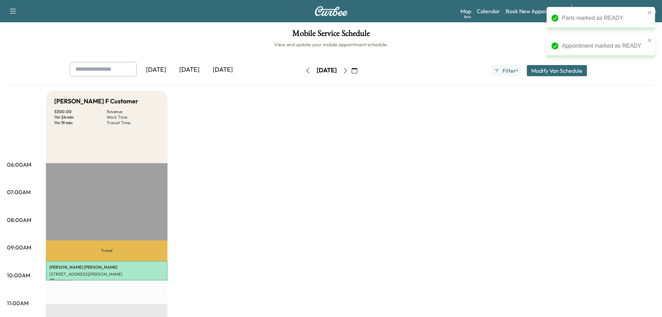
click at [361, 74] on button "button" at bounding box center [355, 70] width 12 height 11
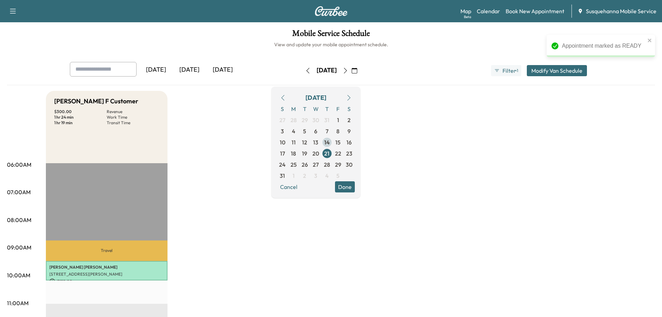
click at [333, 142] on span "14" at bounding box center [327, 142] width 11 height 11
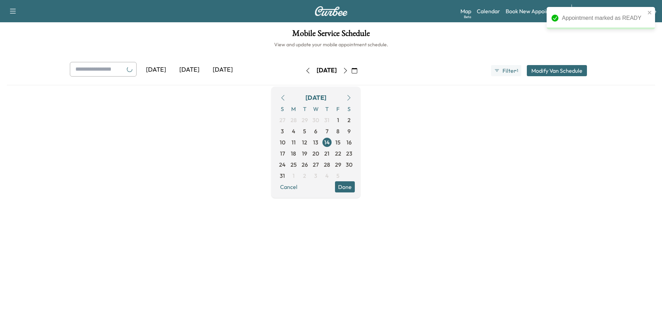
click at [355, 187] on button "Done" at bounding box center [345, 186] width 20 height 11
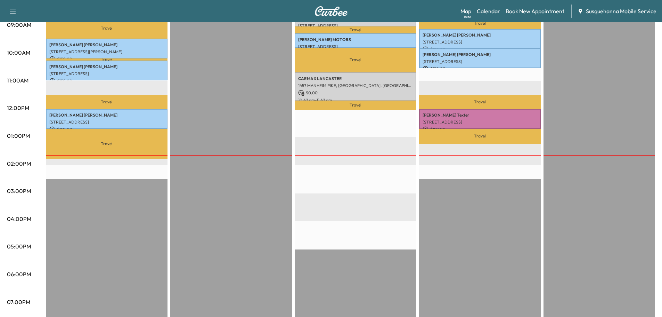
scroll to position [37, 0]
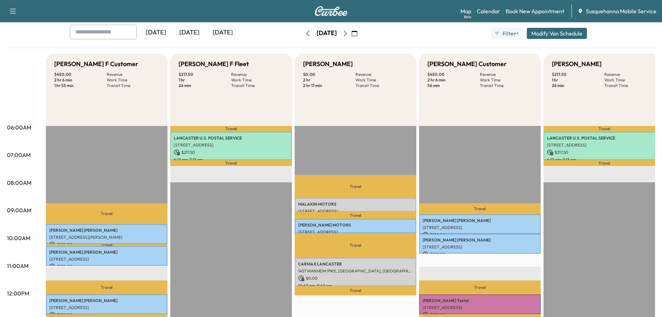
click at [347, 32] on icon "button" at bounding box center [345, 34] width 3 height 6
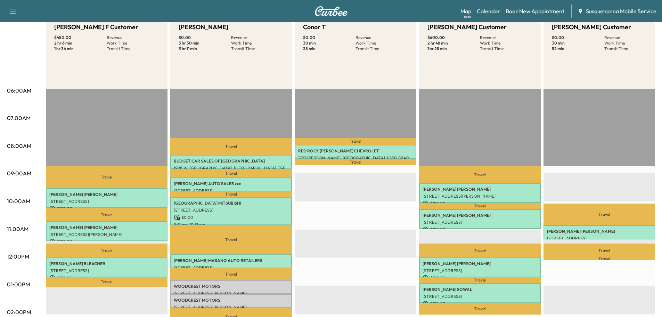
scroll to position [111, 0]
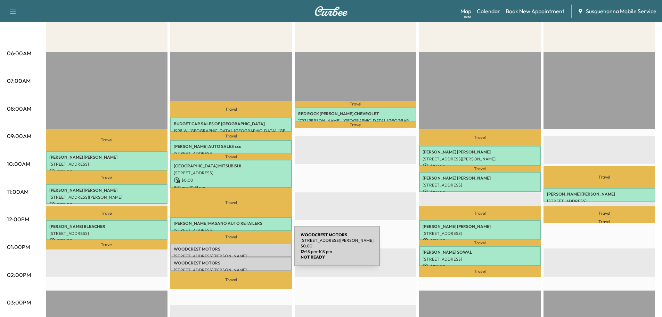
click at [242, 250] on div "WOODCREST MOTORS [STREET_ADDRESS][PERSON_NAME] $ 0.00 12:48 pm - 1:18 pm" at bounding box center [231, 250] width 122 height 14
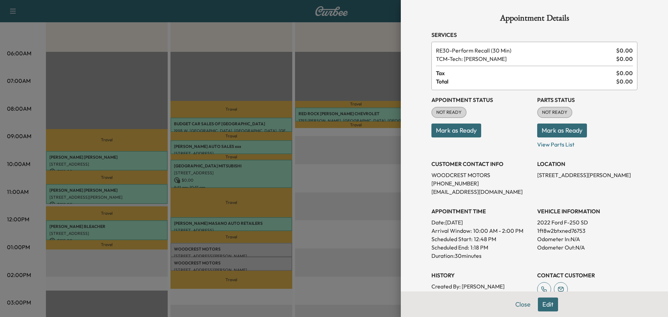
click at [538, 129] on button "Mark as Ready" at bounding box center [562, 130] width 50 height 14
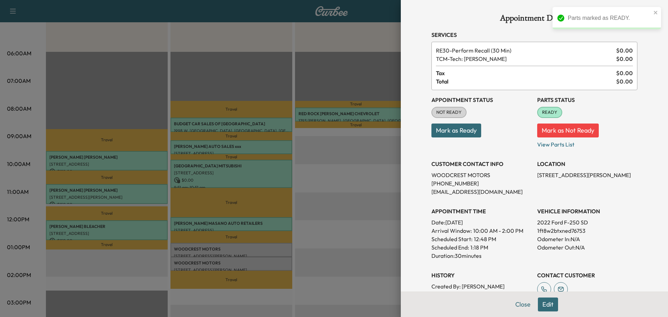
click at [459, 131] on button "Mark as Ready" at bounding box center [456, 130] width 50 height 14
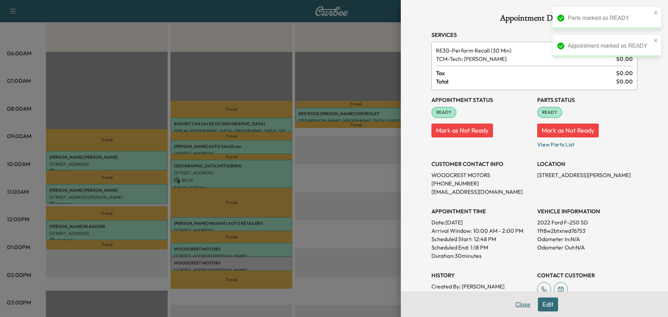
click at [520, 302] on button "Close" at bounding box center [522, 304] width 24 height 14
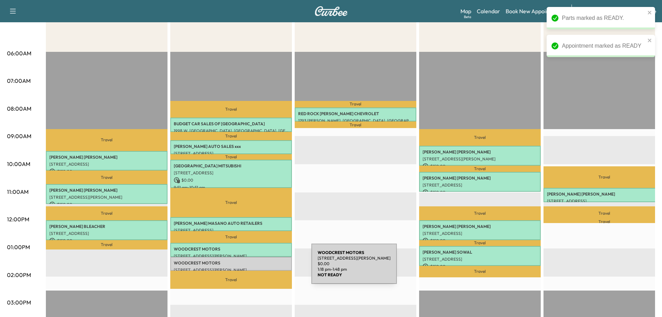
click at [260, 264] on div "WOODCREST MOTORS [STREET_ADDRESS][PERSON_NAME] $ 0.00 1:18 pm - 1:48 pm" at bounding box center [231, 264] width 122 height 14
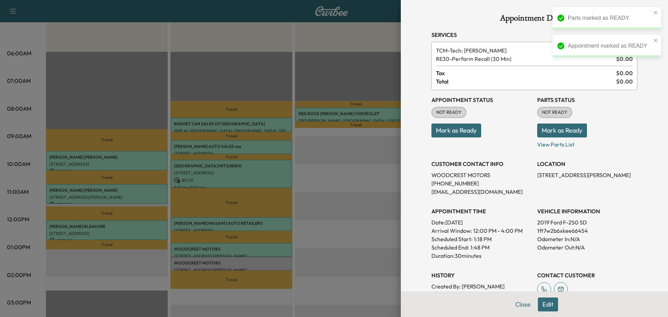
click at [543, 129] on button "Mark as Ready" at bounding box center [562, 130] width 50 height 14
click at [460, 131] on button "Mark as Ready" at bounding box center [456, 130] width 50 height 14
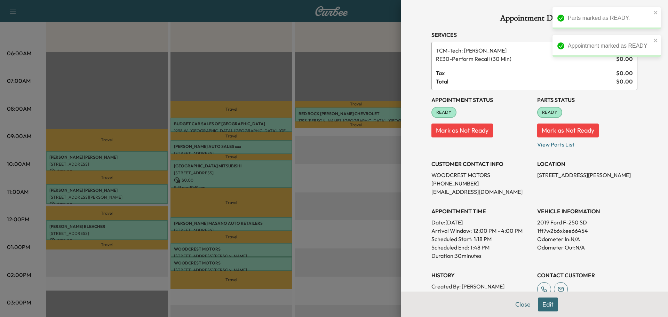
click at [519, 306] on button "Close" at bounding box center [522, 304] width 24 height 14
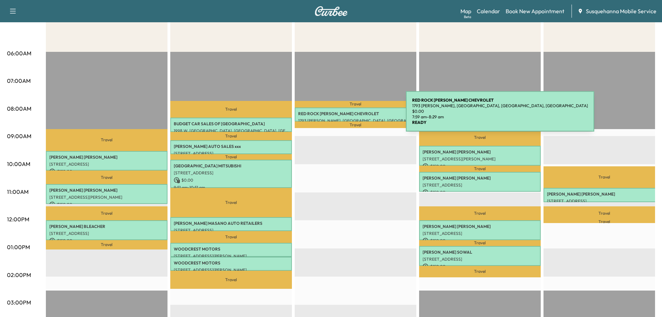
scroll to position [0, 0]
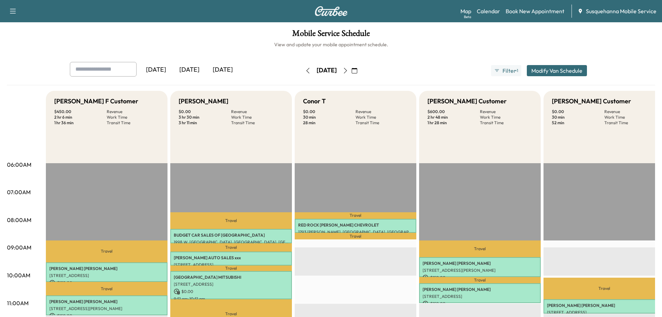
click at [302, 73] on button "button" at bounding box center [308, 70] width 12 height 11
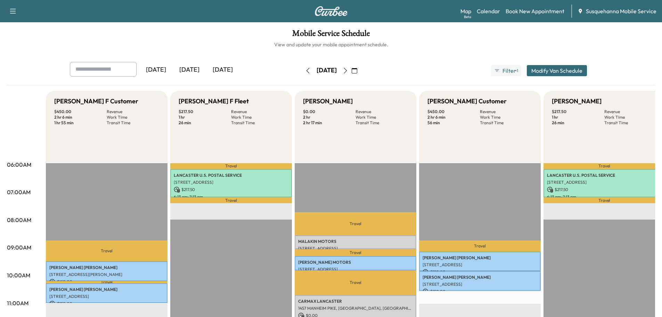
click at [348, 70] on icon "button" at bounding box center [346, 71] width 6 height 6
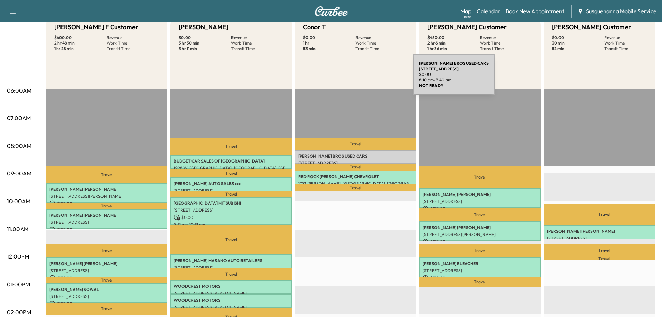
scroll to position [37, 0]
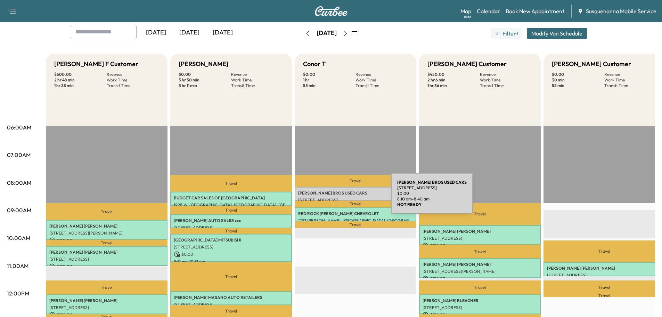
click at [339, 195] on div "[PERSON_NAME] BROS USED CARS [STREET_ADDRESS] $ 0.00 8:10 am - 8:40 am" at bounding box center [356, 194] width 122 height 14
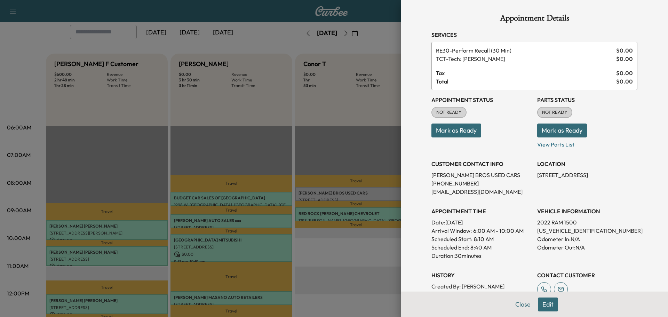
click at [559, 137] on button "Mark as Ready" at bounding box center [562, 130] width 50 height 14
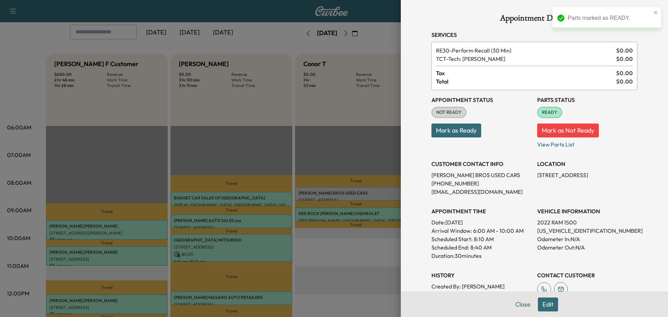
click at [456, 136] on button "Mark as Ready" at bounding box center [456, 130] width 50 height 14
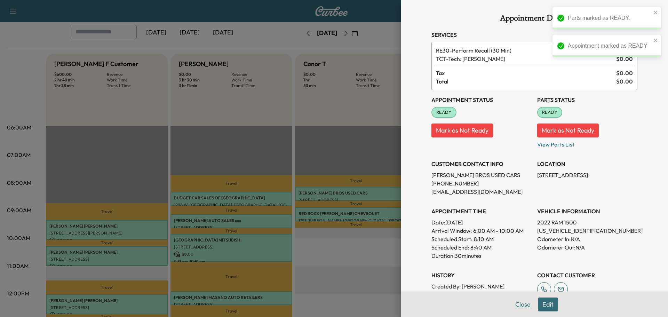
click at [520, 304] on button "Close" at bounding box center [522, 304] width 24 height 14
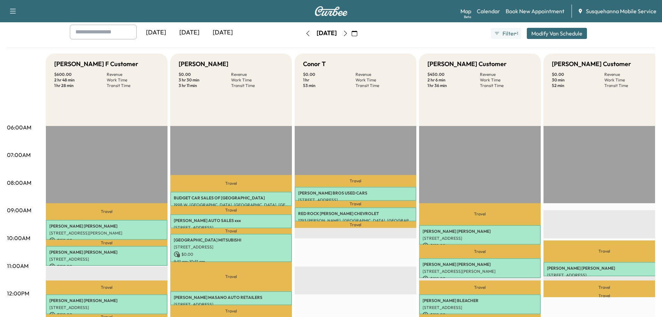
scroll to position [111, 0]
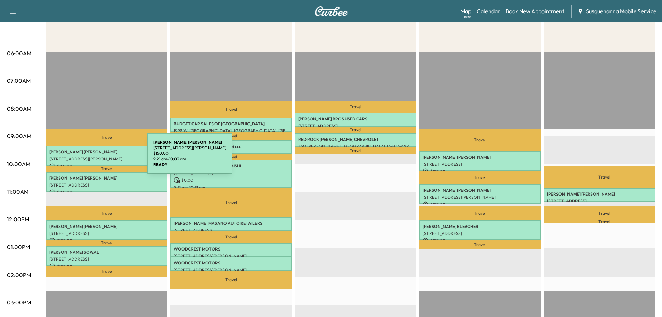
click at [95, 158] on p "[STREET_ADDRESS][PERSON_NAME]" at bounding box center [106, 159] width 115 height 6
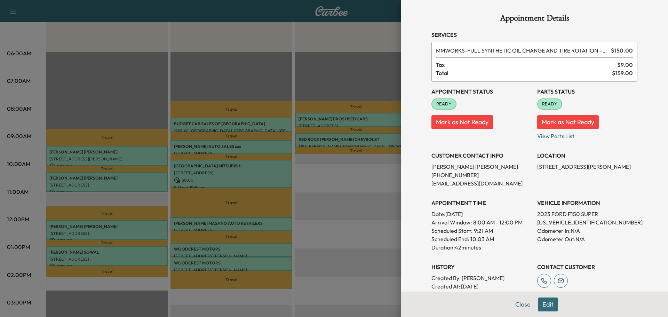
click at [538, 305] on button "Edit" at bounding box center [548, 304] width 20 height 14
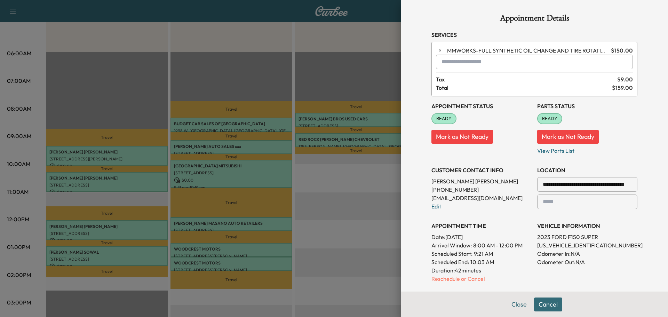
click at [472, 63] on input "text" at bounding box center [534, 62] width 197 height 15
click at [468, 82] on p "TJJ - Tech: [PERSON_NAME]" at bounding box center [509, 80] width 151 height 10
type input "**********"
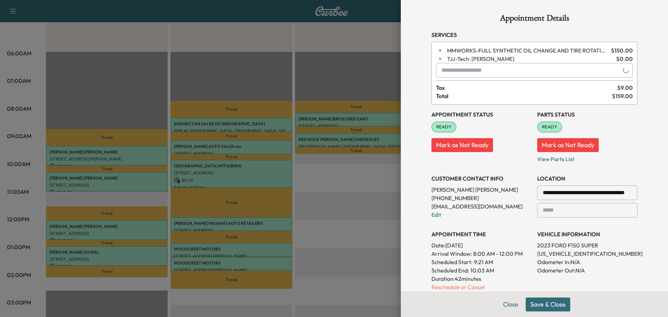
click at [535, 304] on button "Save & Close" at bounding box center [547, 304] width 45 height 14
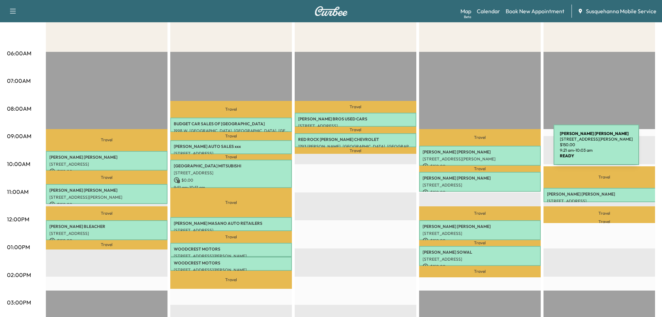
click at [502, 149] on p "[PERSON_NAME]" at bounding box center [480, 152] width 115 height 6
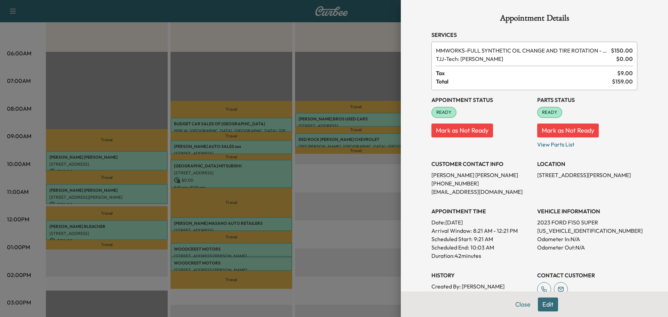
click at [548, 303] on button "Edit" at bounding box center [548, 304] width 20 height 14
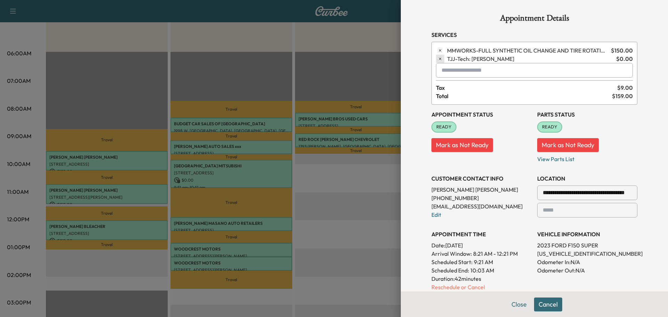
click at [437, 58] on icon "button" at bounding box center [439, 58] width 5 height 5
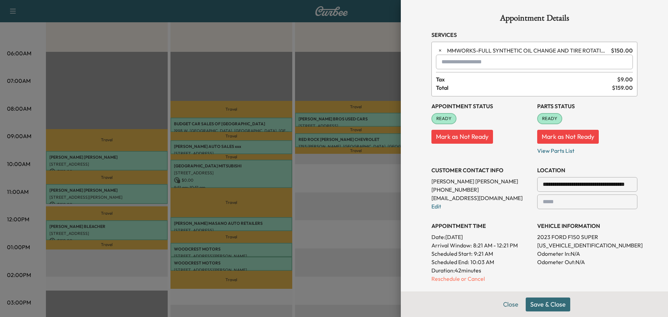
click at [559, 308] on button "Save & Close" at bounding box center [547, 304] width 45 height 14
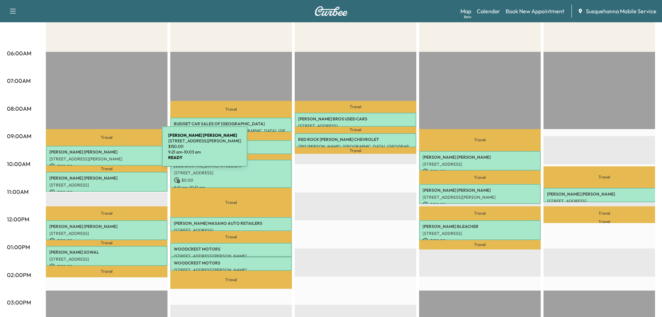
click at [110, 151] on p "[PERSON_NAME]" at bounding box center [106, 152] width 115 height 6
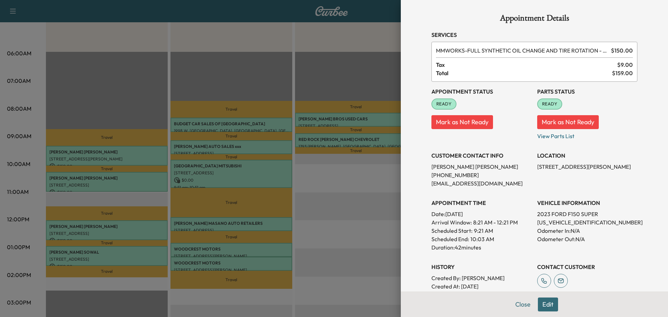
click at [541, 306] on button "Edit" at bounding box center [548, 304] width 20 height 14
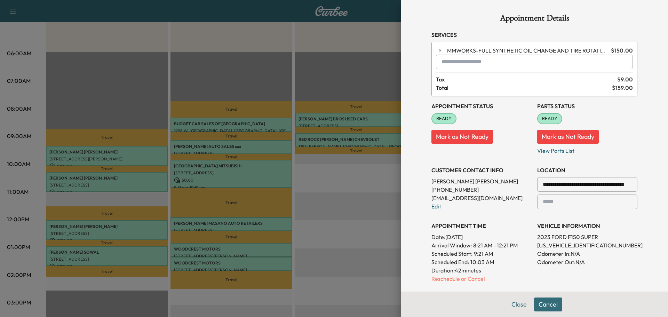
click at [456, 61] on input "text" at bounding box center [534, 62] width 197 height 15
click at [458, 79] on p "TJJ - Tech: [PERSON_NAME]" at bounding box center [509, 80] width 151 height 10
type input "**********"
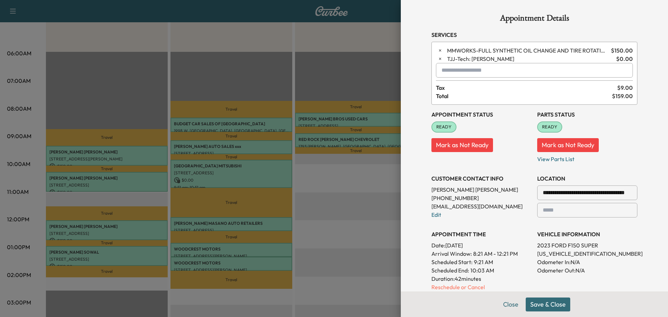
click at [547, 308] on button "Save & Close" at bounding box center [547, 304] width 45 height 14
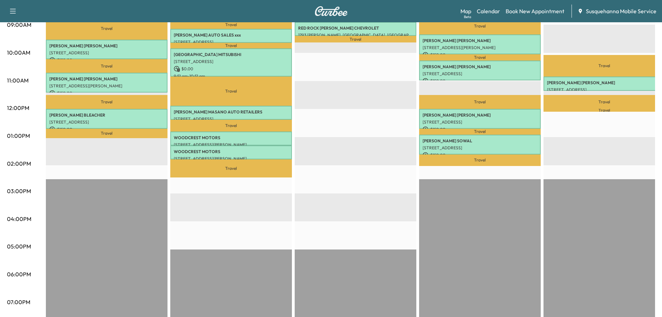
scroll to position [0, 0]
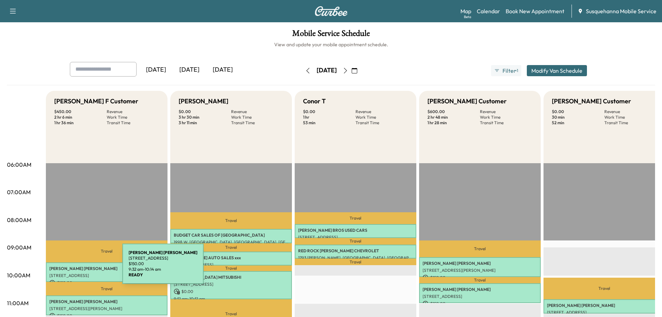
click at [70, 268] on p "[PERSON_NAME]" at bounding box center [106, 269] width 115 height 6
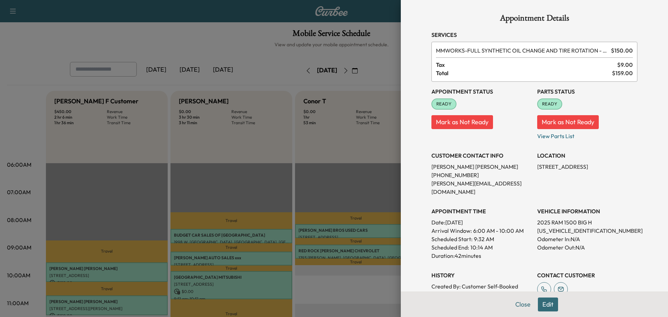
click at [538, 298] on button "Edit" at bounding box center [548, 304] width 20 height 14
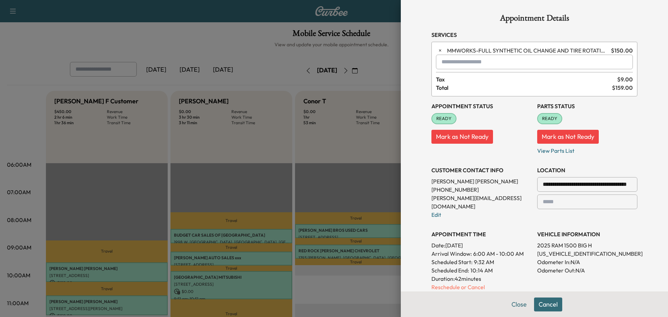
click at [460, 65] on input "text" at bounding box center [534, 62] width 197 height 15
click at [482, 82] on p "TBF - Tech: [PERSON_NAME] F" at bounding box center [509, 80] width 151 height 10
type input "**********"
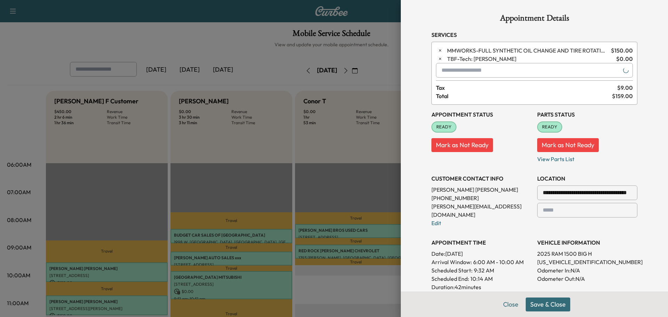
click at [542, 301] on button "Save & Close" at bounding box center [547, 304] width 45 height 14
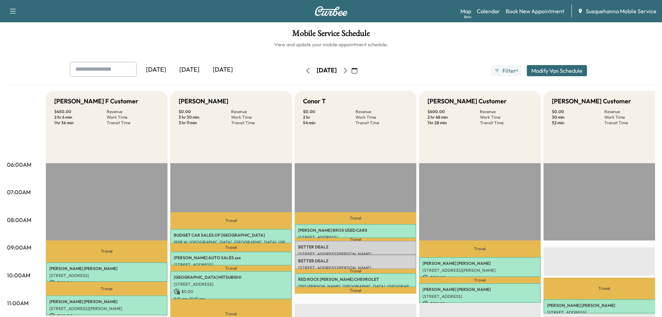
scroll to position [111, 0]
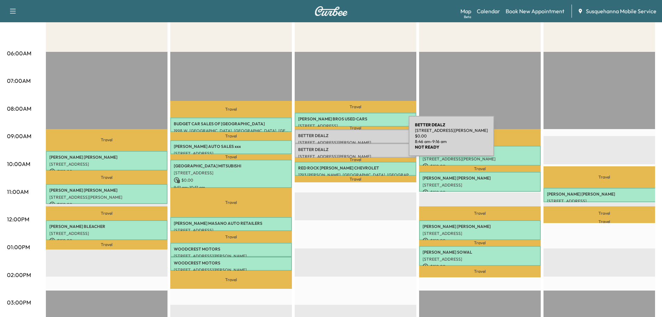
click at [357, 138] on div "BETTER DEALZ [STREET_ADDRESS][PERSON_NAME] $ 0.00 8:46 am - 9:16 am" at bounding box center [356, 136] width 122 height 14
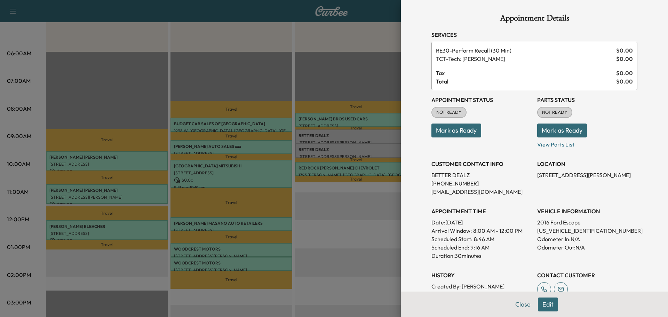
click at [540, 130] on button "Mark as Ready" at bounding box center [562, 130] width 50 height 14
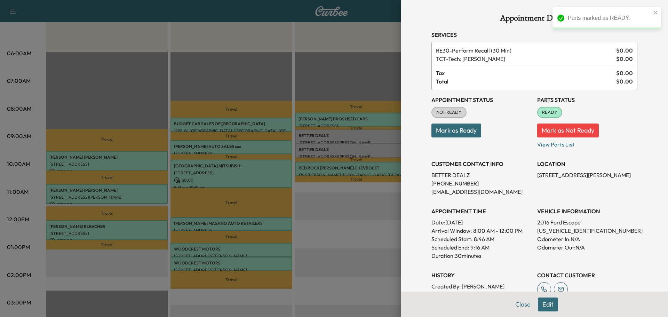
click at [457, 133] on button "Mark as Ready" at bounding box center [456, 130] width 50 height 14
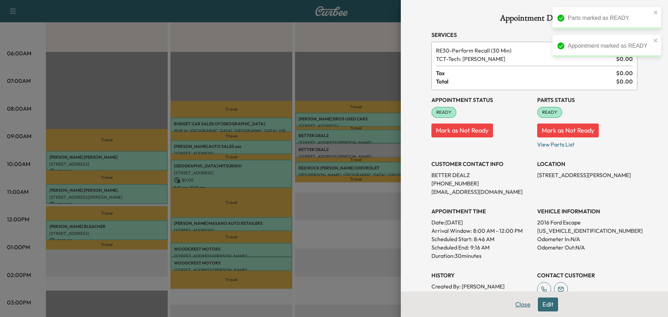
click at [514, 303] on button "Close" at bounding box center [522, 304] width 24 height 14
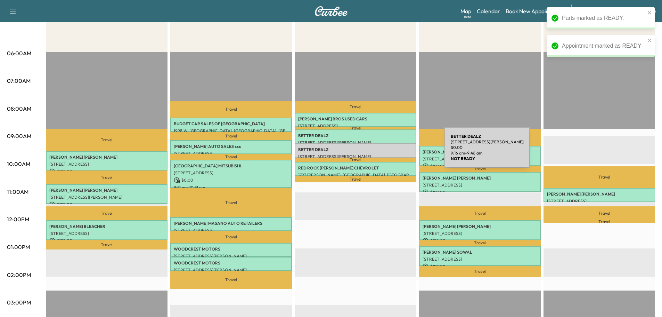
click at [393, 152] on div "BETTER DEALZ [STREET_ADDRESS][PERSON_NAME] $ 0.00 9:16 am - 9:46 am" at bounding box center [356, 150] width 122 height 14
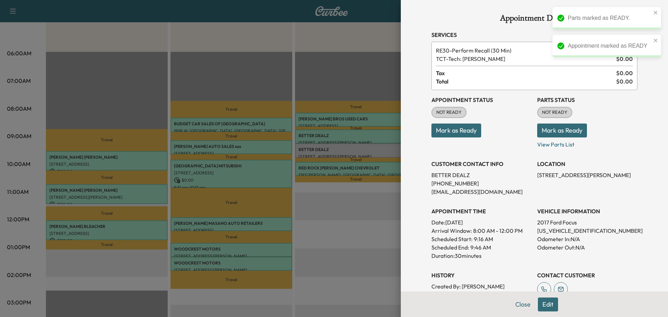
click at [559, 130] on button "Mark as Ready" at bounding box center [562, 130] width 50 height 14
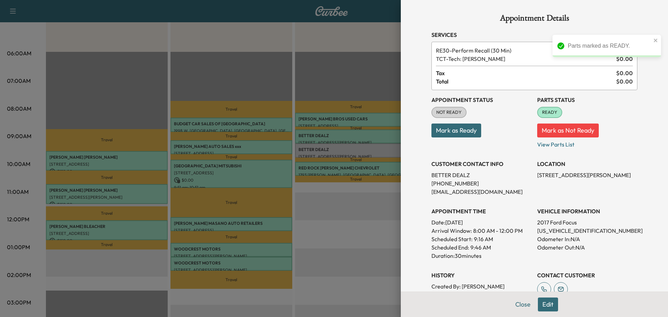
click at [463, 135] on button "Mark as Ready" at bounding box center [456, 130] width 50 height 14
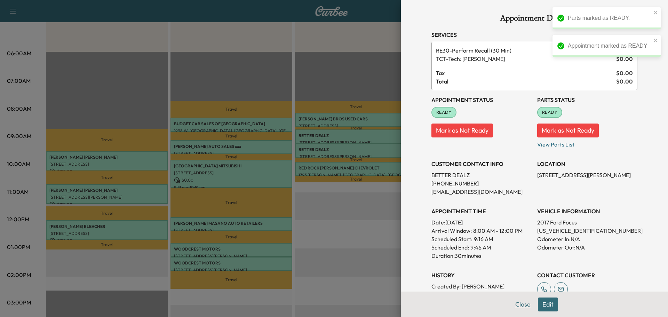
click at [523, 306] on button "Close" at bounding box center [522, 304] width 24 height 14
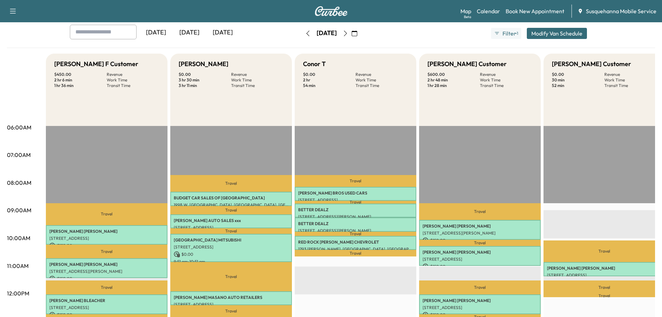
scroll to position [0, 0]
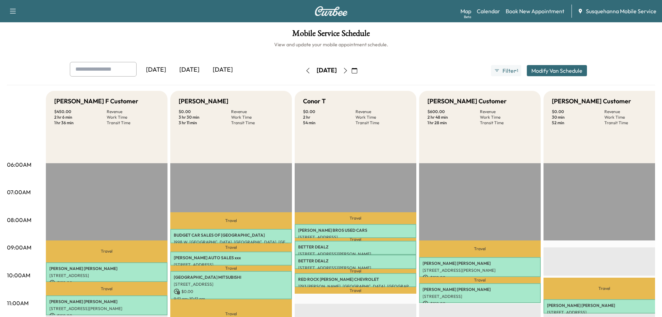
click at [348, 69] on icon "button" at bounding box center [346, 71] width 6 height 6
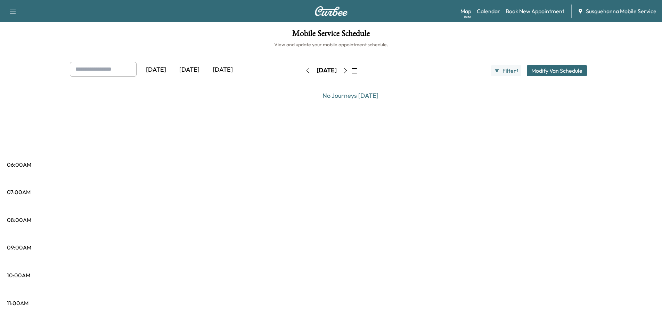
click at [306, 71] on icon "button" at bounding box center [307, 71] width 3 height 6
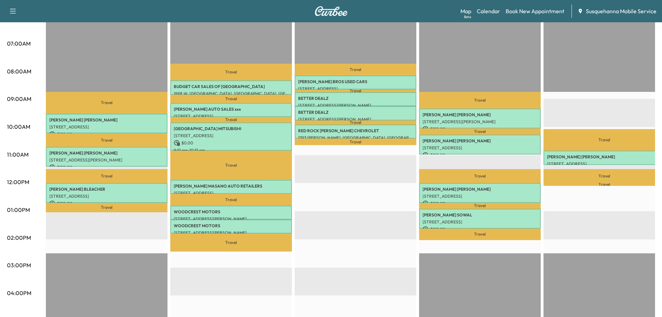
scroll to position [37, 0]
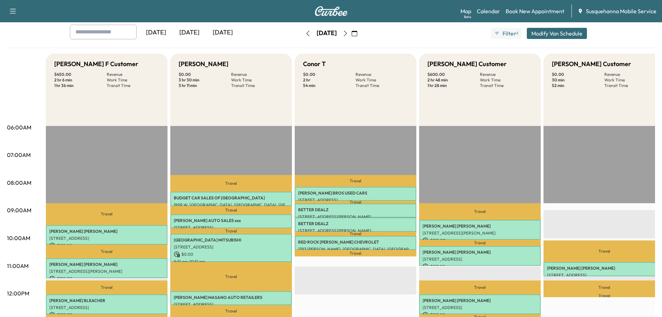
click at [348, 35] on icon "button" at bounding box center [346, 34] width 6 height 6
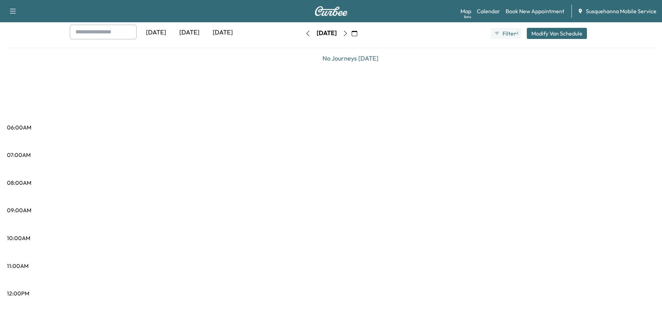
click at [352, 35] on button "button" at bounding box center [346, 33] width 12 height 11
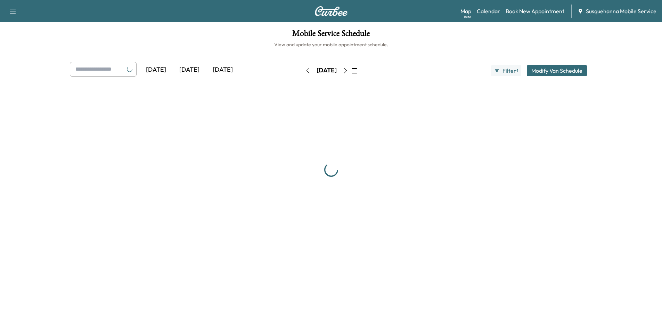
click at [358, 35] on h1 "Mobile Service Schedule" at bounding box center [331, 35] width 648 height 12
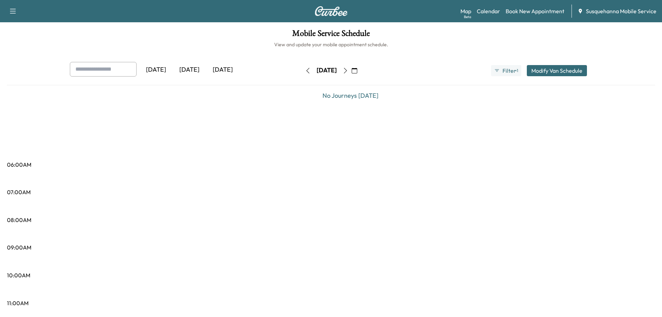
click at [352, 73] on button "button" at bounding box center [346, 70] width 12 height 11
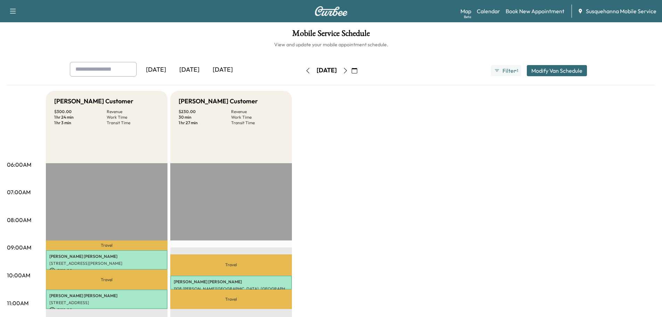
click at [348, 69] on icon "button" at bounding box center [346, 71] width 6 height 6
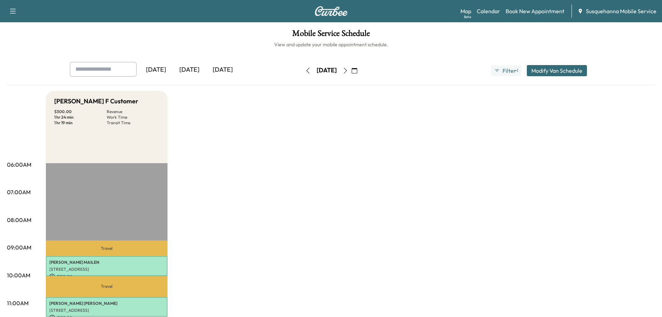
click at [348, 69] on icon "button" at bounding box center [346, 71] width 6 height 6
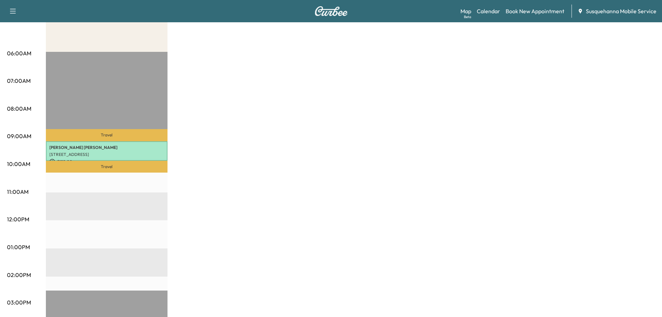
scroll to position [37, 0]
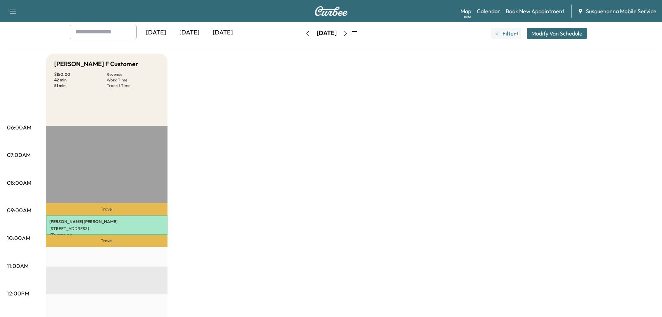
click at [361, 31] on button "button" at bounding box center [355, 33] width 12 height 11
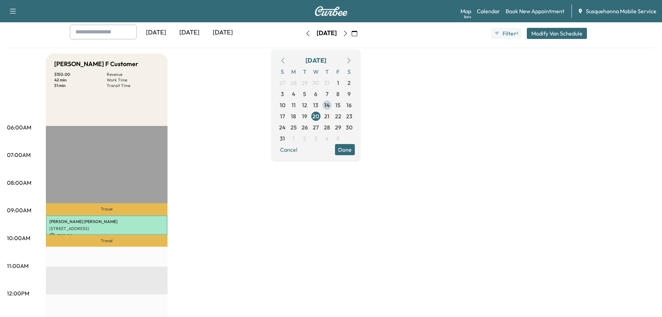
click at [348, 31] on icon "button" at bounding box center [346, 34] width 6 height 6
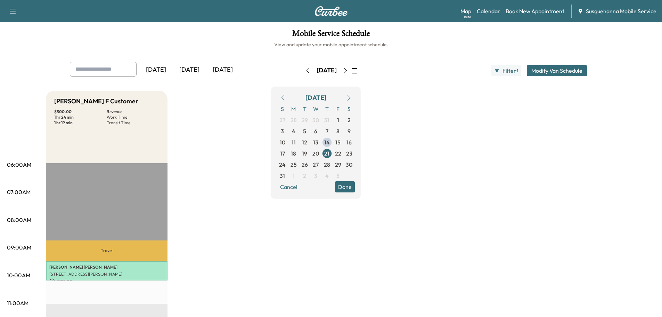
click at [361, 193] on div "[DATE] S M T W T F S 27 28 29 30 31 1 2 3 4 5 6 7 8 9 10 11 12 13 14 15 16 17 1…" at bounding box center [316, 142] width 89 height 111
click at [355, 184] on button "Done" at bounding box center [345, 186] width 20 height 11
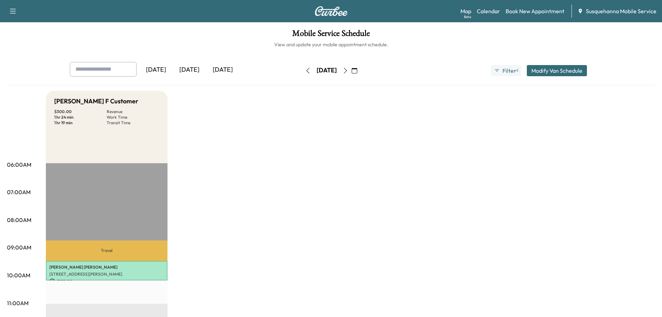
click at [348, 71] on icon "button" at bounding box center [346, 71] width 6 height 6
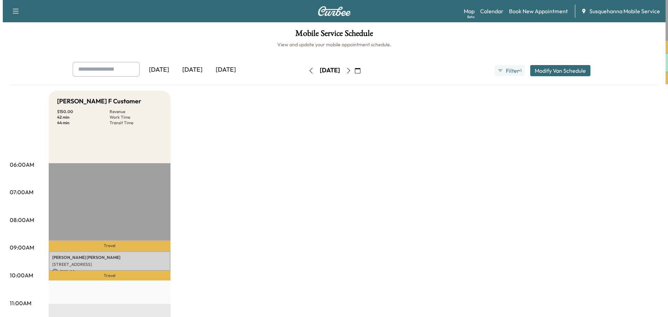
scroll to position [37, 0]
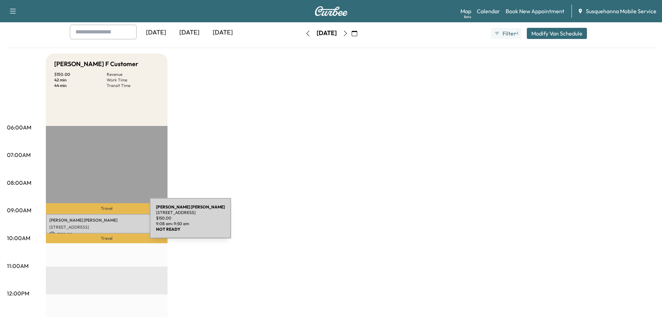
click at [97, 224] on p "[STREET_ADDRESS]" at bounding box center [106, 227] width 115 height 6
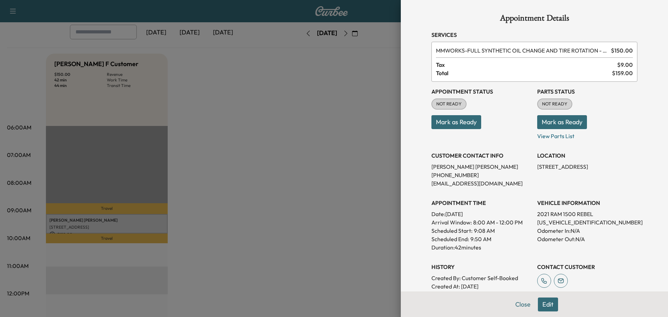
scroll to position [95, 0]
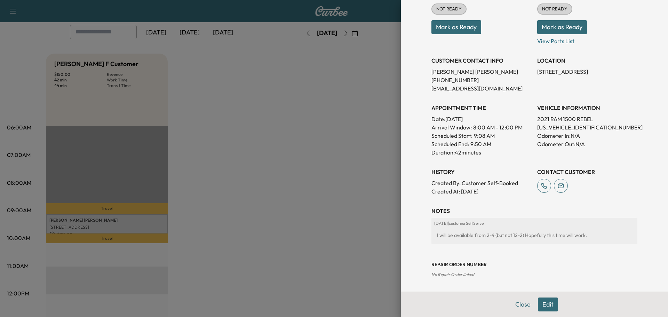
click at [538, 304] on button "Edit" at bounding box center [548, 304] width 20 height 14
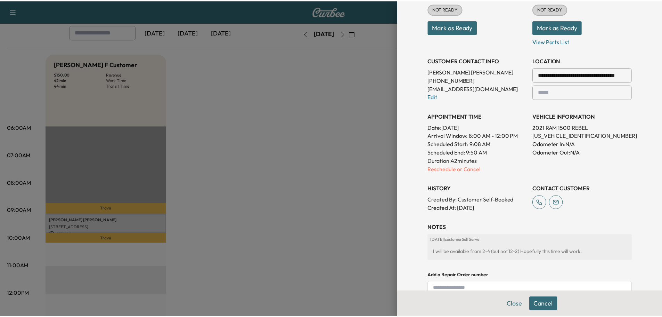
scroll to position [184, 0]
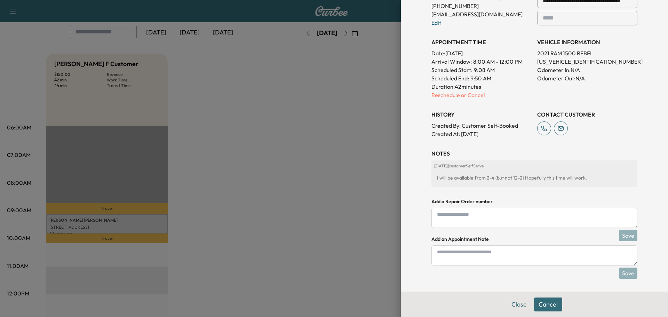
click at [487, 172] on div "I will be available from 2-4 (but not 12-2) Hopefully this time will work." at bounding box center [534, 177] width 200 height 13
click at [440, 153] on h3 "NOTES" at bounding box center [534, 153] width 206 height 8
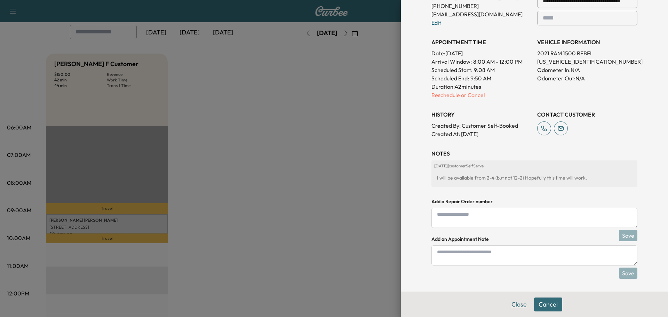
click at [519, 305] on button "Close" at bounding box center [519, 304] width 24 height 14
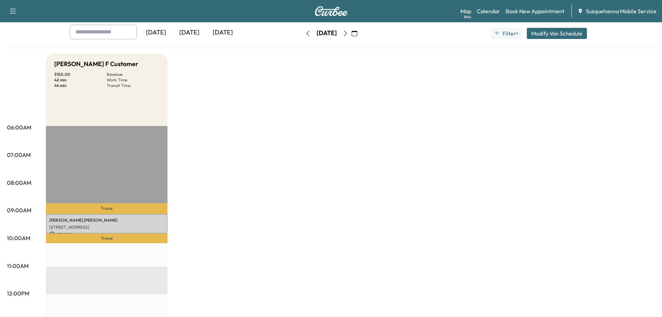
click at [100, 233] on p "Travel" at bounding box center [107, 238] width 122 height 10
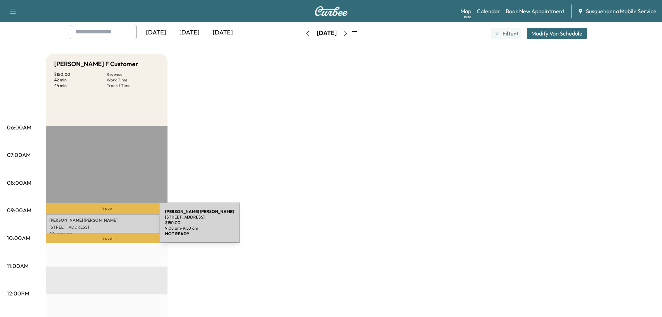
click at [107, 227] on p "[STREET_ADDRESS]" at bounding box center [106, 227] width 115 height 6
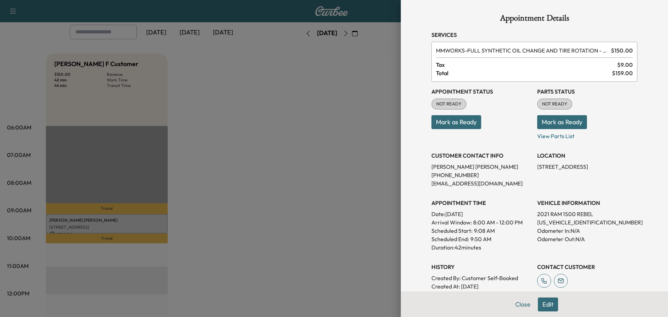
click at [550, 120] on button "Mark as Ready" at bounding box center [562, 122] width 50 height 14
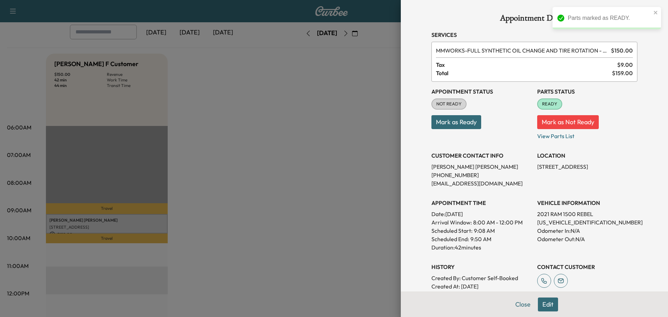
click at [439, 127] on button "Mark as Ready" at bounding box center [456, 122] width 50 height 14
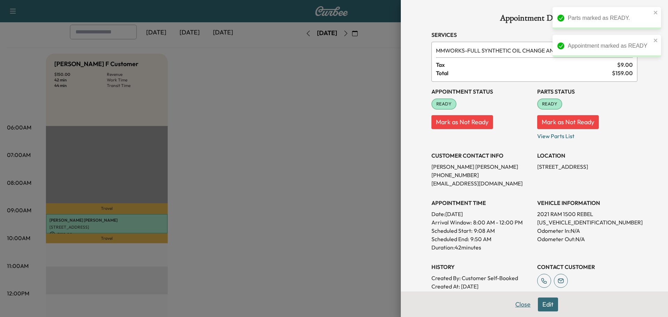
click at [515, 307] on button "Close" at bounding box center [522, 304] width 24 height 14
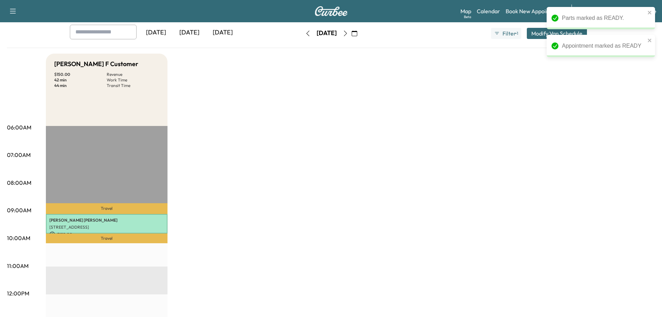
scroll to position [0, 0]
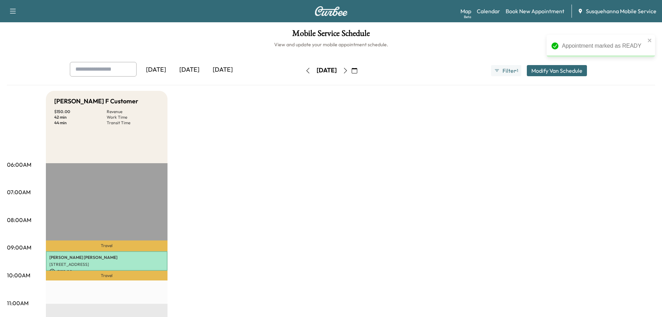
click at [357, 69] on icon "button" at bounding box center [355, 71] width 6 height 6
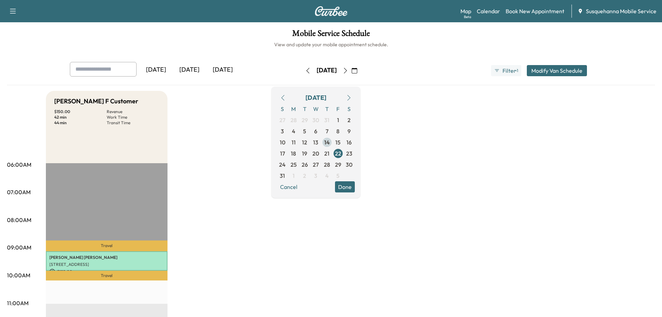
click at [330, 142] on span "14" at bounding box center [327, 142] width 6 height 8
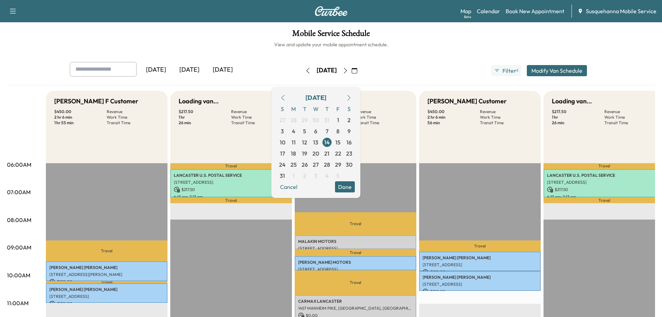
click at [355, 191] on button "Done" at bounding box center [345, 186] width 20 height 11
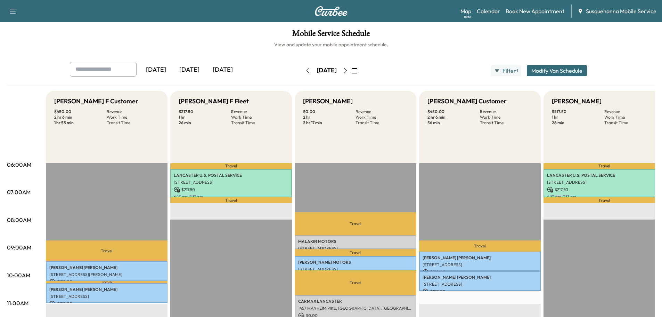
click at [347, 71] on icon "button" at bounding box center [345, 71] width 3 height 6
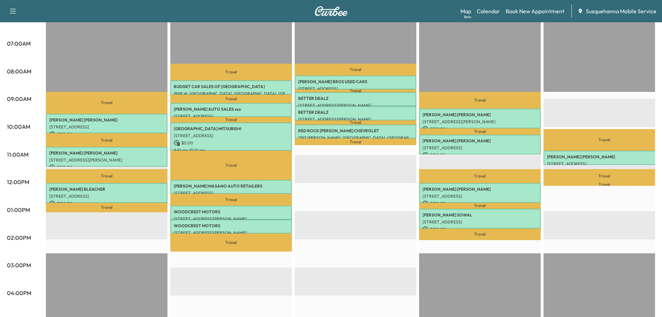
scroll to position [111, 0]
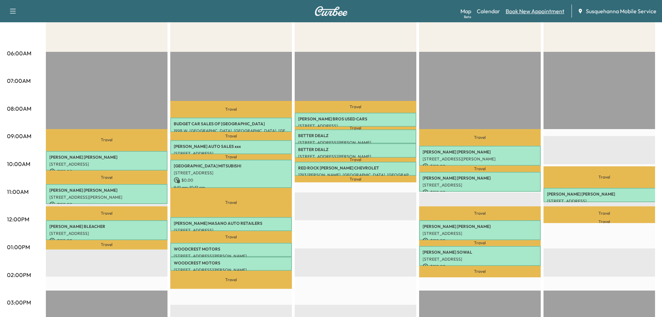
click at [529, 9] on link "Book New Appointment" at bounding box center [535, 11] width 59 height 8
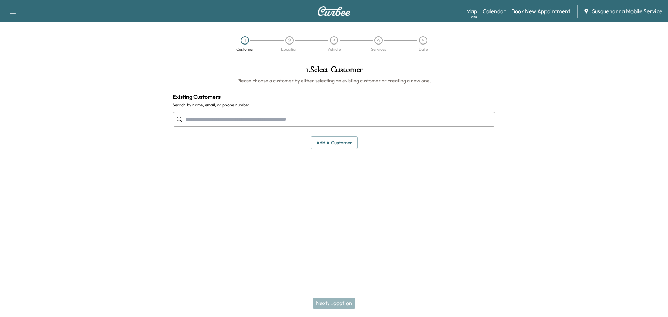
click at [274, 121] on input "text" at bounding box center [333, 119] width 323 height 15
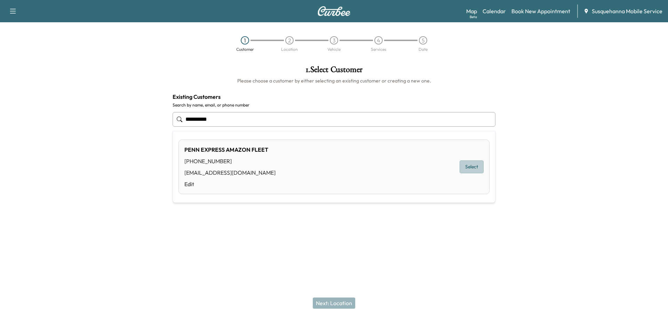
click at [467, 168] on button "Select" at bounding box center [471, 166] width 24 height 13
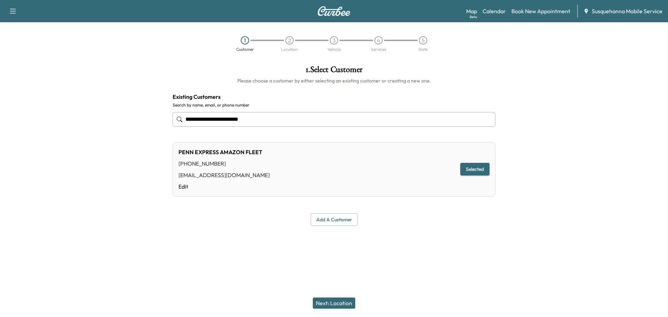
type input "**********"
click at [343, 305] on button "Next: Location" at bounding box center [334, 302] width 42 height 11
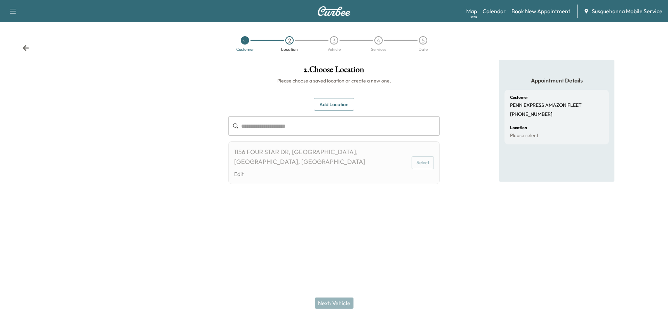
click at [339, 105] on button "Add Location" at bounding box center [334, 104] width 40 height 13
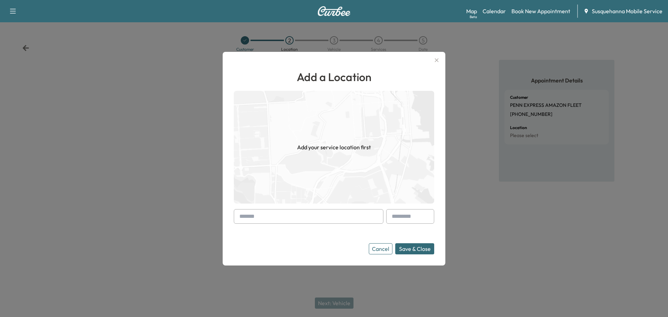
click at [306, 219] on input "text" at bounding box center [309, 216] width 150 height 15
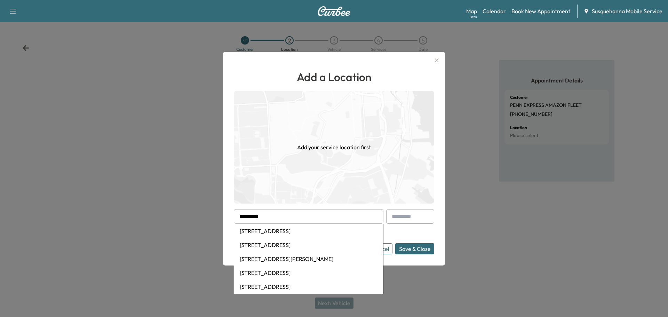
click at [298, 287] on li "[STREET_ADDRESS]" at bounding box center [308, 287] width 149 height 14
type input "**********"
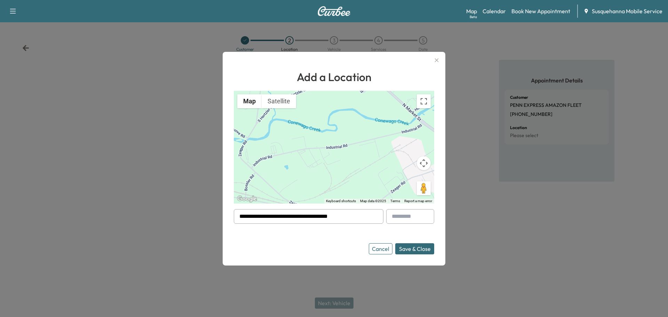
click at [414, 249] on button "Save & Close" at bounding box center [414, 248] width 39 height 11
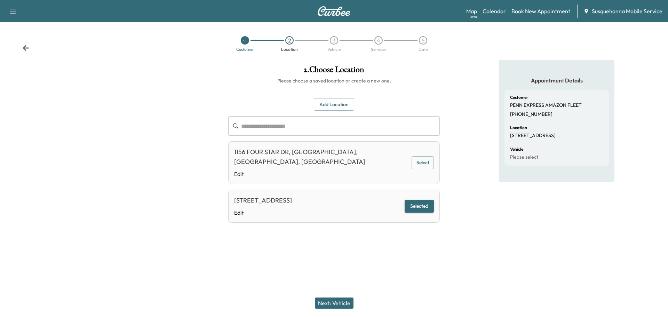
click at [345, 302] on button "Next: Vehicle" at bounding box center [334, 302] width 39 height 11
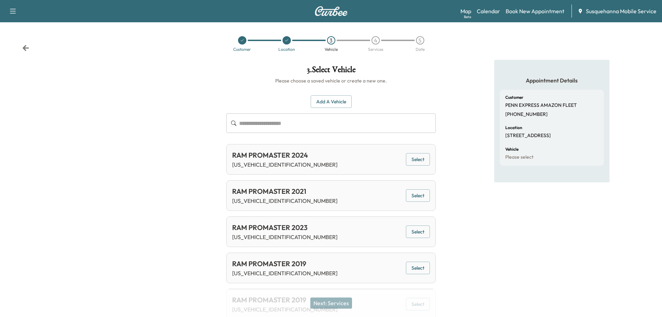
click at [330, 105] on button "Add a Vehicle" at bounding box center [331, 101] width 41 height 13
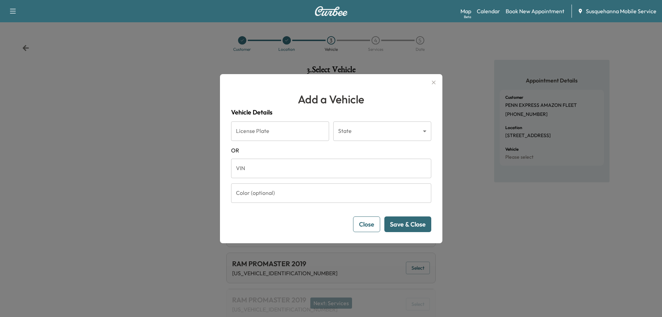
click at [312, 172] on input "VIN" at bounding box center [331, 168] width 200 height 19
paste input "**********"
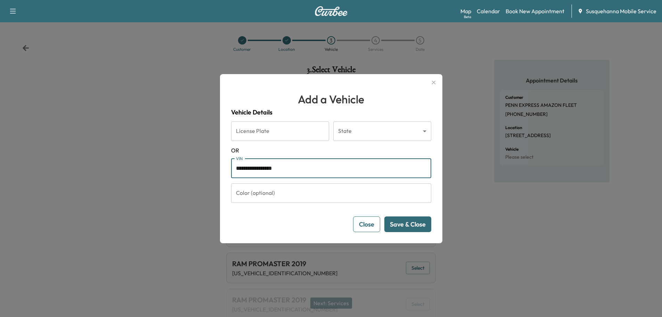
type input "**********"
click at [409, 226] on button "Save & Close" at bounding box center [408, 224] width 47 height 16
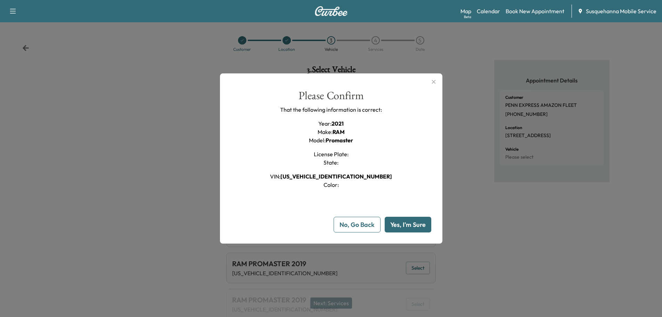
click at [409, 226] on button "Yes, I'm Sure" at bounding box center [408, 225] width 47 height 16
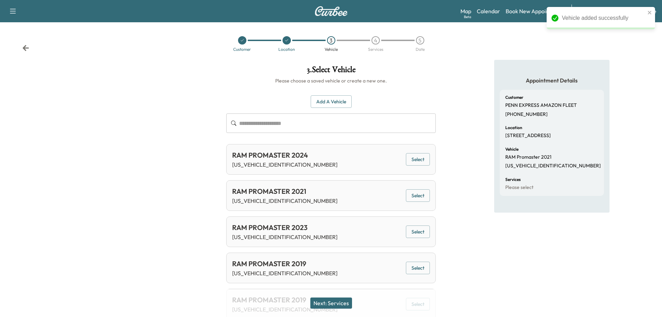
click at [332, 301] on button "Next: Services" at bounding box center [332, 302] width 42 height 11
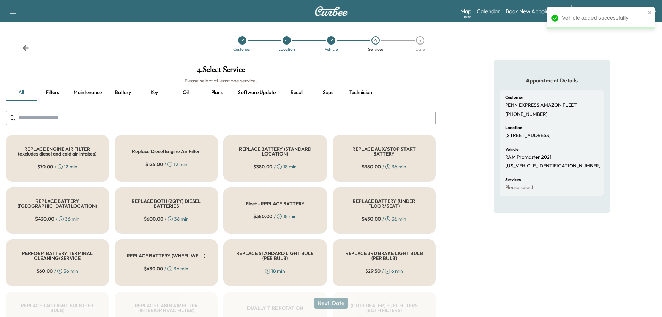
click at [301, 93] on button "Recall" at bounding box center [296, 92] width 31 height 17
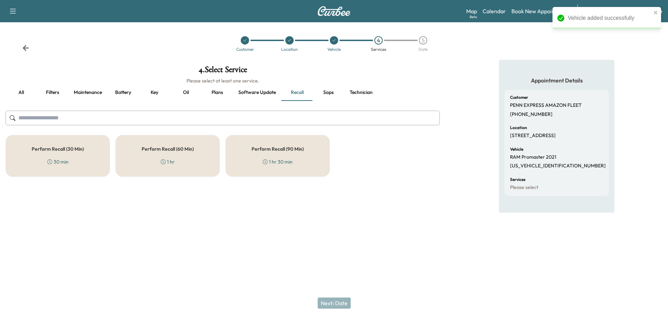
click at [56, 168] on div "Perform Recall (30 Min) 30 min" at bounding box center [58, 156] width 104 height 42
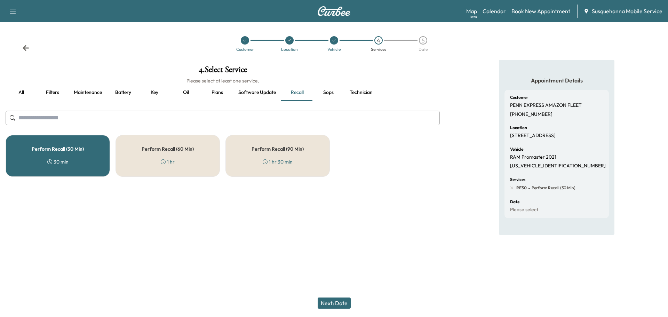
click at [367, 92] on button "Technician" at bounding box center [361, 92] width 34 height 17
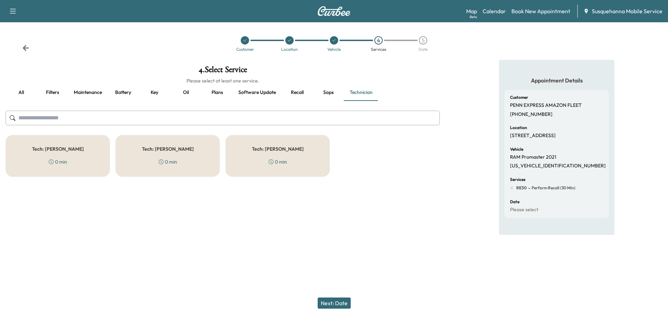
click at [280, 155] on div "Tech: [PERSON_NAME] 0 min" at bounding box center [277, 156] width 104 height 42
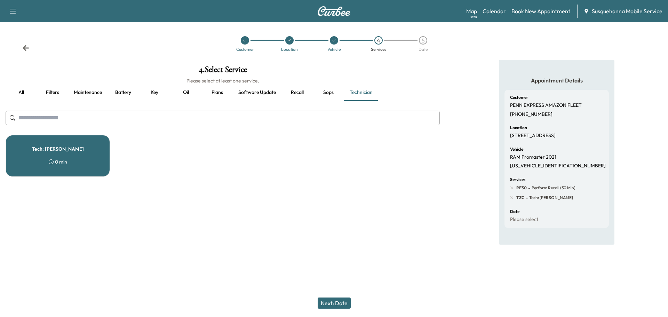
click at [329, 307] on button "Next: Date" at bounding box center [333, 302] width 33 height 11
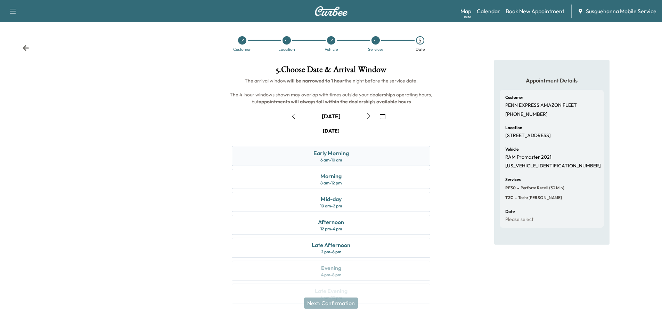
click at [340, 155] on div "Early Morning" at bounding box center [331, 153] width 35 height 8
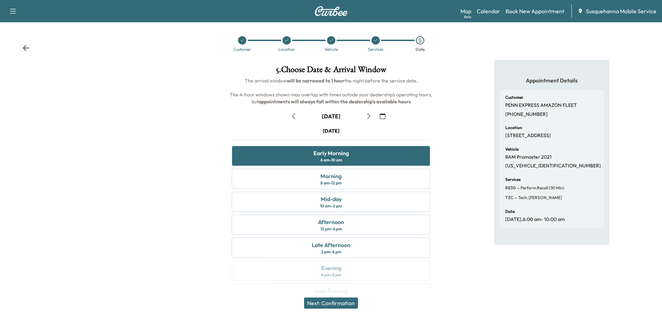
click at [384, 116] on icon "button" at bounding box center [383, 116] width 6 height 6
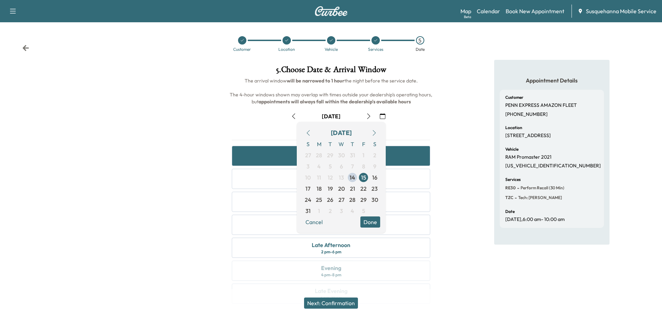
click at [368, 225] on button "Done" at bounding box center [371, 221] width 20 height 11
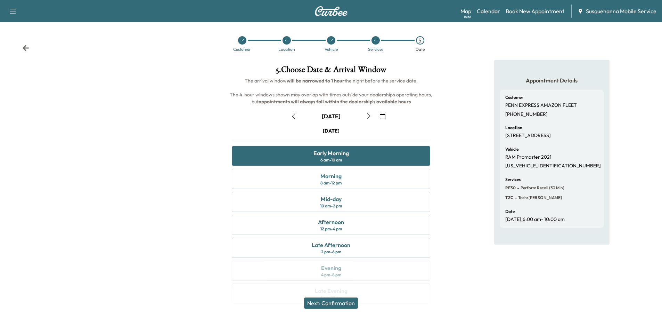
click at [343, 303] on button "Next: Confirmation" at bounding box center [331, 302] width 54 height 11
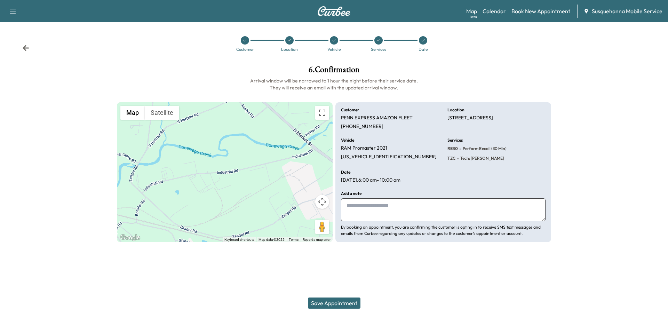
click at [373, 211] on textarea at bounding box center [443, 209] width 204 height 23
type textarea "**********"
click at [340, 299] on button "Save Appointment" at bounding box center [334, 302] width 53 height 11
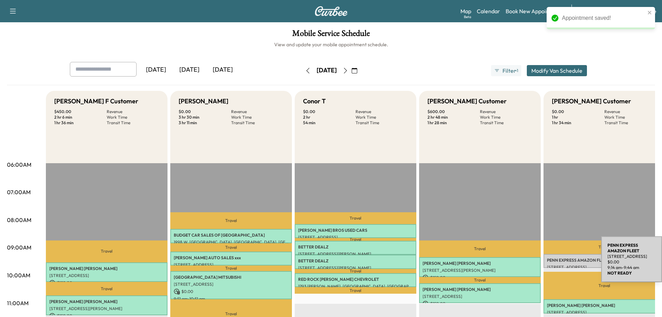
click at [551, 260] on p "PENN EXPRESS AMAZON FLEET" at bounding box center [604, 260] width 115 height 6
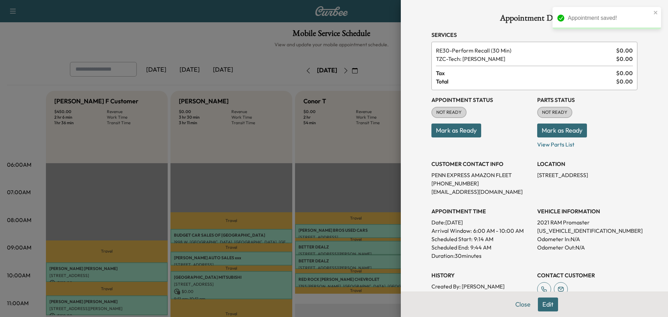
click at [551, 132] on button "Mark as Ready" at bounding box center [562, 130] width 50 height 14
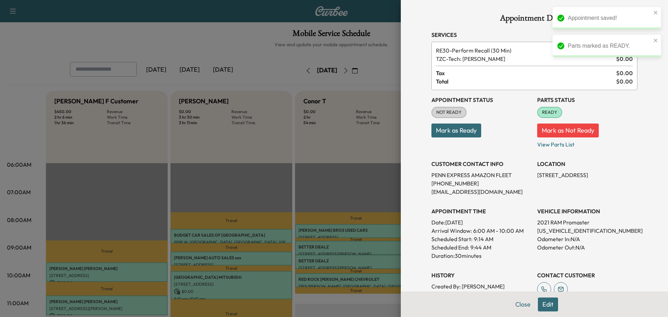
click at [467, 132] on button "Mark as Ready" at bounding box center [456, 130] width 50 height 14
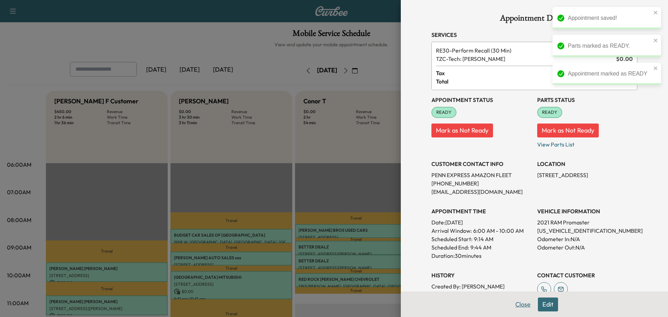
click at [519, 302] on button "Close" at bounding box center [522, 304] width 24 height 14
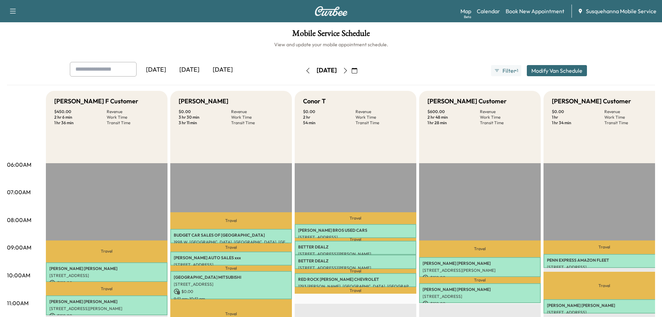
click at [357, 70] on icon "button" at bounding box center [355, 71] width 6 height 6
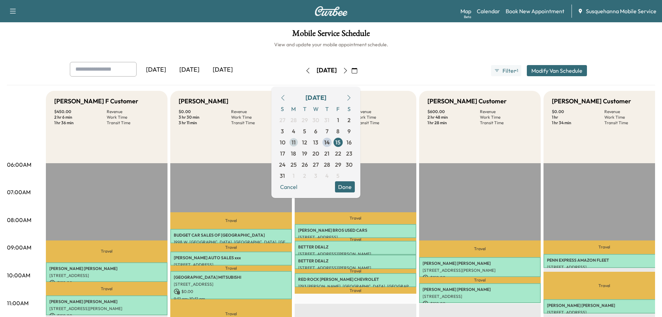
click at [296, 142] on span "11" at bounding box center [294, 142] width 4 height 8
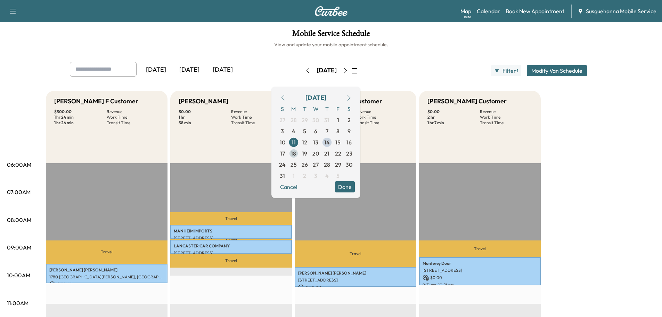
click at [296, 154] on span "18" at bounding box center [293, 153] width 5 height 8
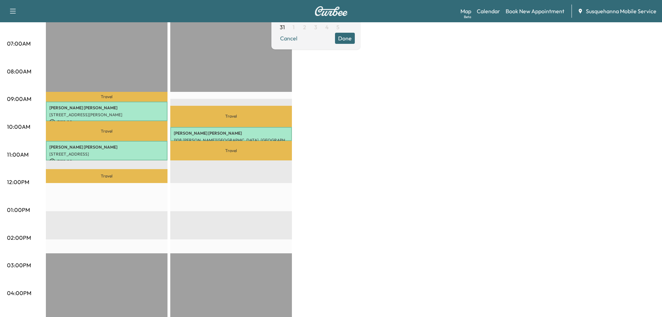
scroll to position [37, 0]
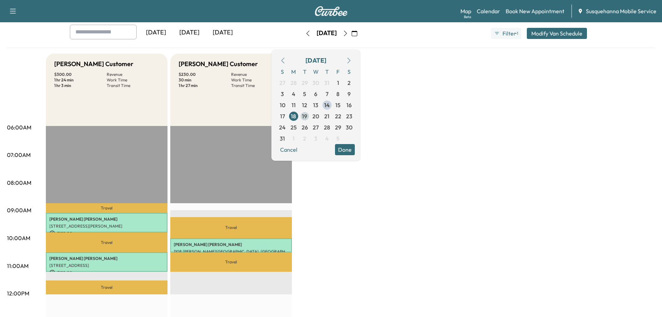
click at [307, 115] on span "19" at bounding box center [304, 116] width 5 height 8
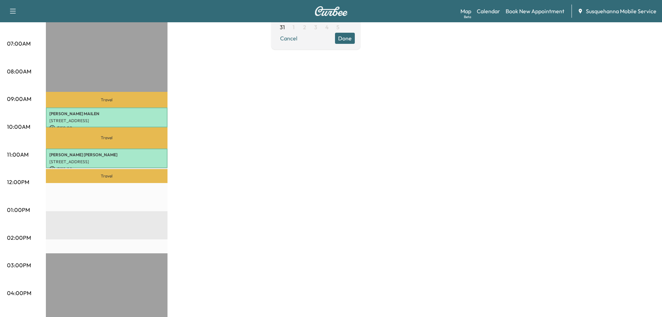
scroll to position [37, 0]
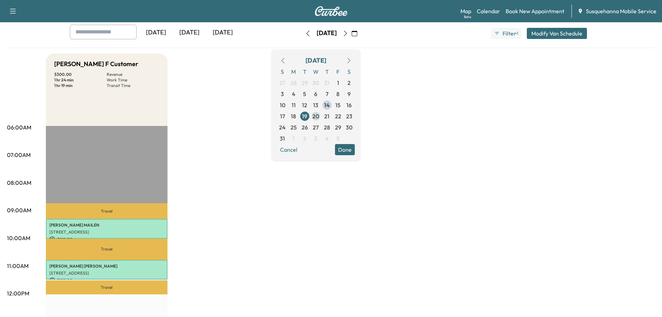
click at [319, 115] on span "20" at bounding box center [316, 116] width 7 height 8
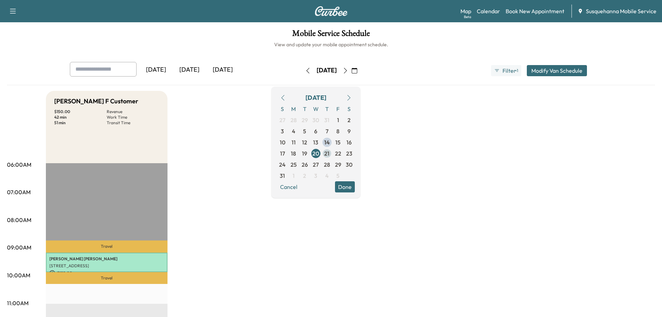
click at [330, 153] on span "21" at bounding box center [326, 153] width 5 height 8
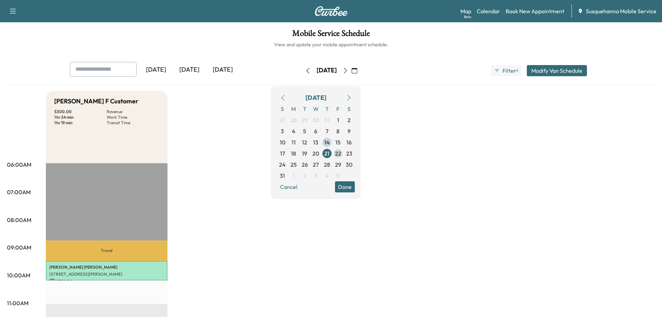
click at [341, 153] on span "22" at bounding box center [338, 153] width 6 height 8
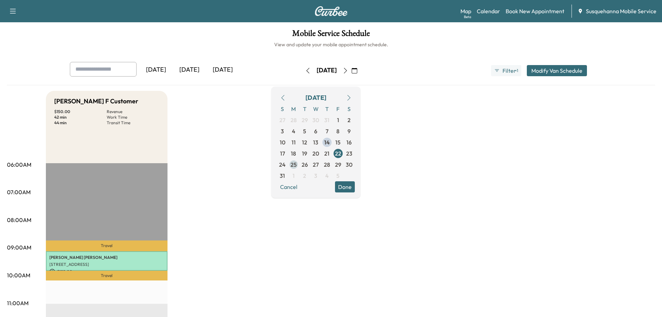
click at [297, 164] on span "25" at bounding box center [294, 164] width 6 height 8
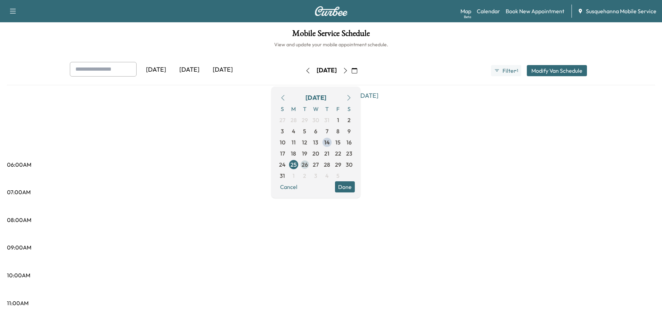
click at [308, 164] on span "26" at bounding box center [305, 164] width 6 height 8
click at [319, 166] on span "27" at bounding box center [316, 164] width 6 height 8
click at [330, 164] on span "28" at bounding box center [327, 164] width 6 height 8
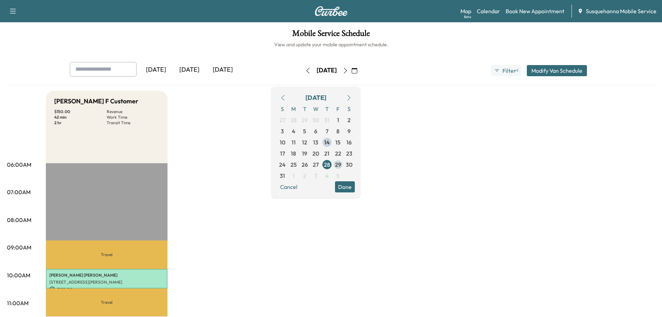
click at [344, 164] on span "29" at bounding box center [338, 164] width 11 height 11
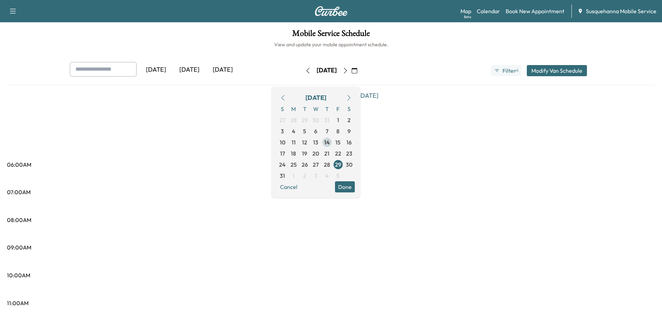
click at [330, 142] on span "14" at bounding box center [327, 142] width 6 height 8
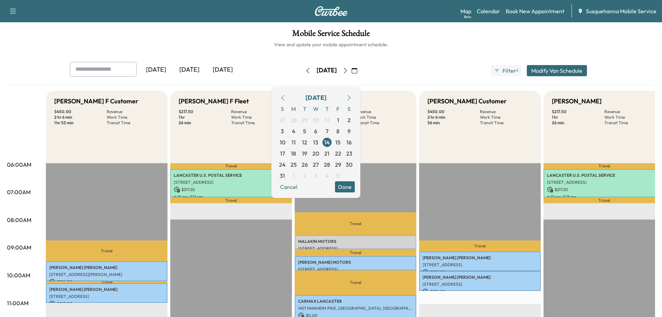
click at [355, 189] on button "Done" at bounding box center [345, 186] width 20 height 11
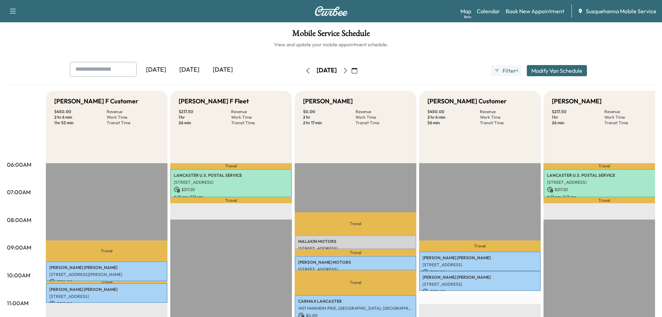
drag, startPoint x: 362, startPoint y: 71, endPoint x: 382, endPoint y: 130, distance: 62.5
click at [348, 71] on icon "button" at bounding box center [346, 71] width 6 height 6
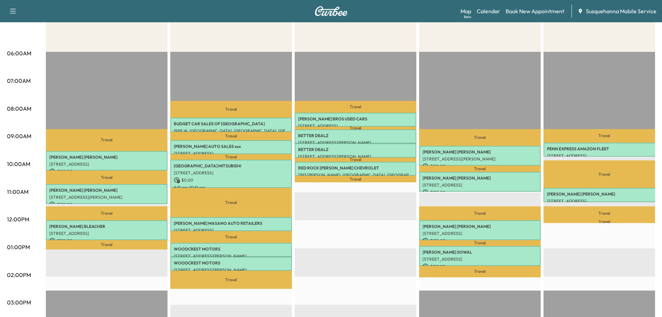
scroll to position [37, 0]
